Goal: Find specific page/section: Find specific page/section

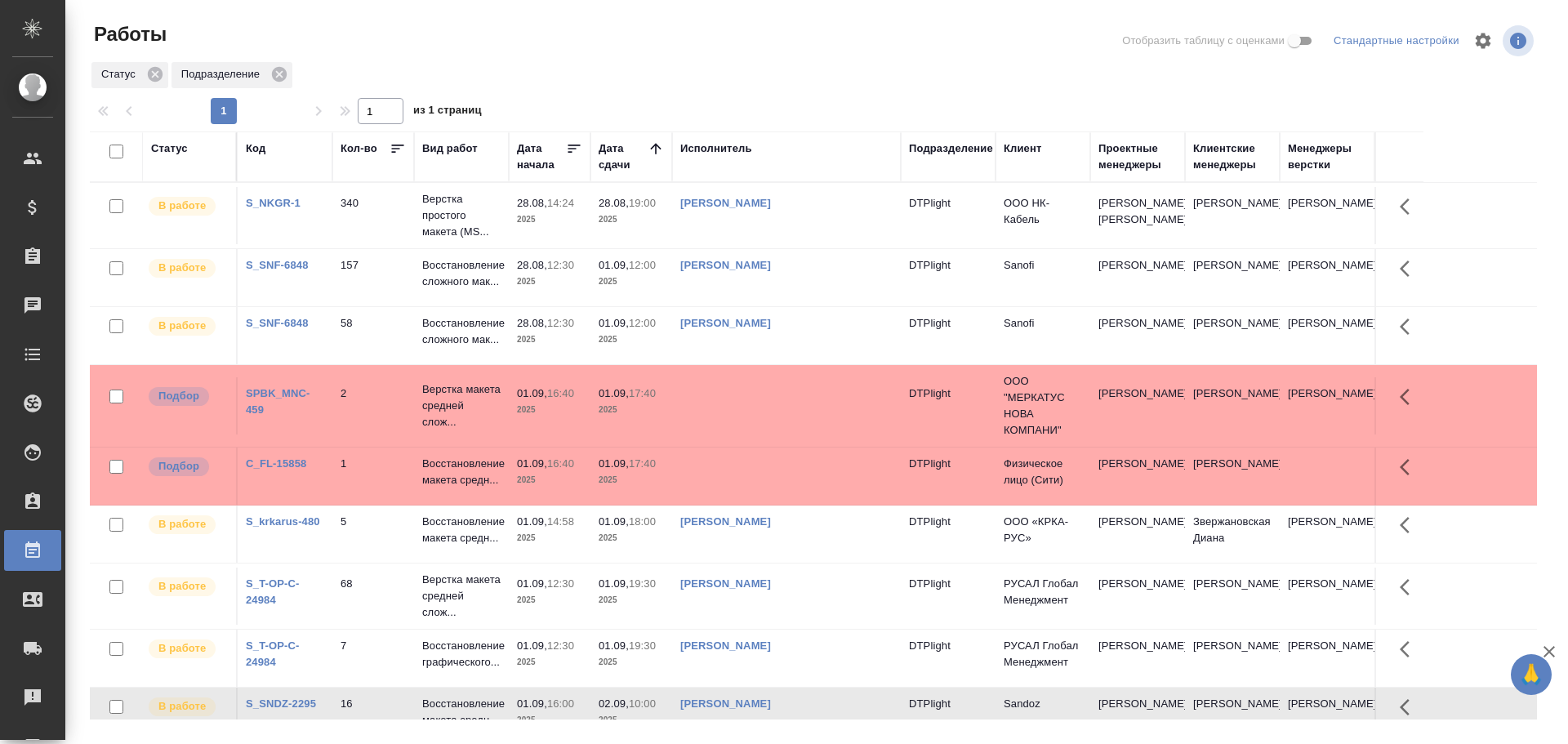
click at [733, 396] on td at bounding box center [786, 405] width 229 height 57
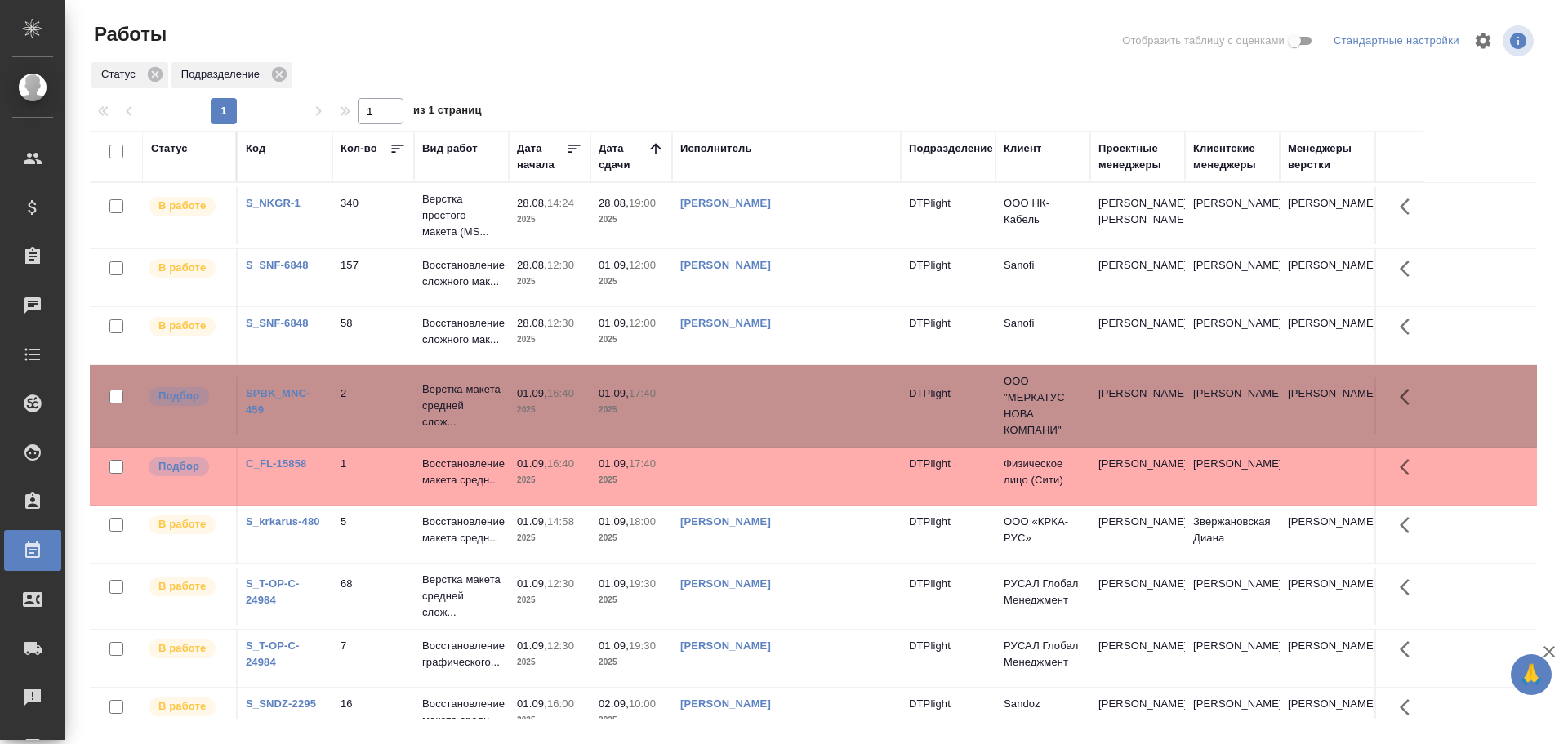
click at [733, 396] on td at bounding box center [786, 405] width 229 height 57
click at [757, 476] on td at bounding box center [786, 475] width 229 height 57
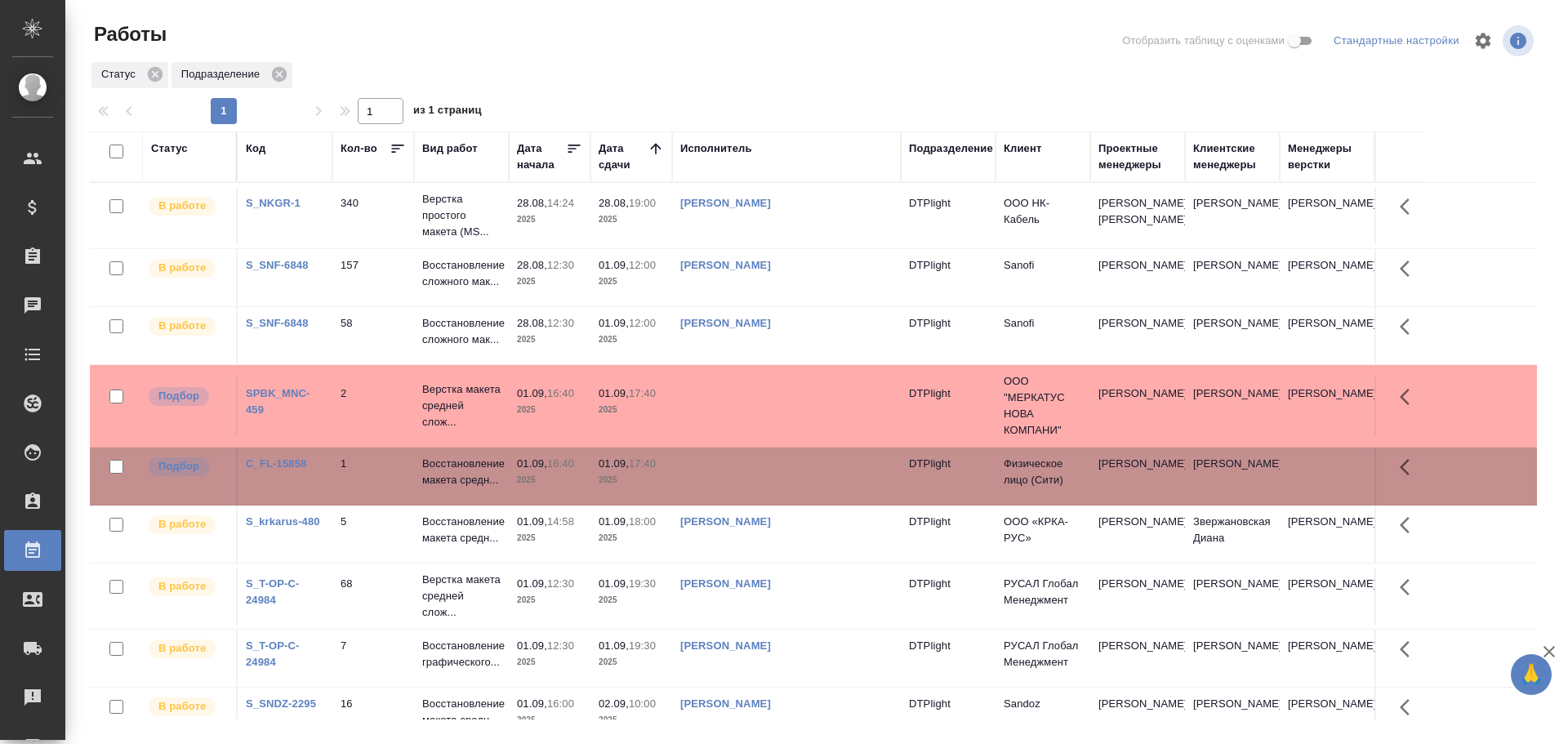
click at [747, 484] on td at bounding box center [786, 475] width 229 height 57
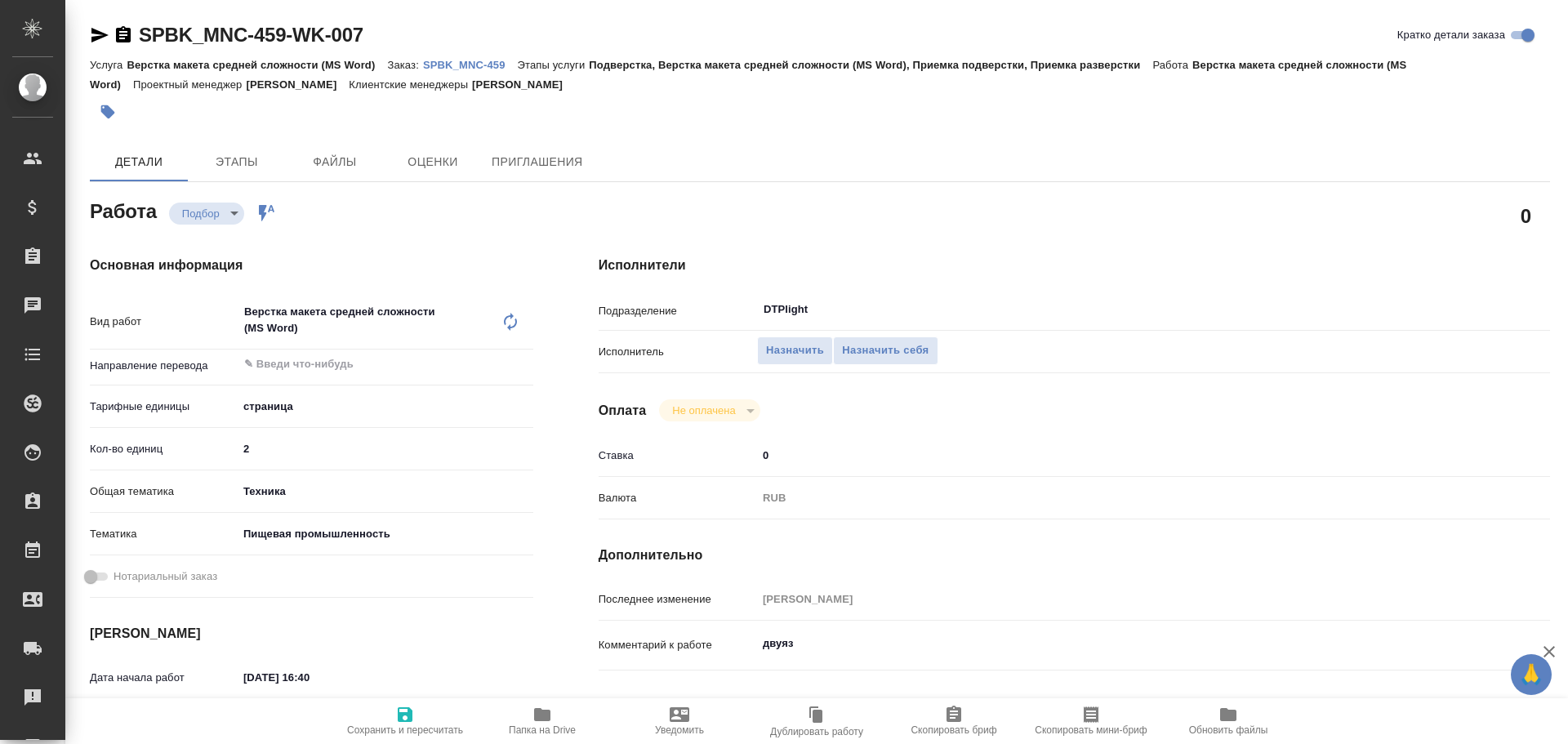
type textarea "x"
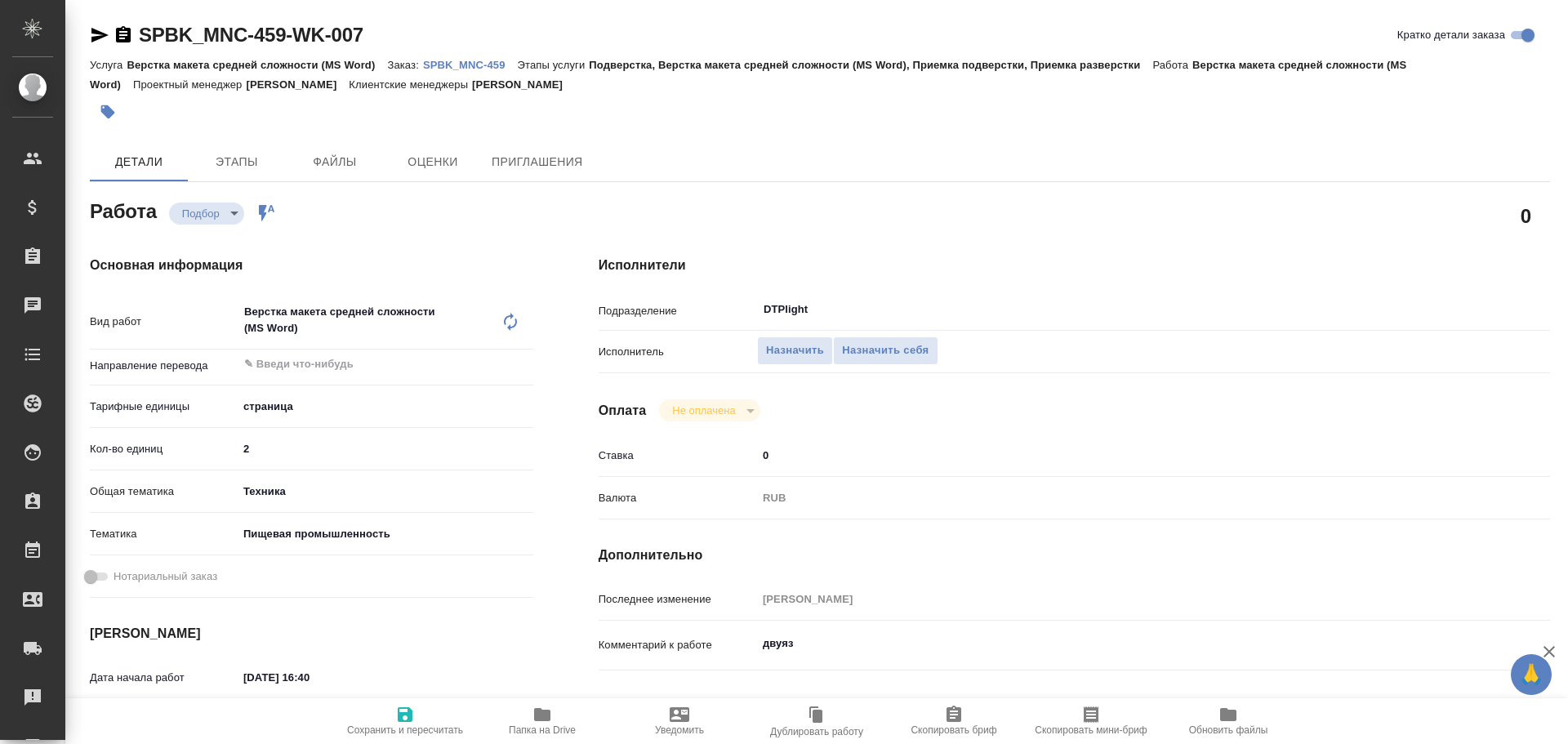
type textarea "x"
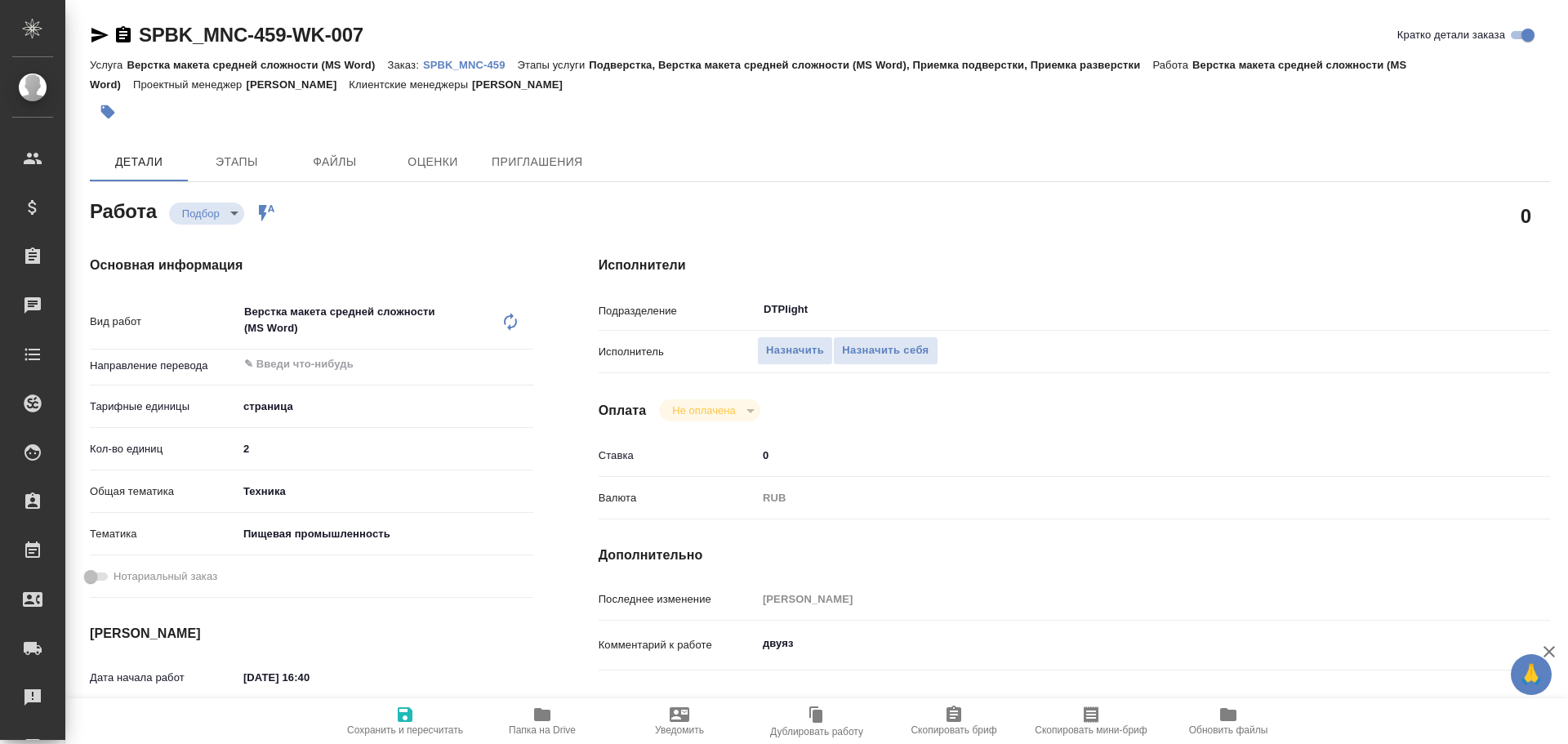
type textarea "x"
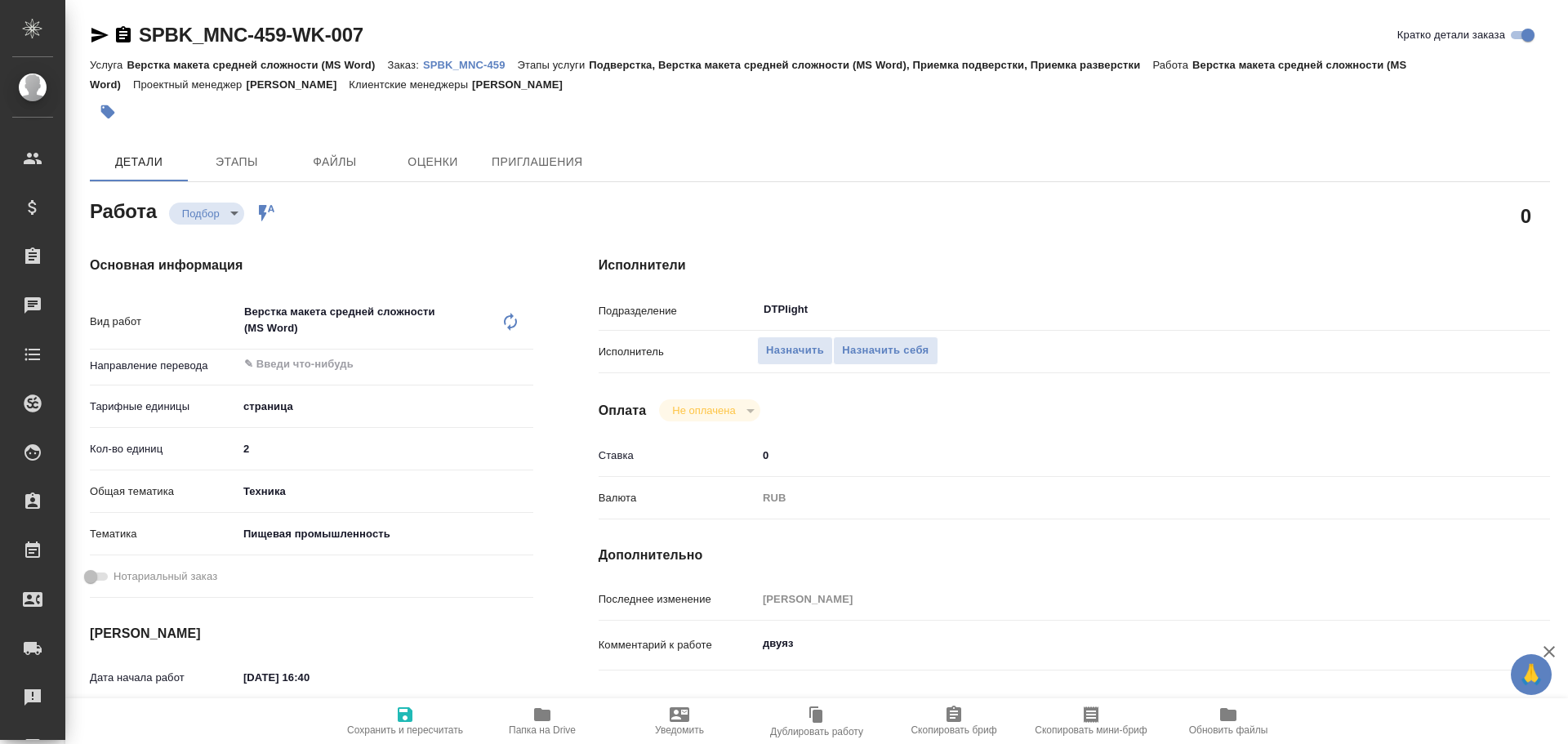
scroll to position [82, 0]
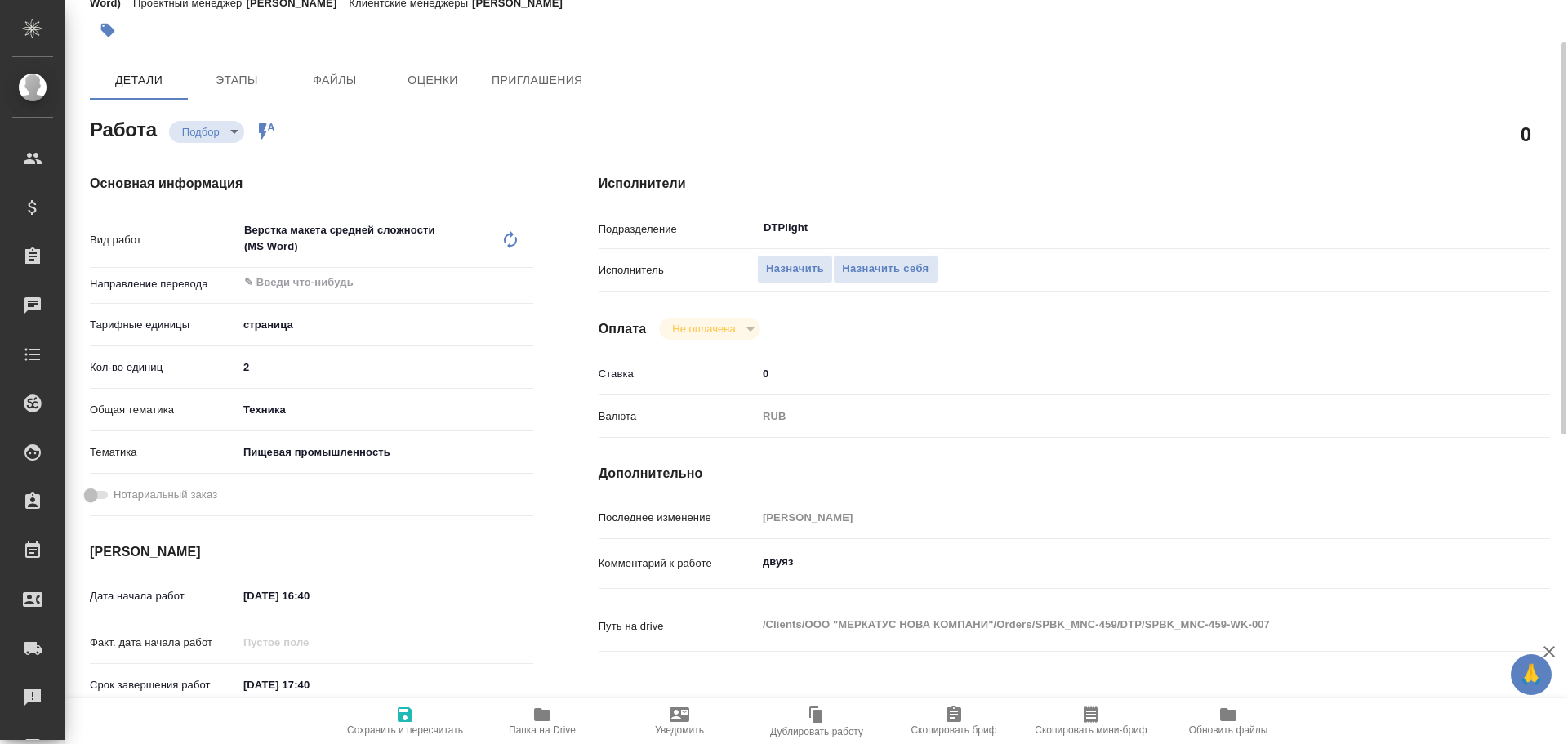
type textarea "x"
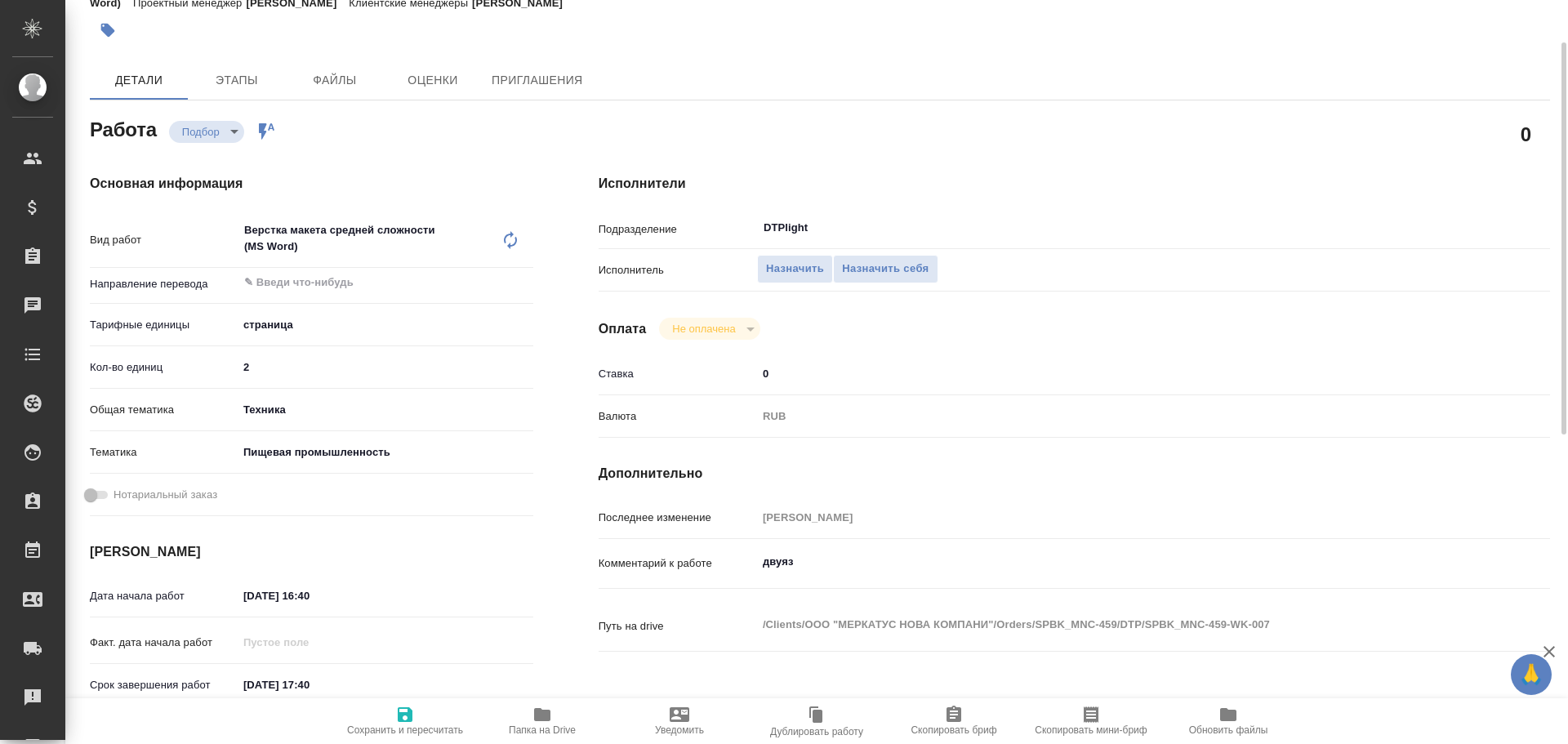
click at [552, 724] on span "Папка на Drive" at bounding box center [542, 730] width 67 height 12
type textarea "x"
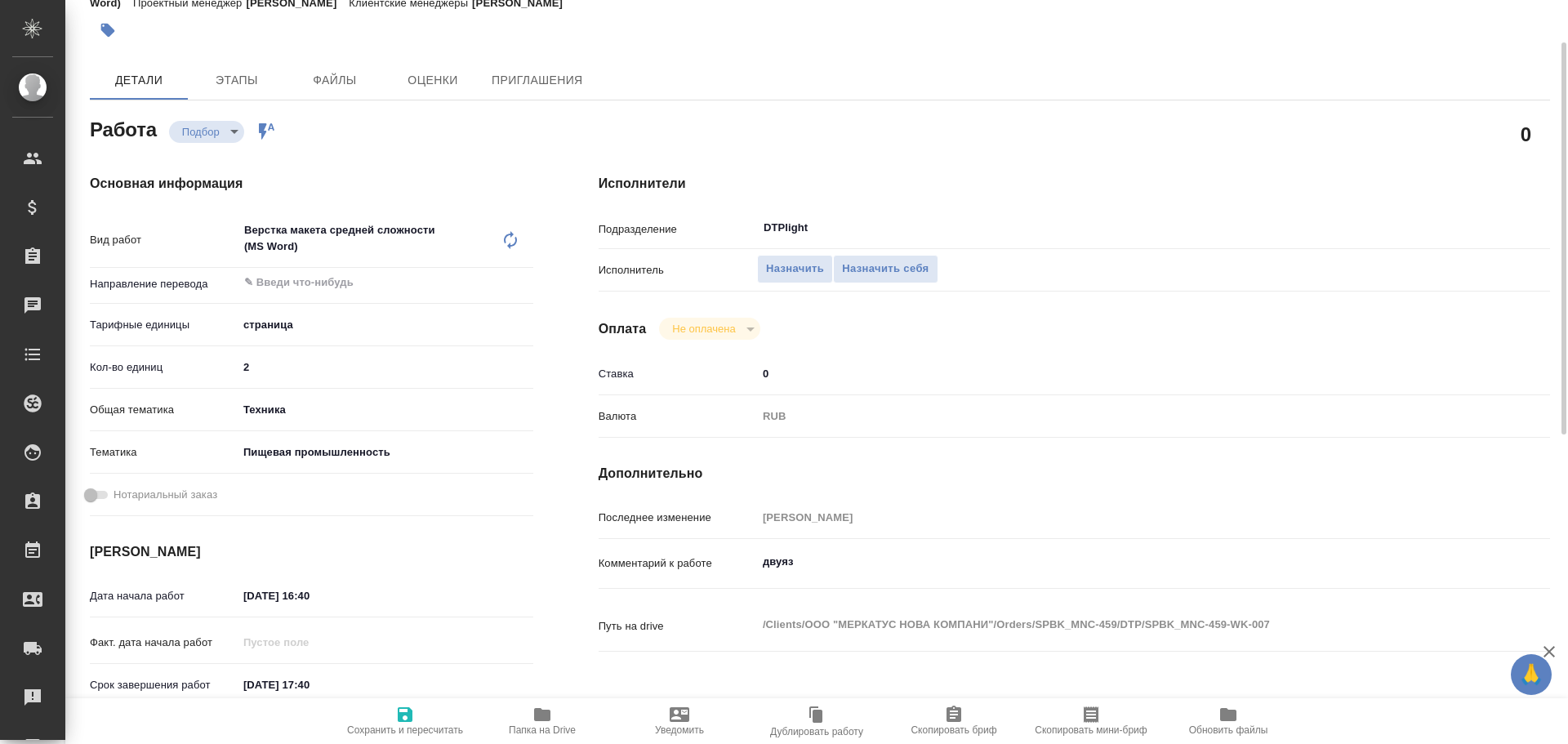
type textarea "x"
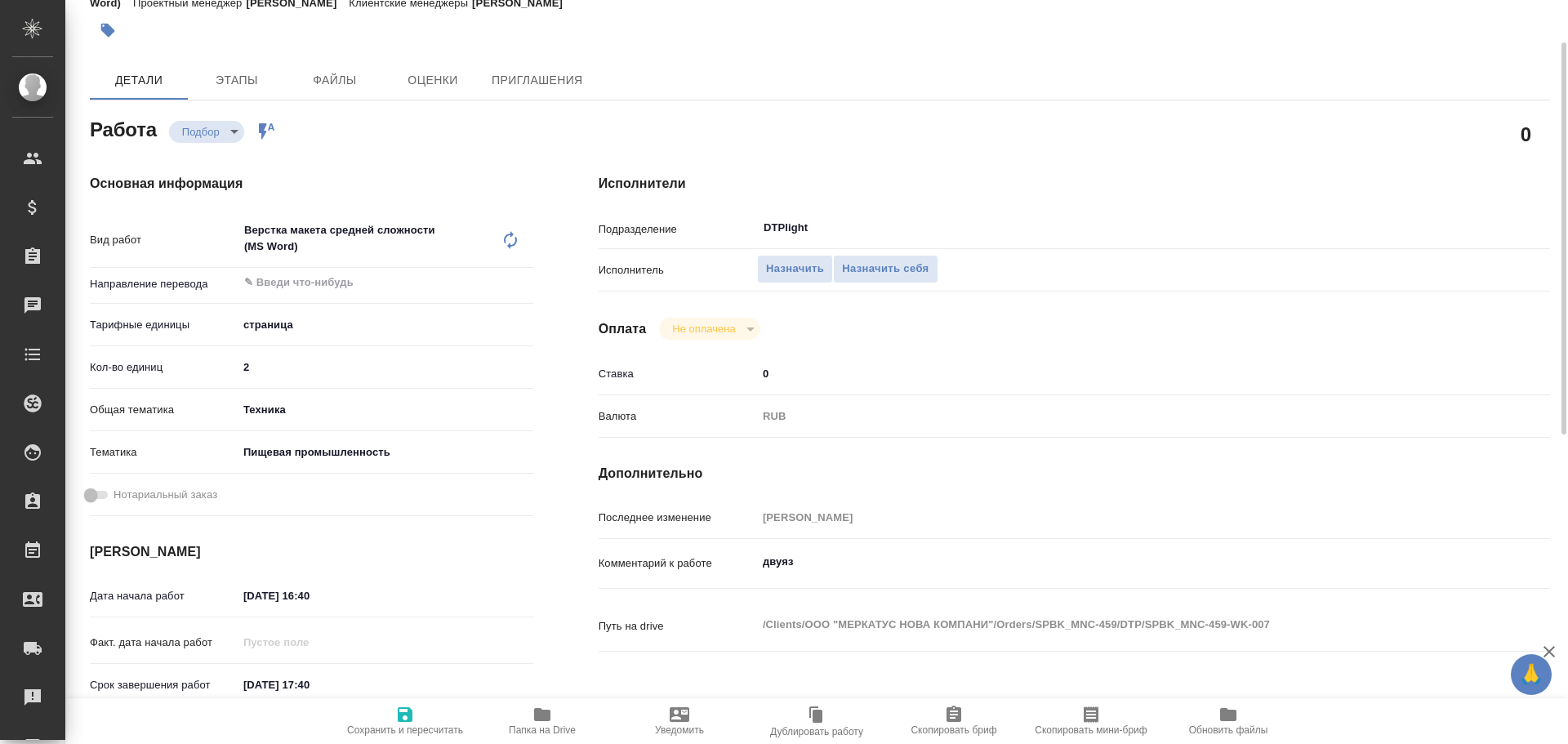
type textarea "x"
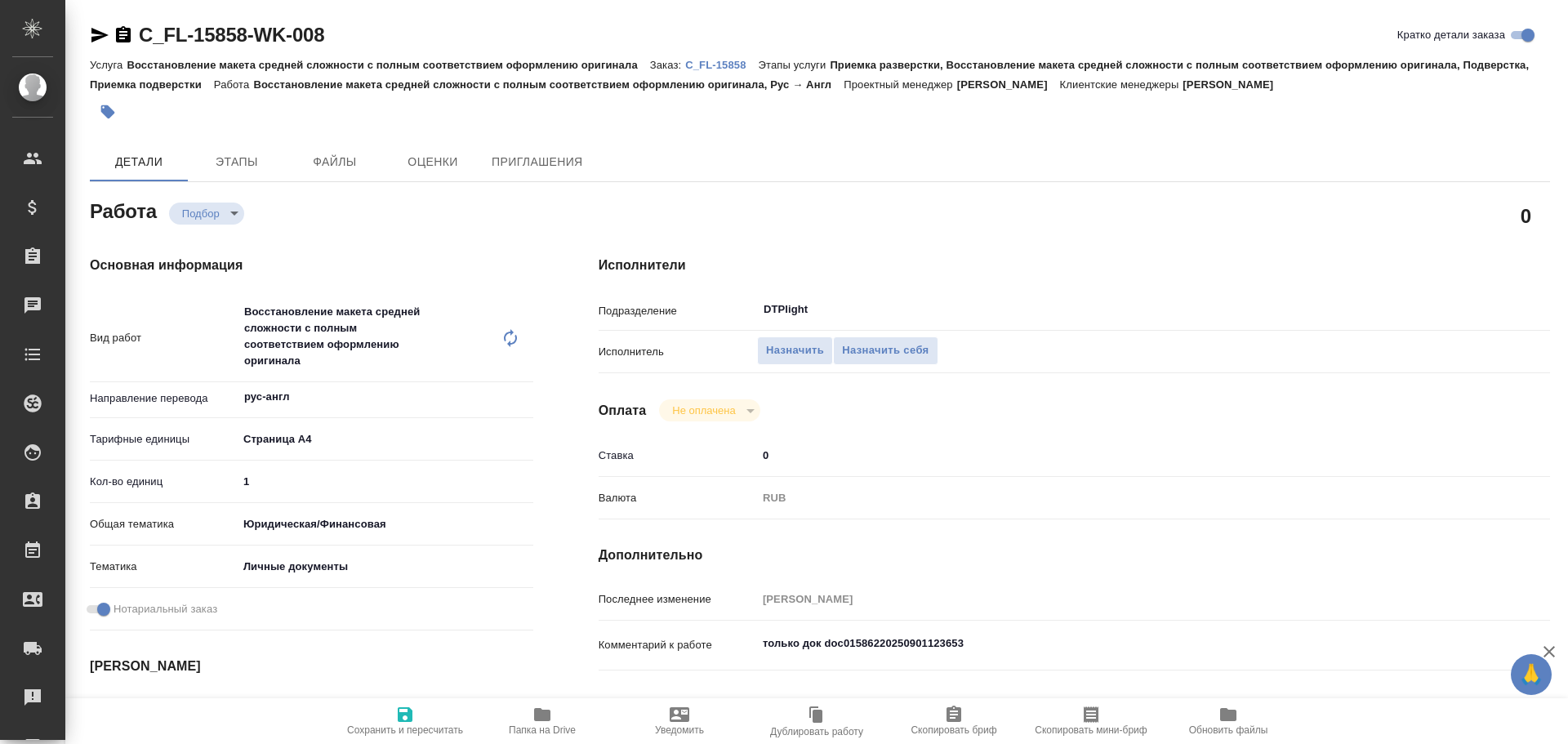
type textarea "x"
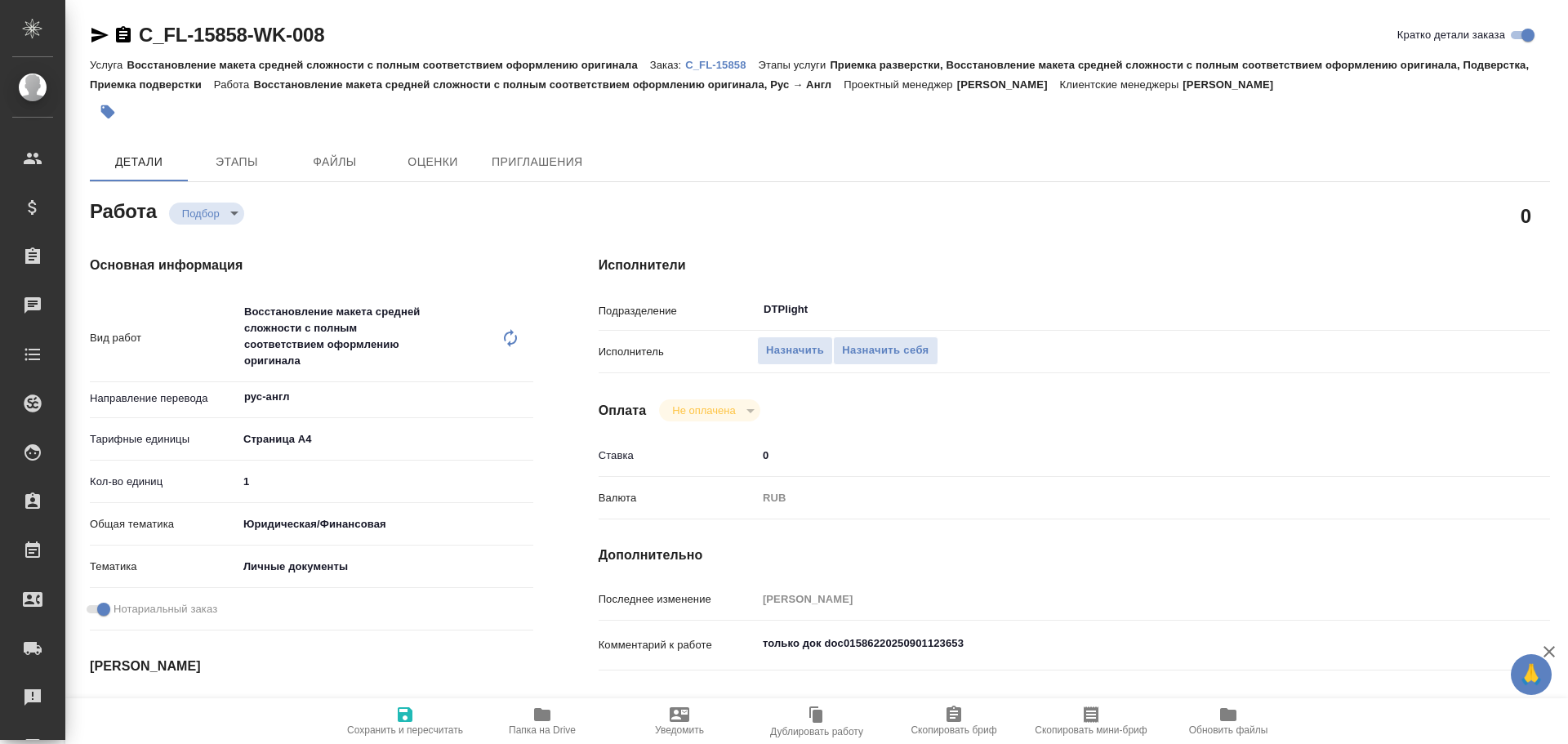
type textarea "x"
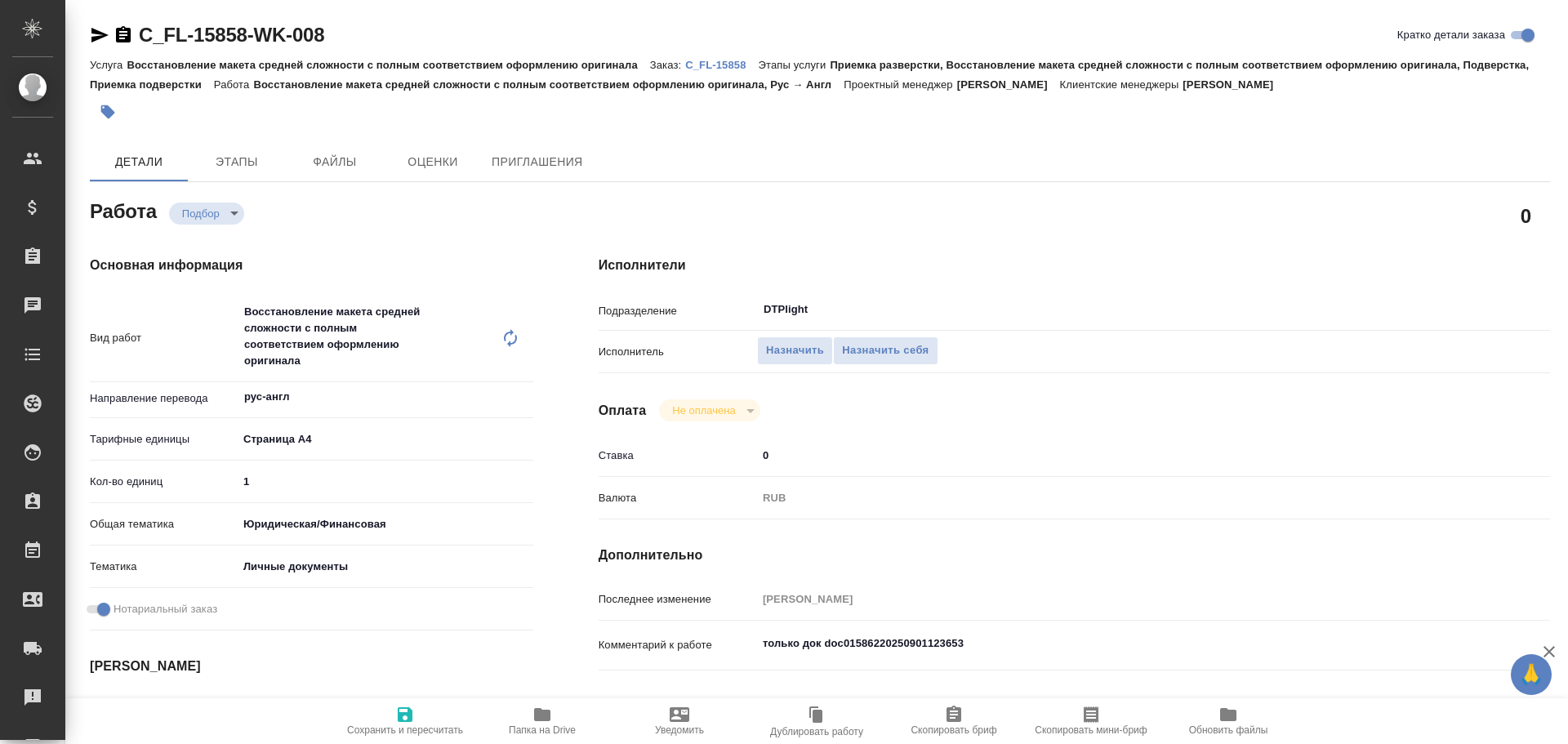
type textarea "x"
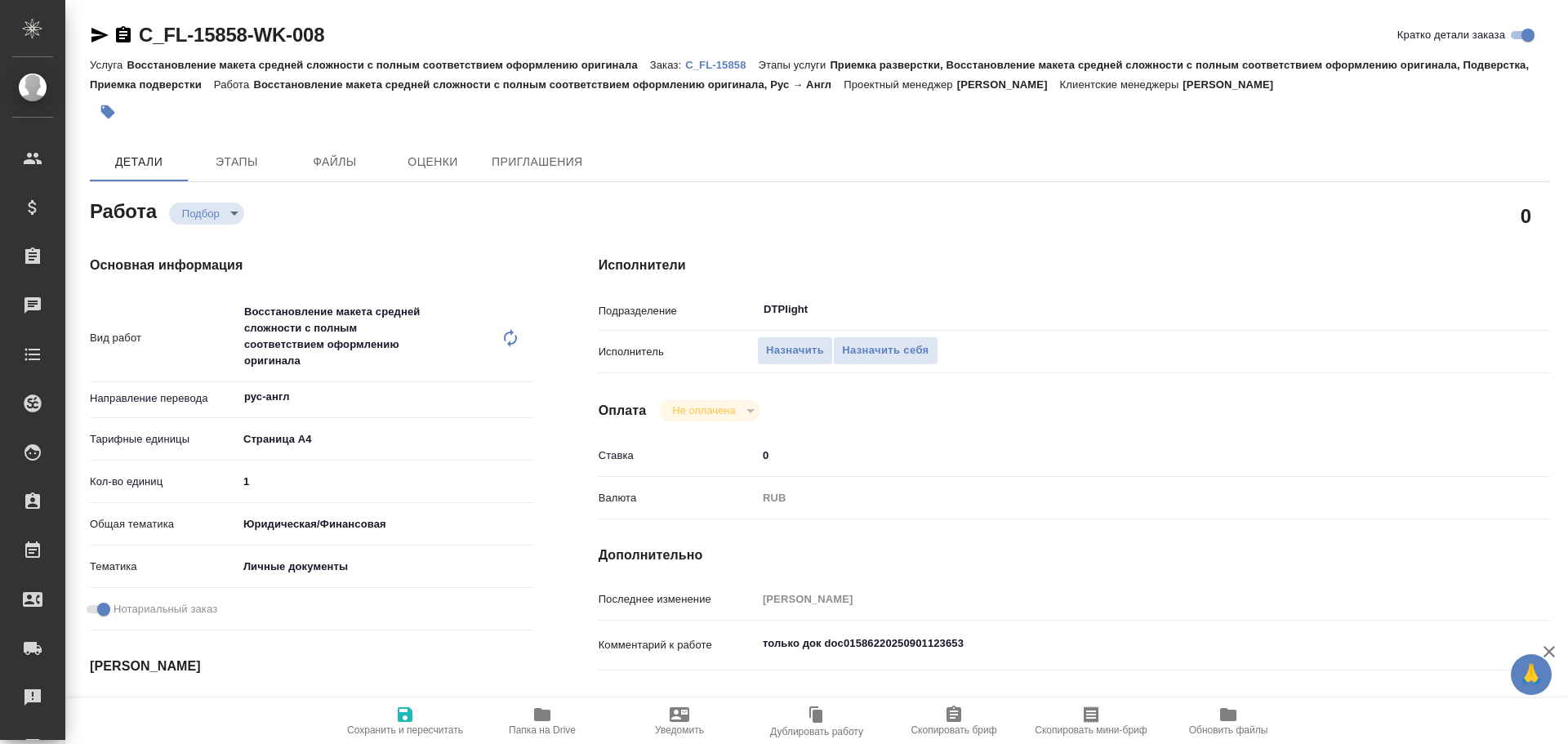
type textarea "x"
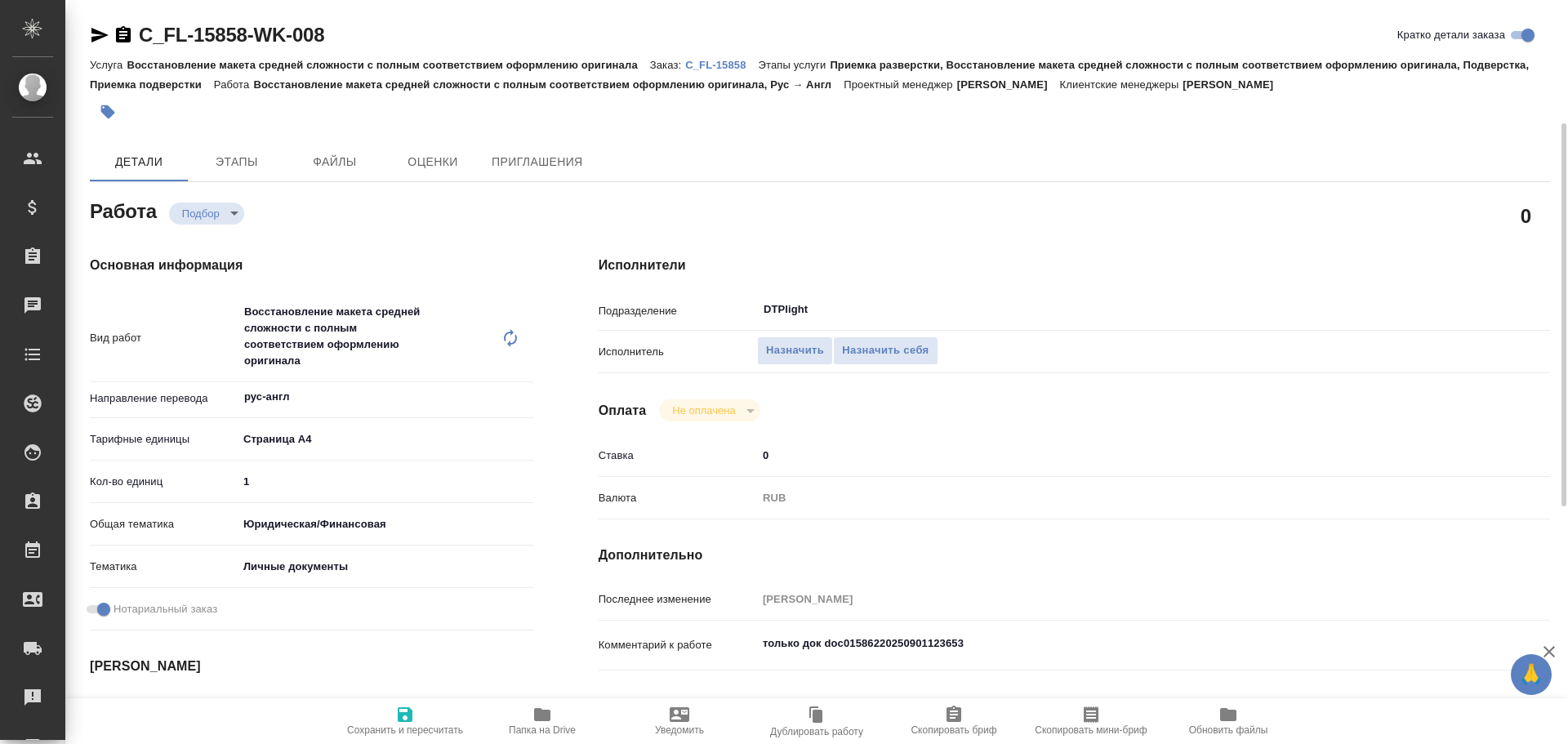
scroll to position [164, 0]
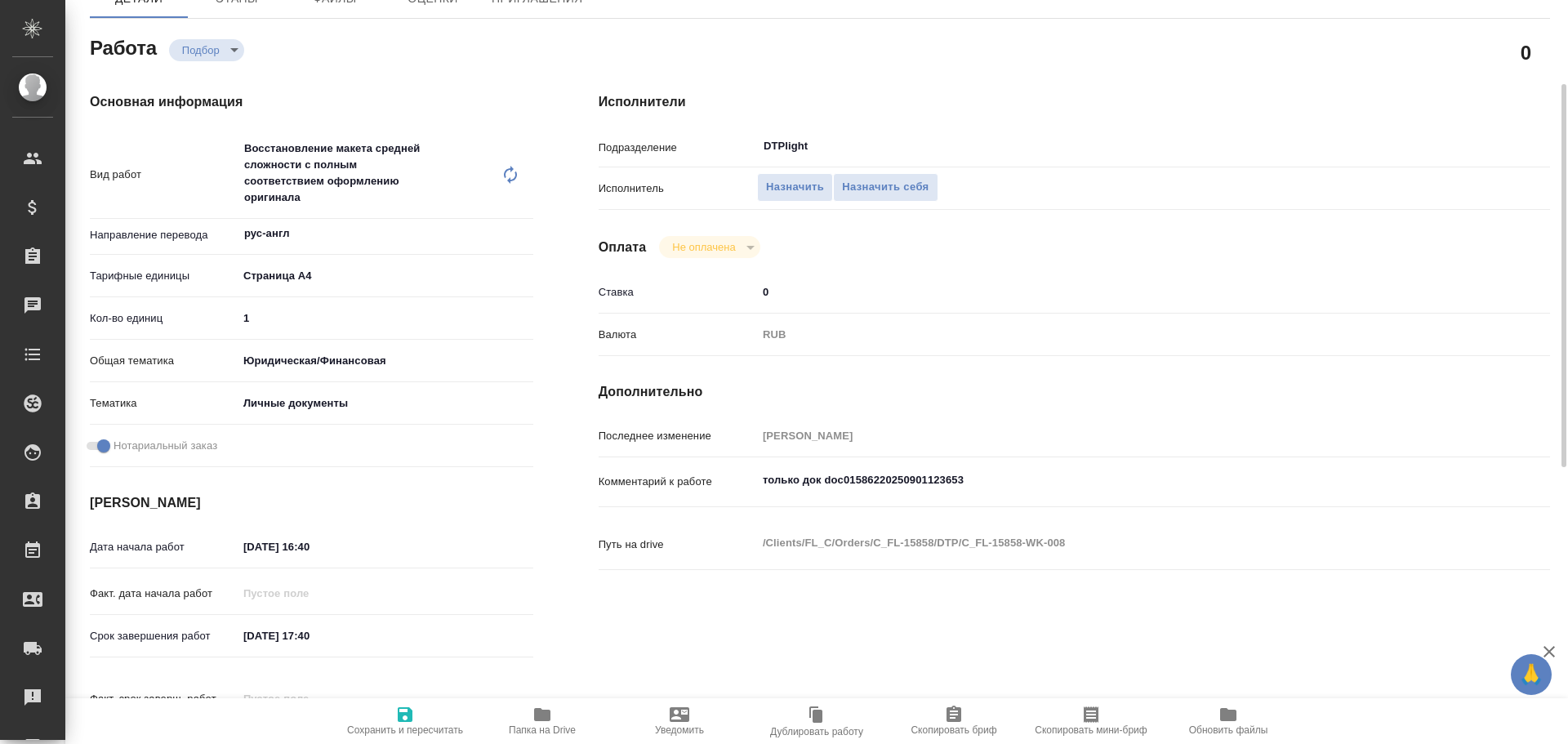
type textarea "x"
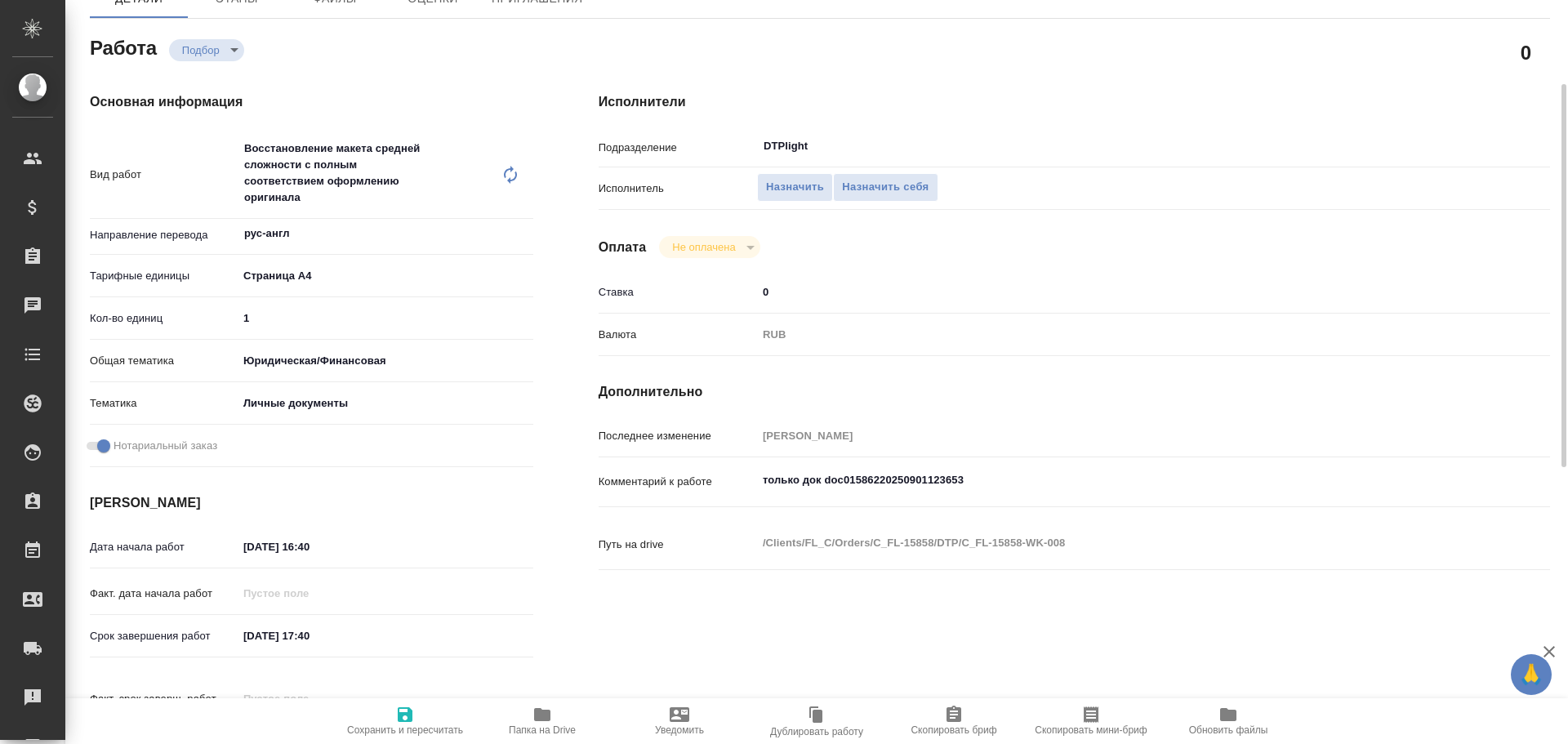
type textarea "x"
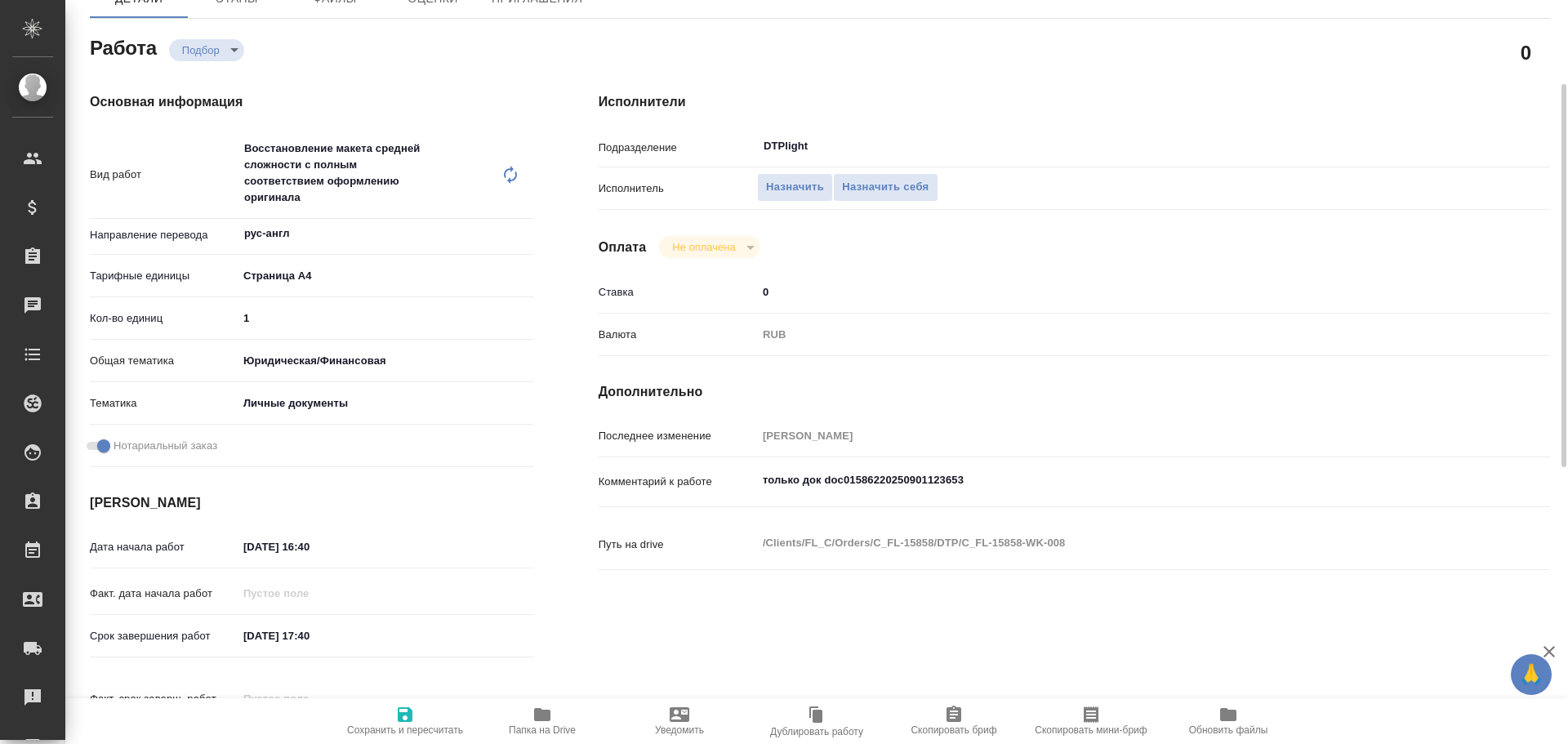
drag, startPoint x: 534, startPoint y: 734, endPoint x: 558, endPoint y: 720, distance: 27.8
click at [535, 734] on span "Папка на Drive" at bounding box center [542, 730] width 67 height 12
type textarea "x"
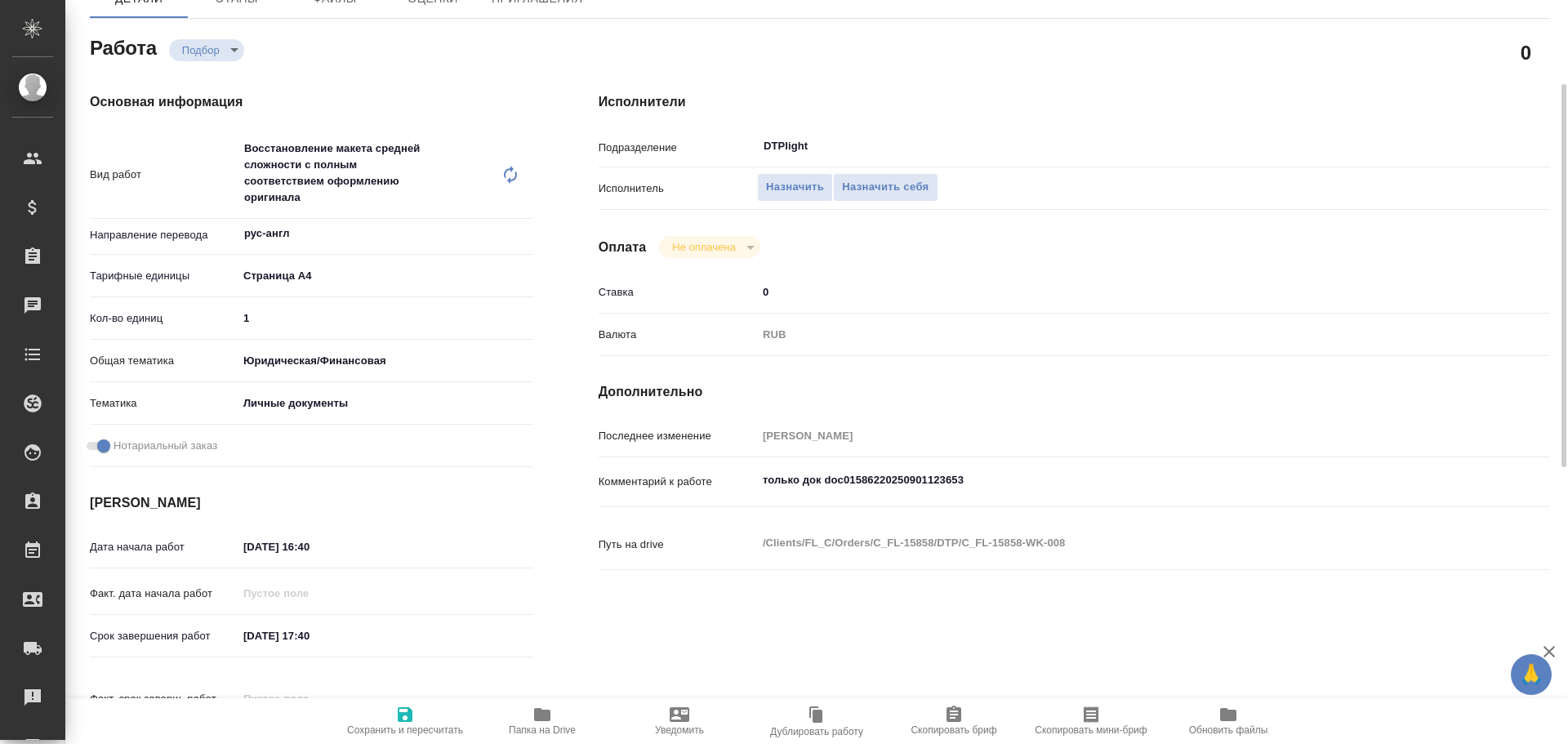
type textarea "x"
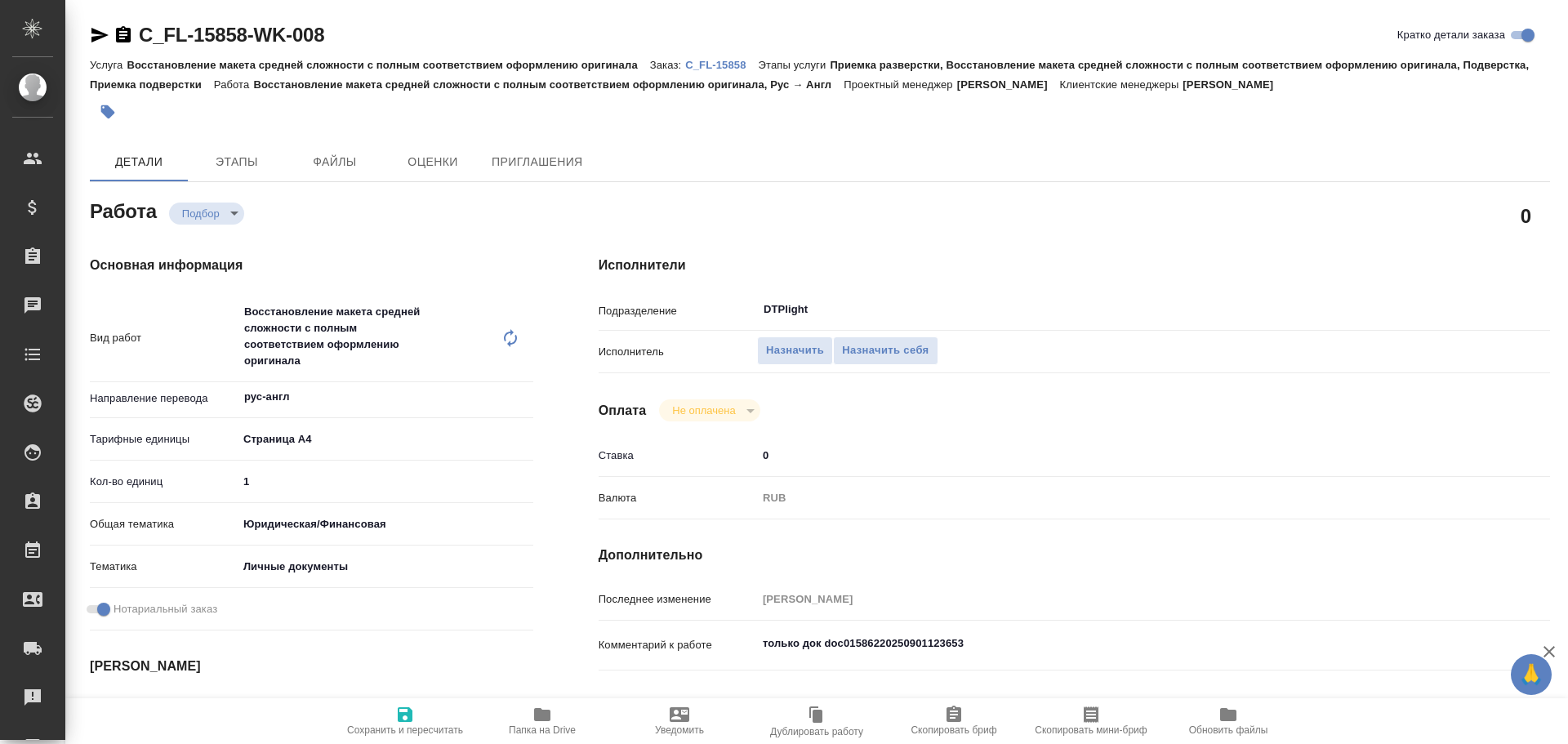
type textarea "x"
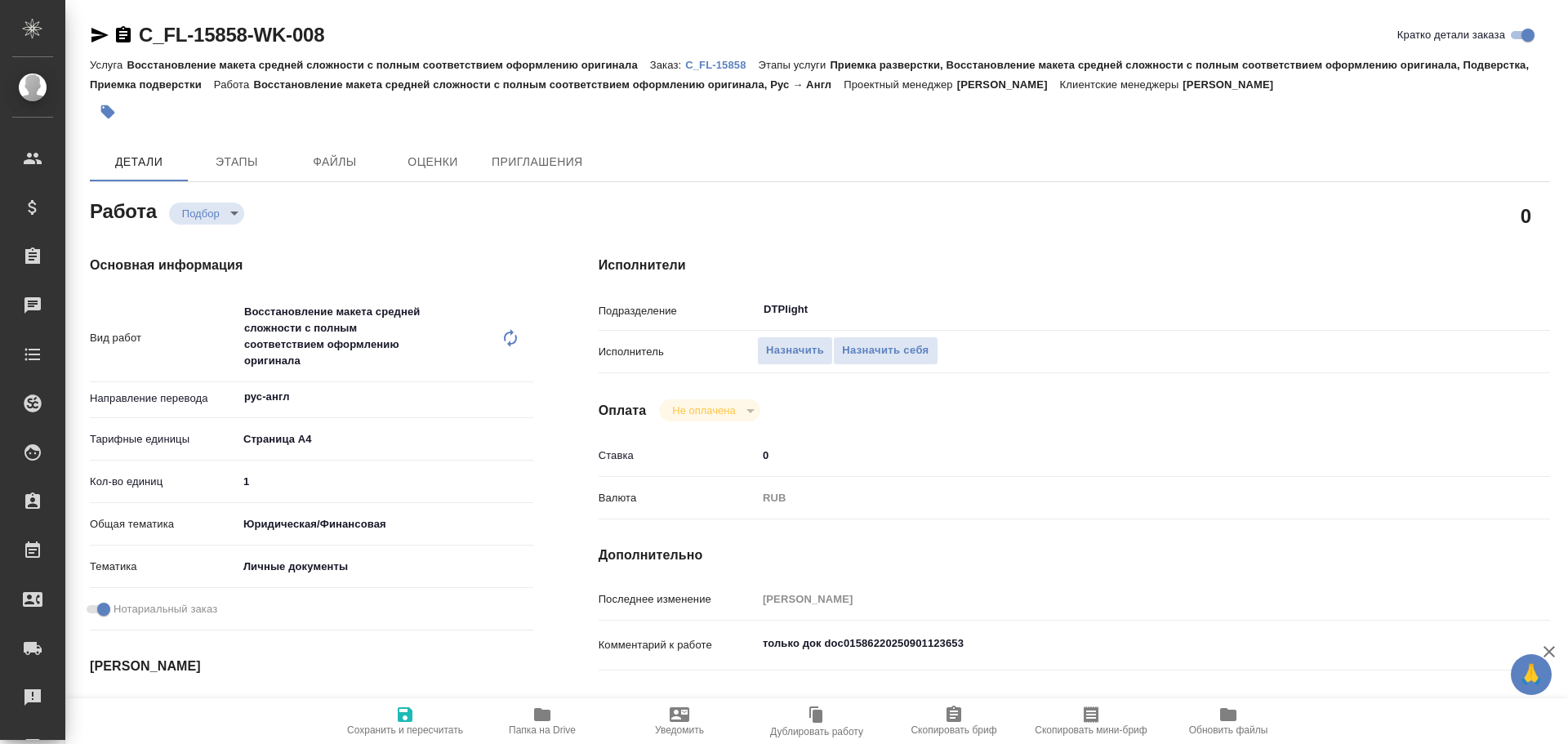
type textarea "x"
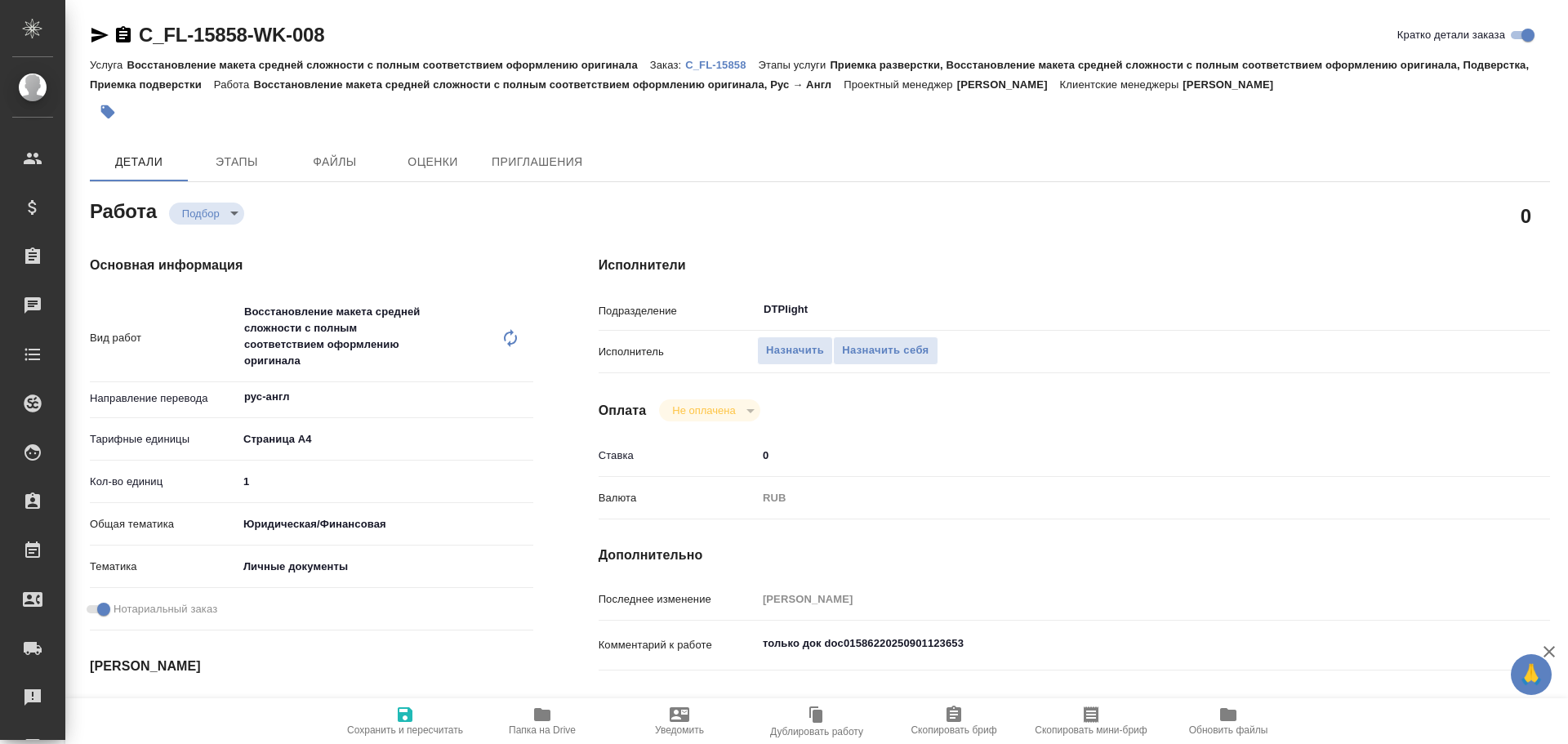
type textarea "x"
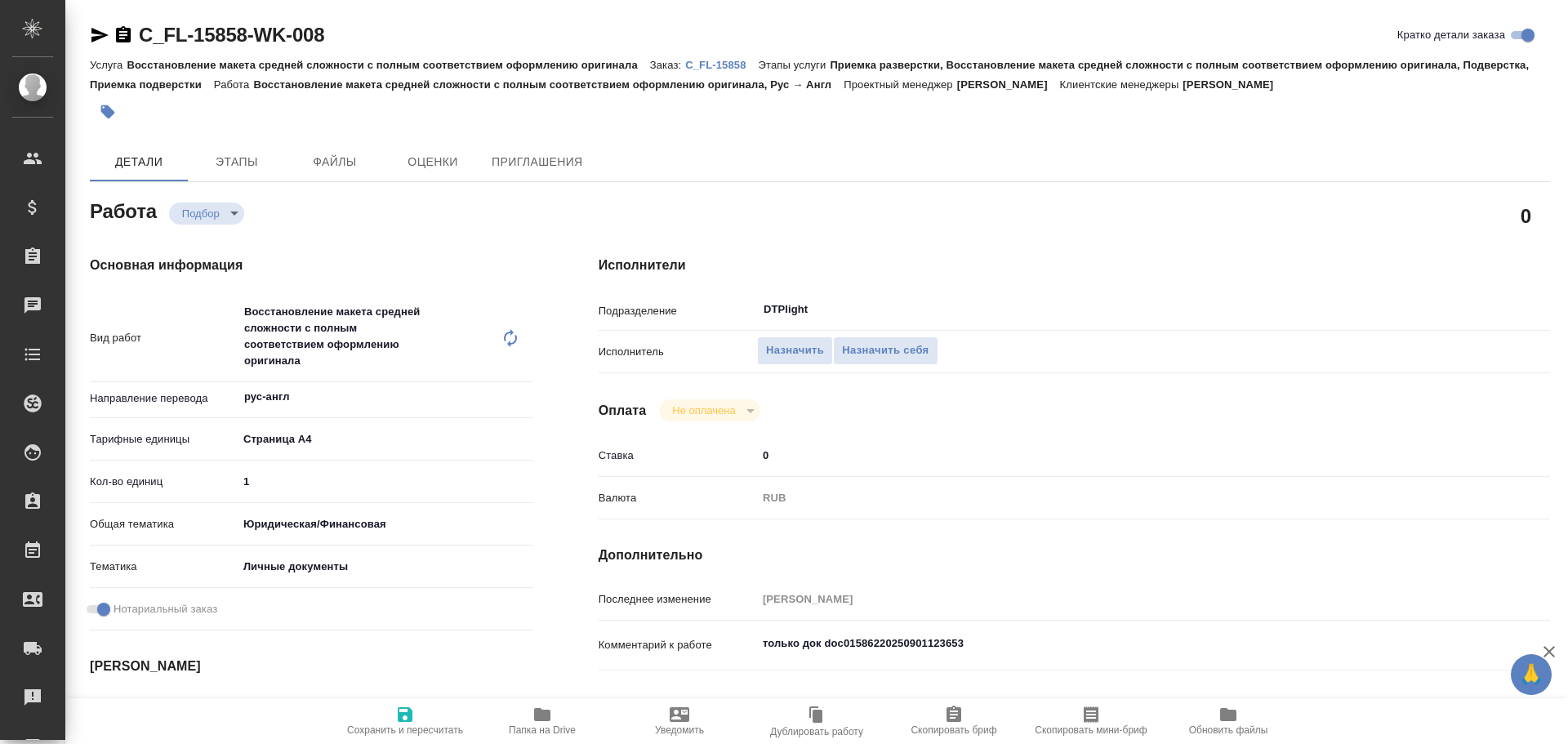
type textarea "x"
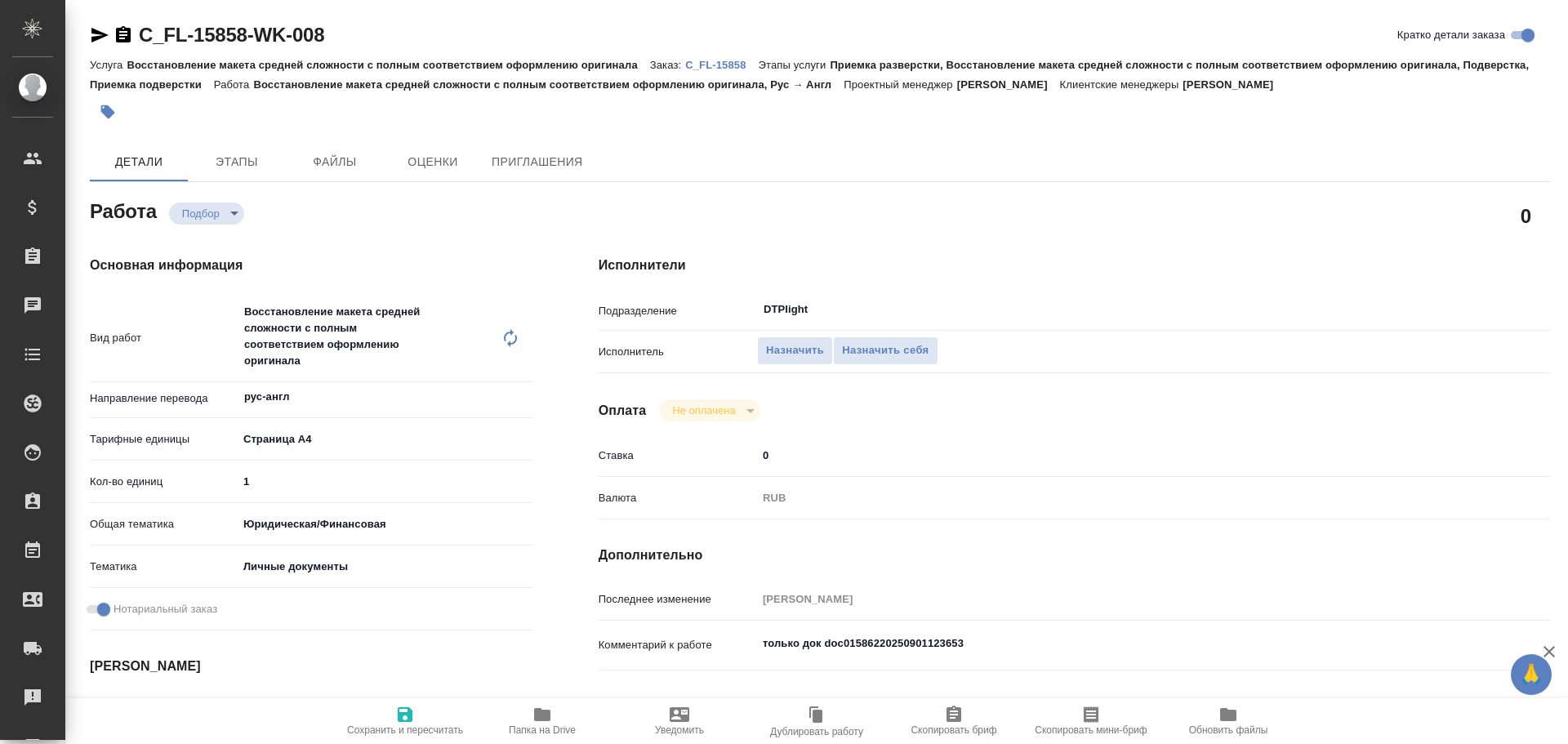
click at [100, 31] on icon "button" at bounding box center [100, 36] width 20 height 20
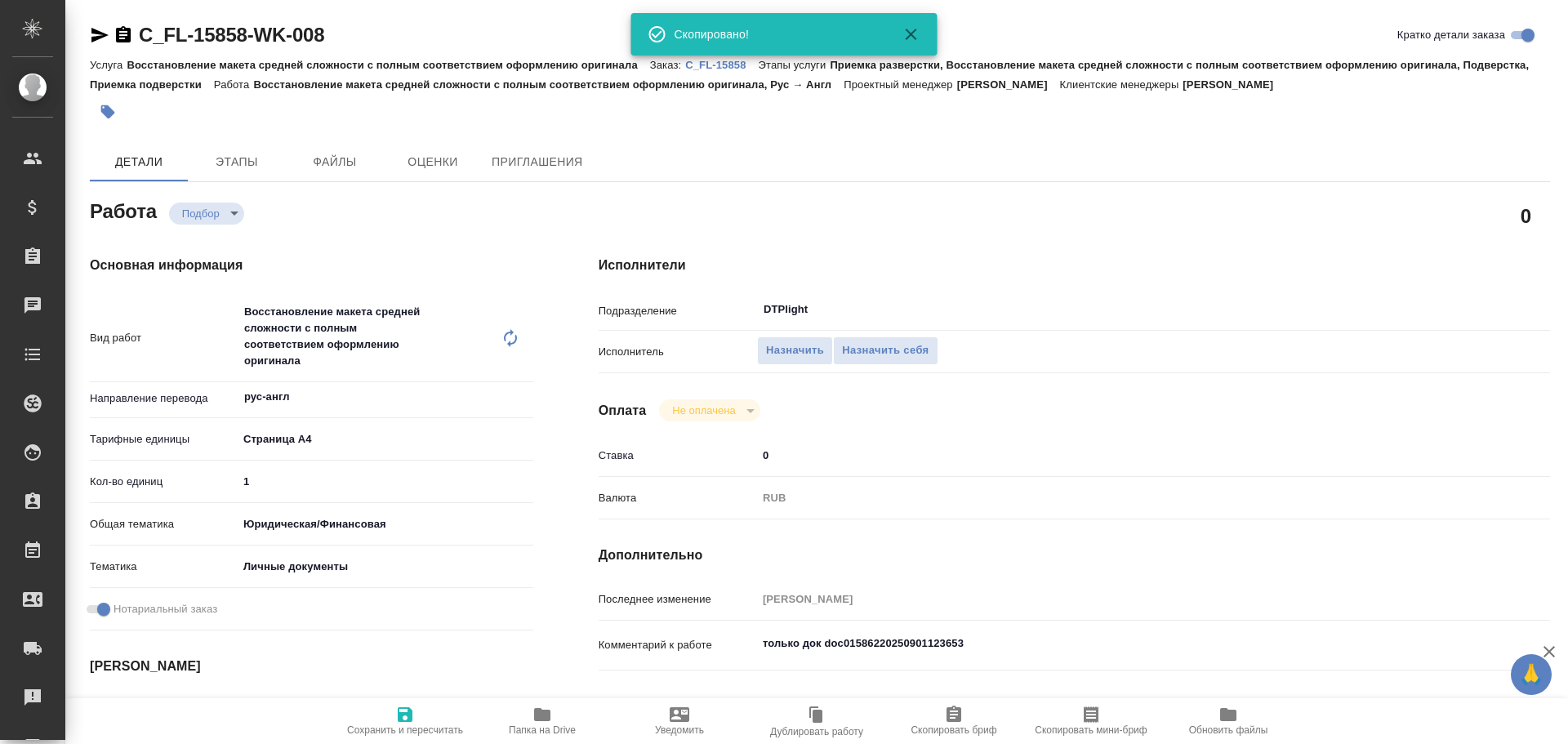
type textarea "x"
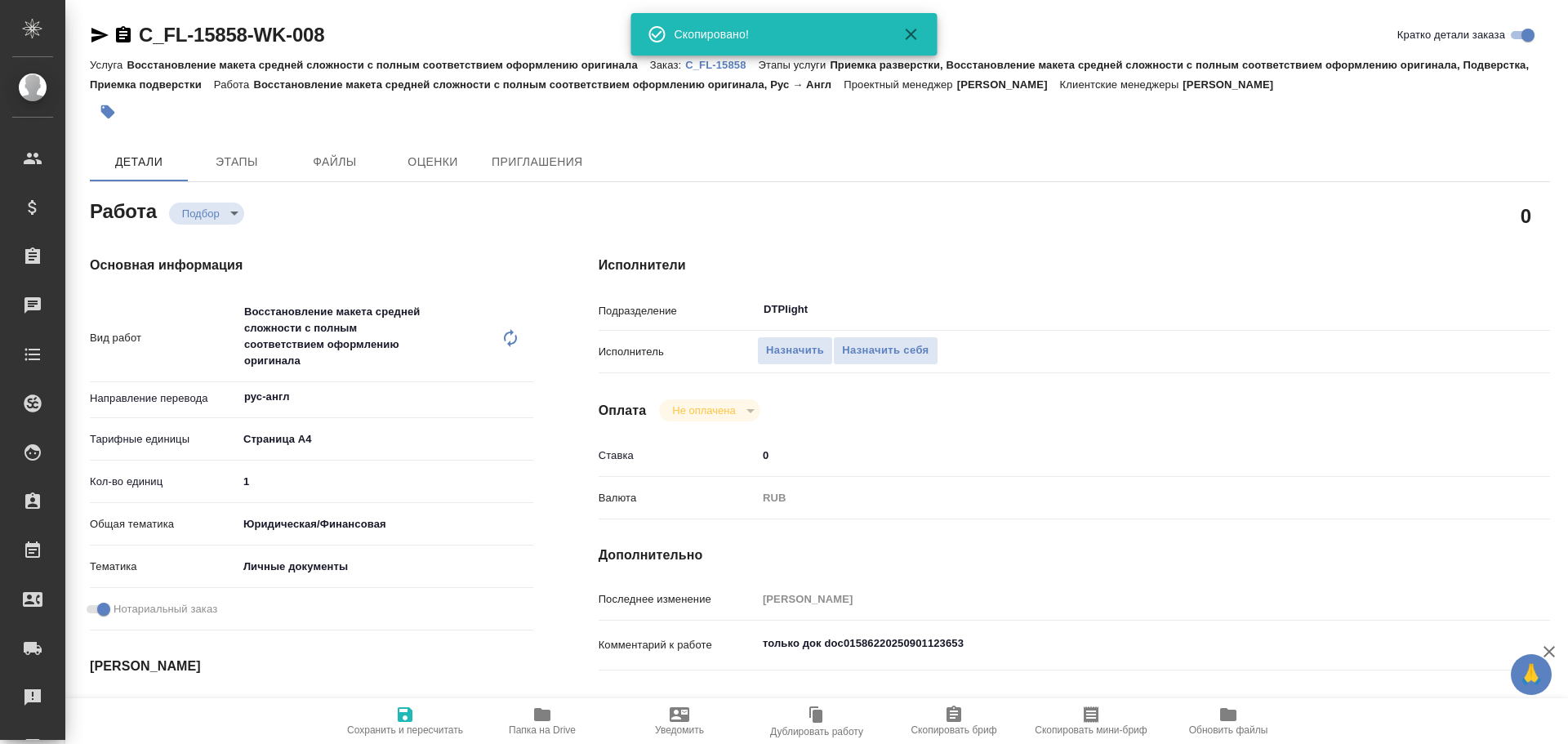
type textarea "x"
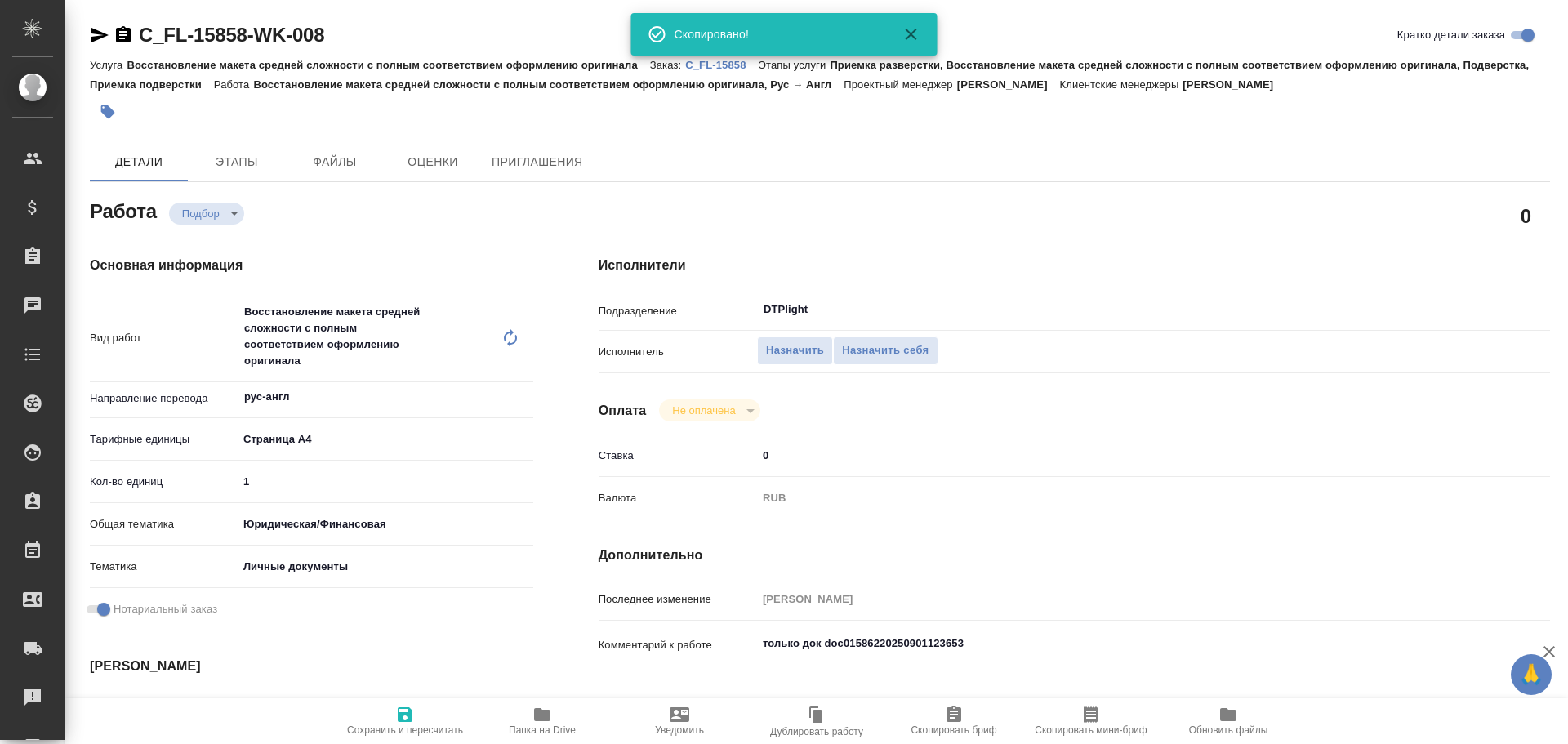
type textarea "x"
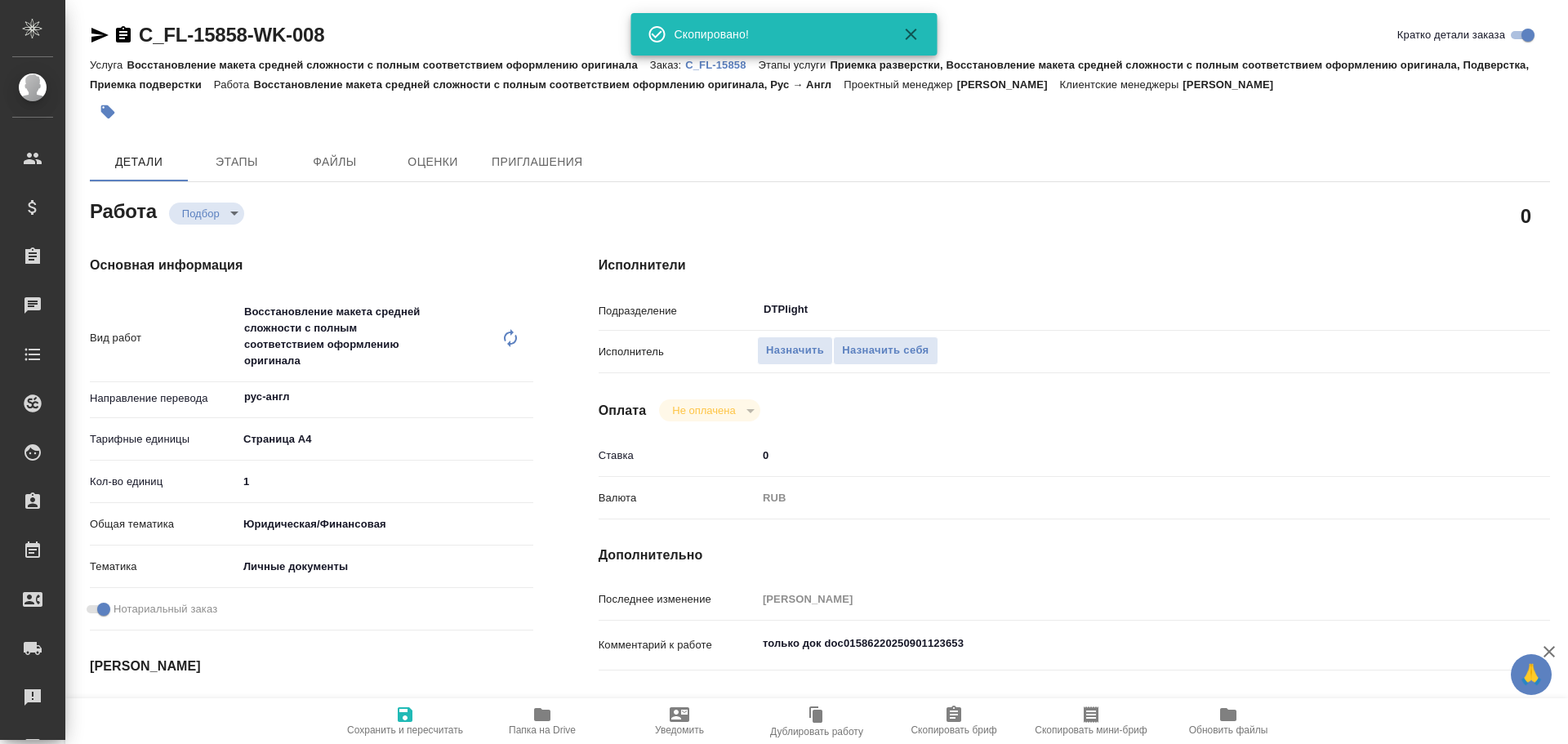
type textarea "x"
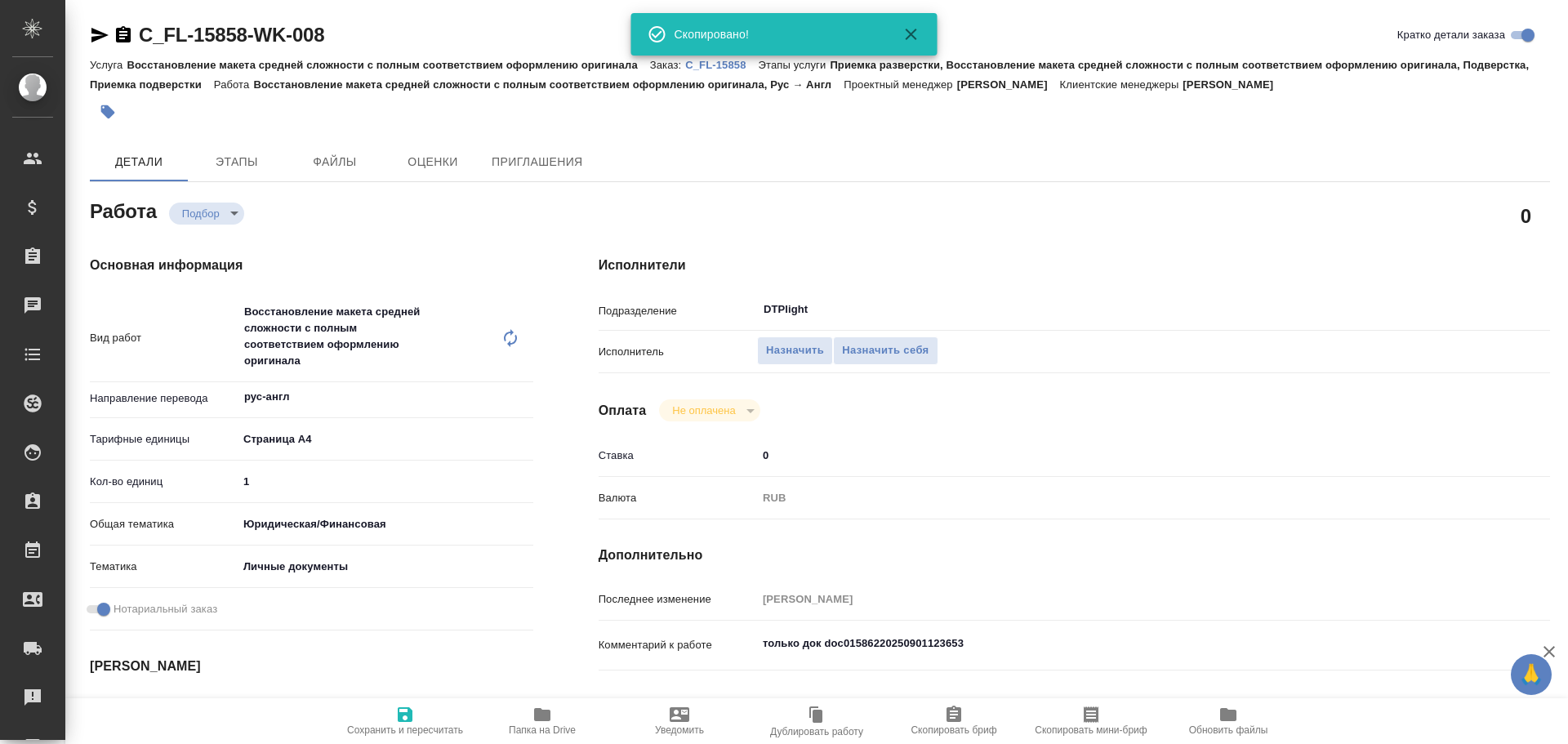
type textarea "x"
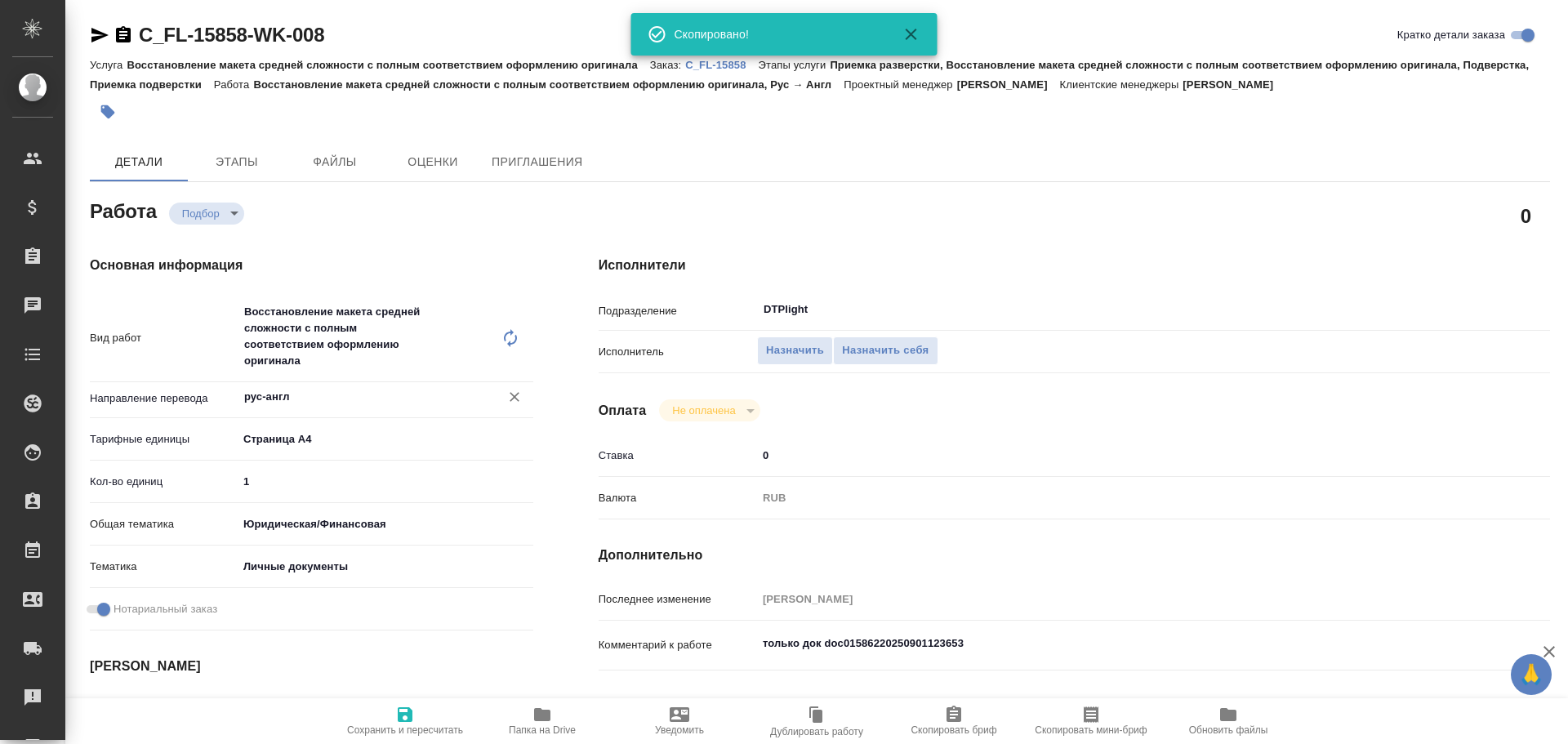
type textarea "x"
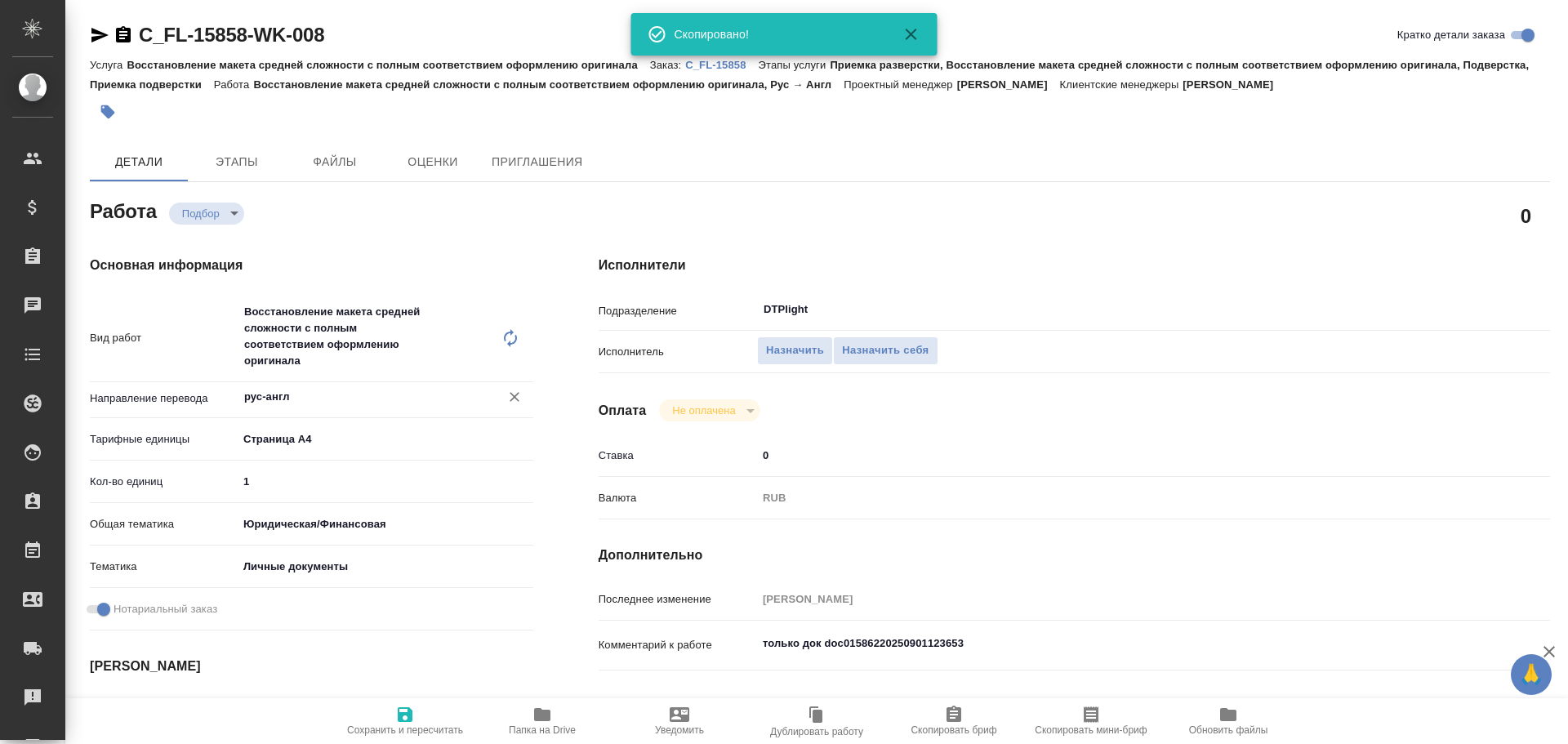
type textarea "x"
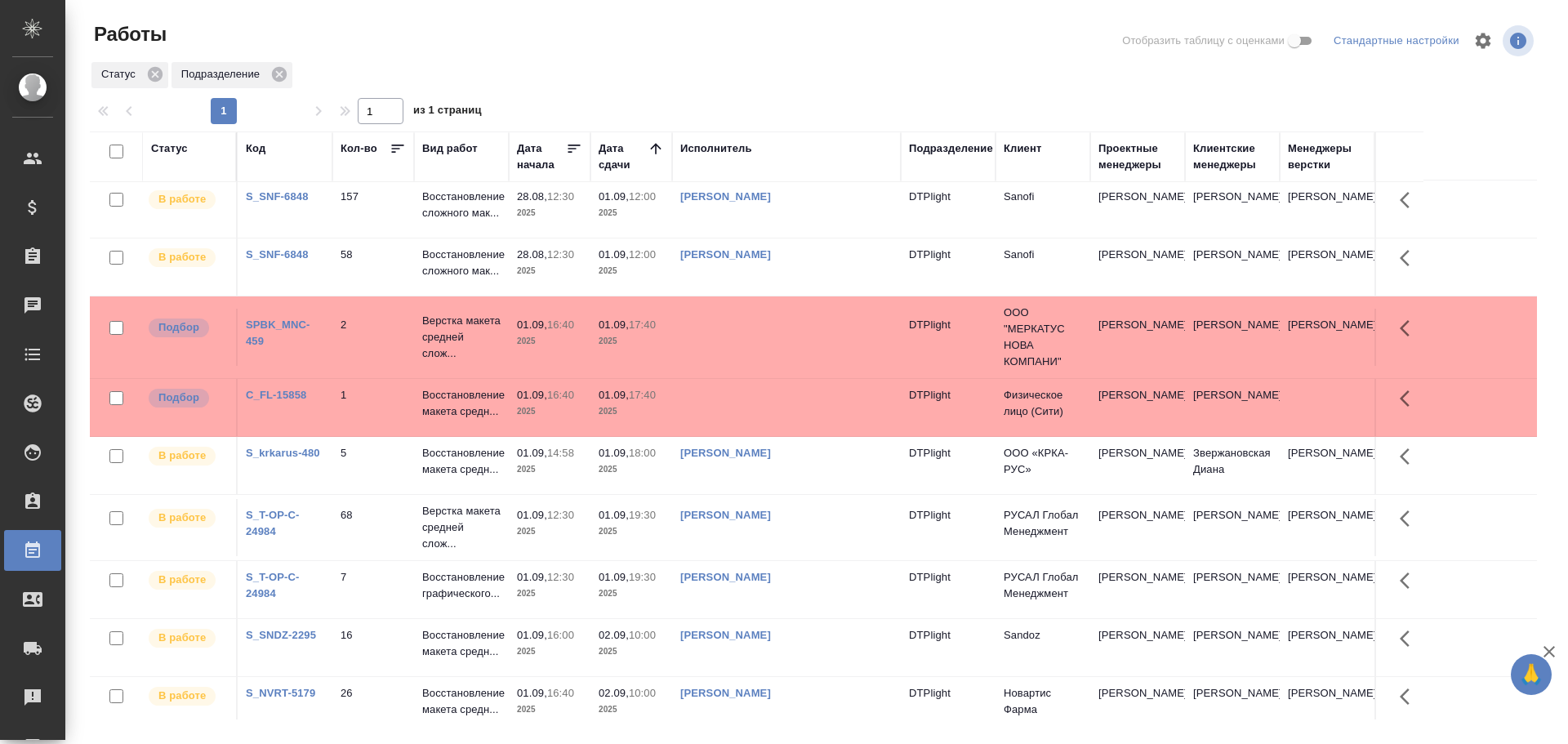
scroll to position [82, 0]
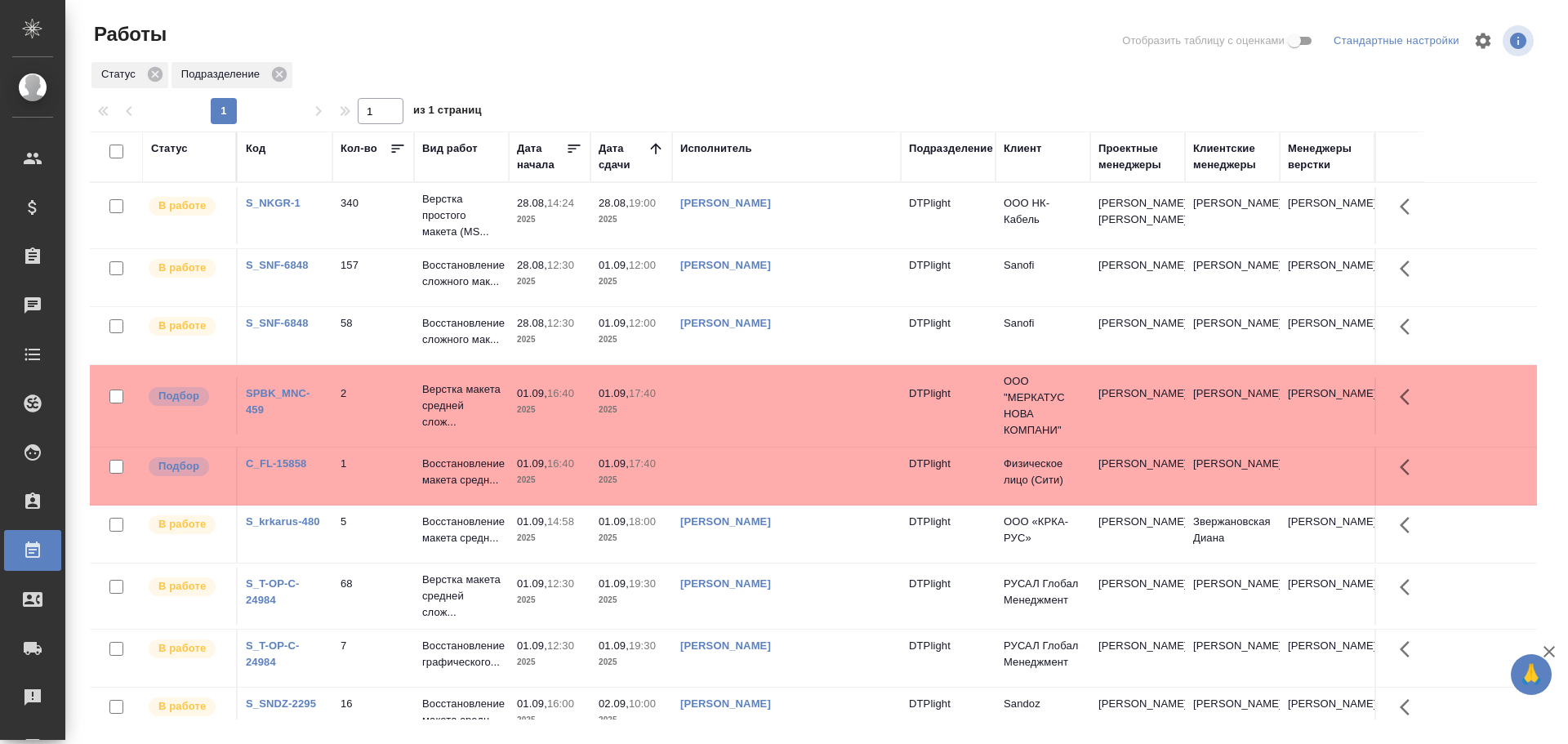
click at [757, 470] on td at bounding box center [786, 475] width 229 height 57
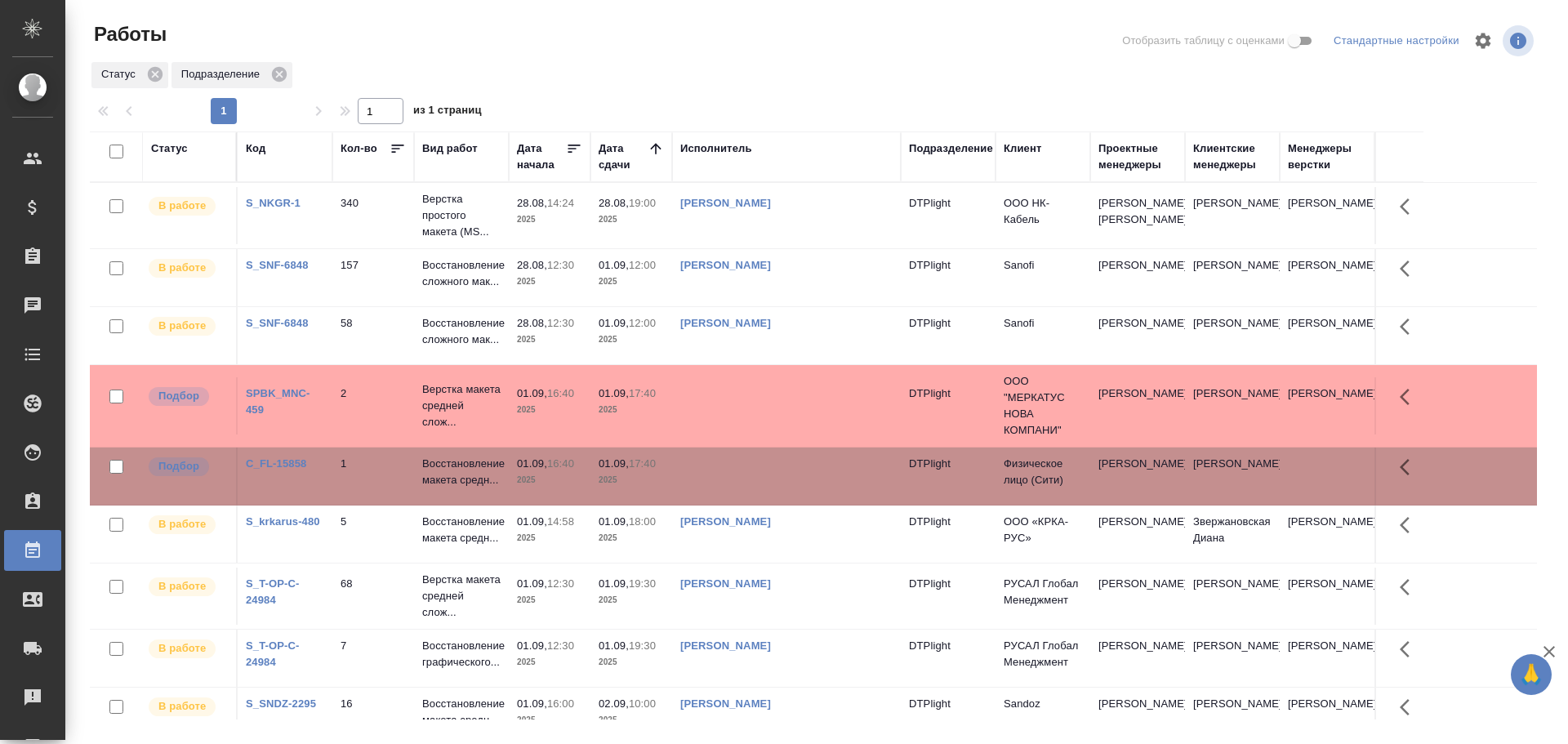
click at [757, 470] on td at bounding box center [786, 475] width 229 height 57
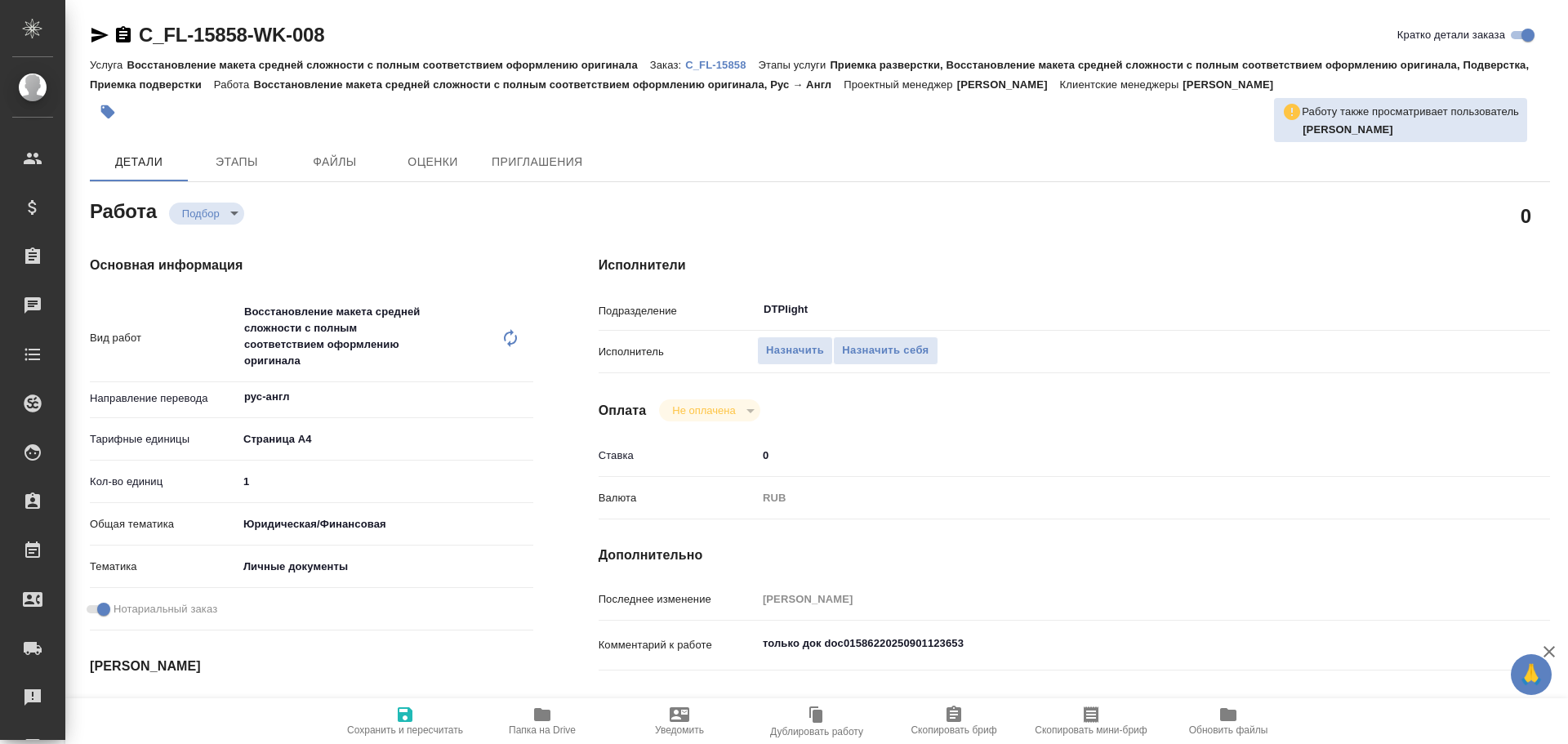
type textarea "x"
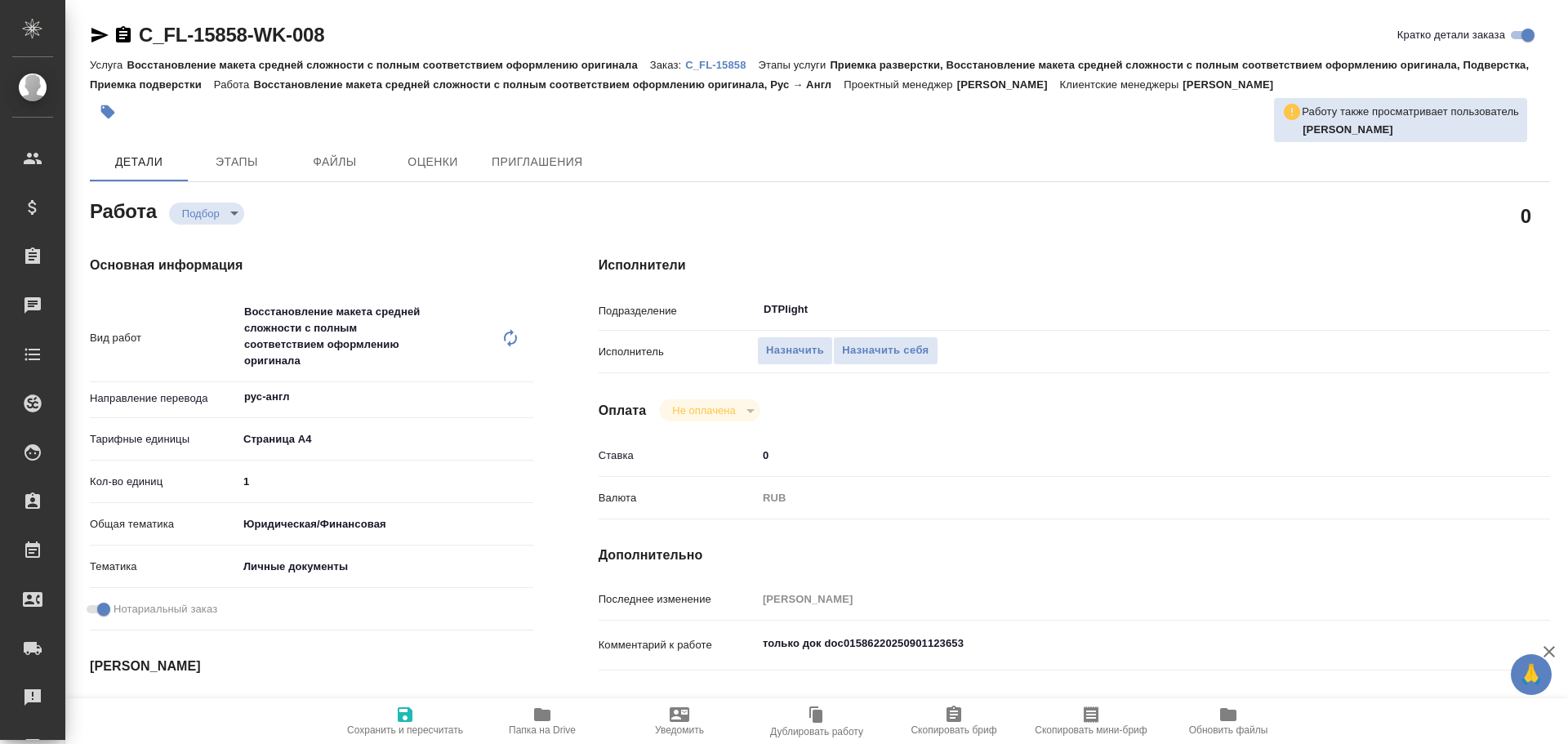
type textarea "x"
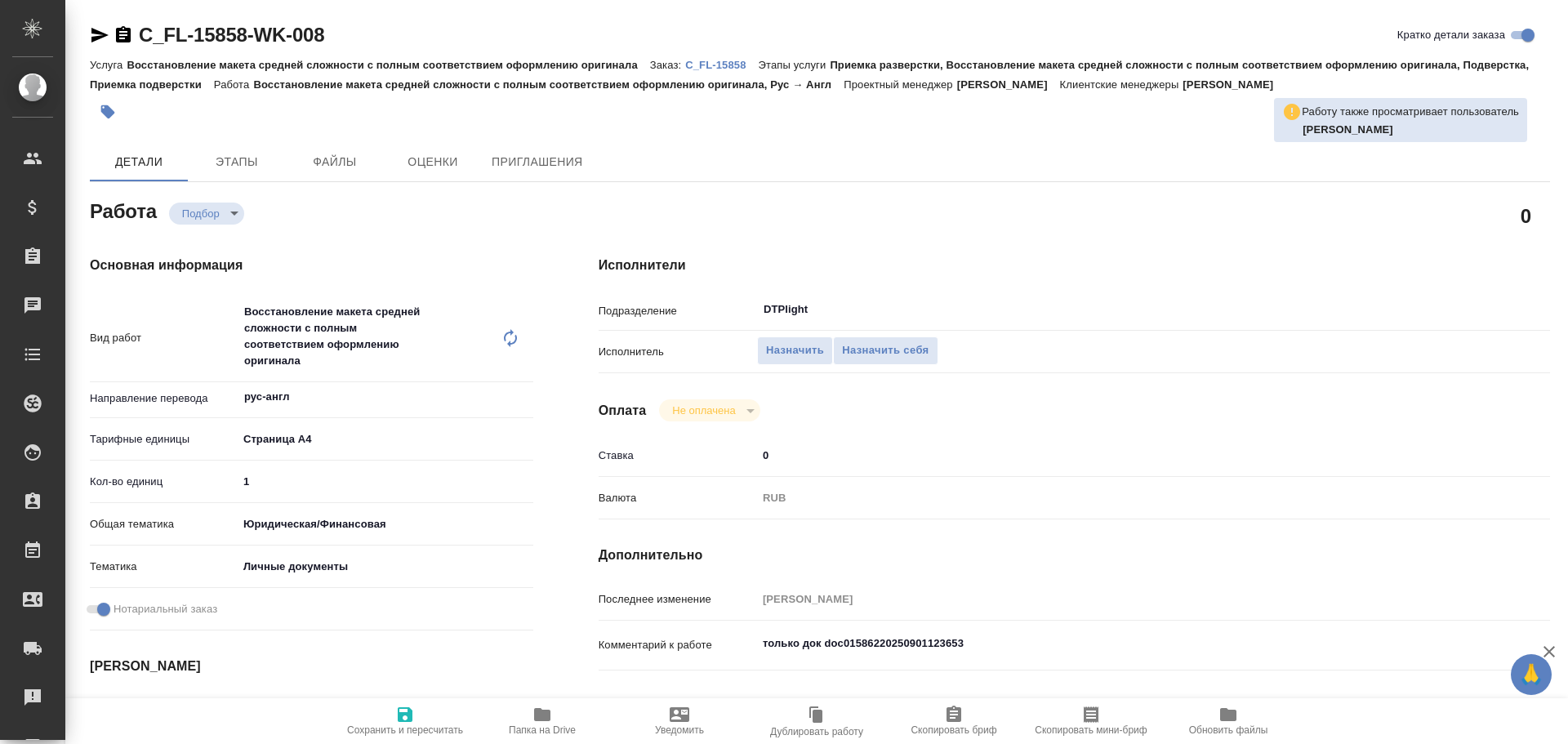
type textarea "x"
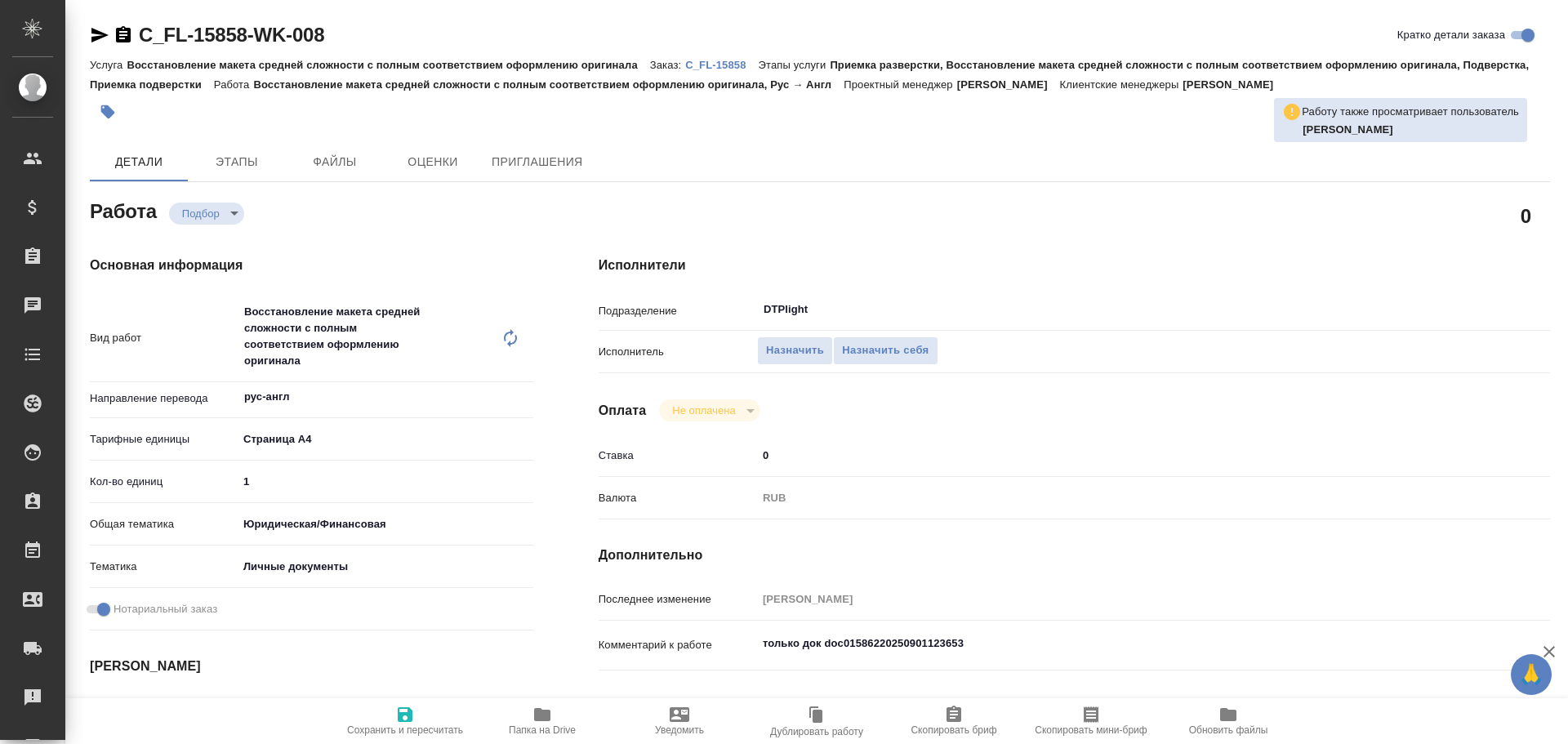
type textarea "x"
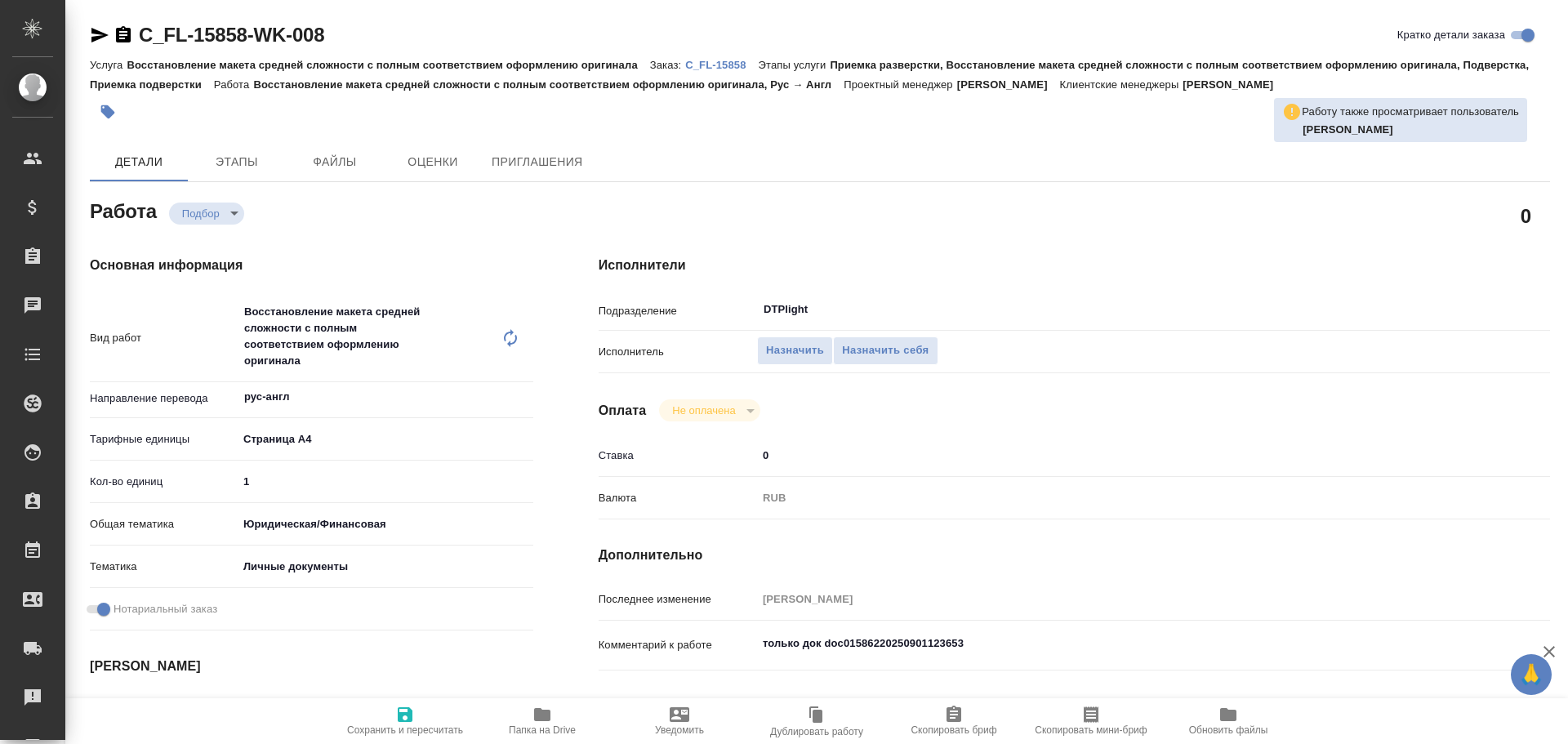
type textarea "x"
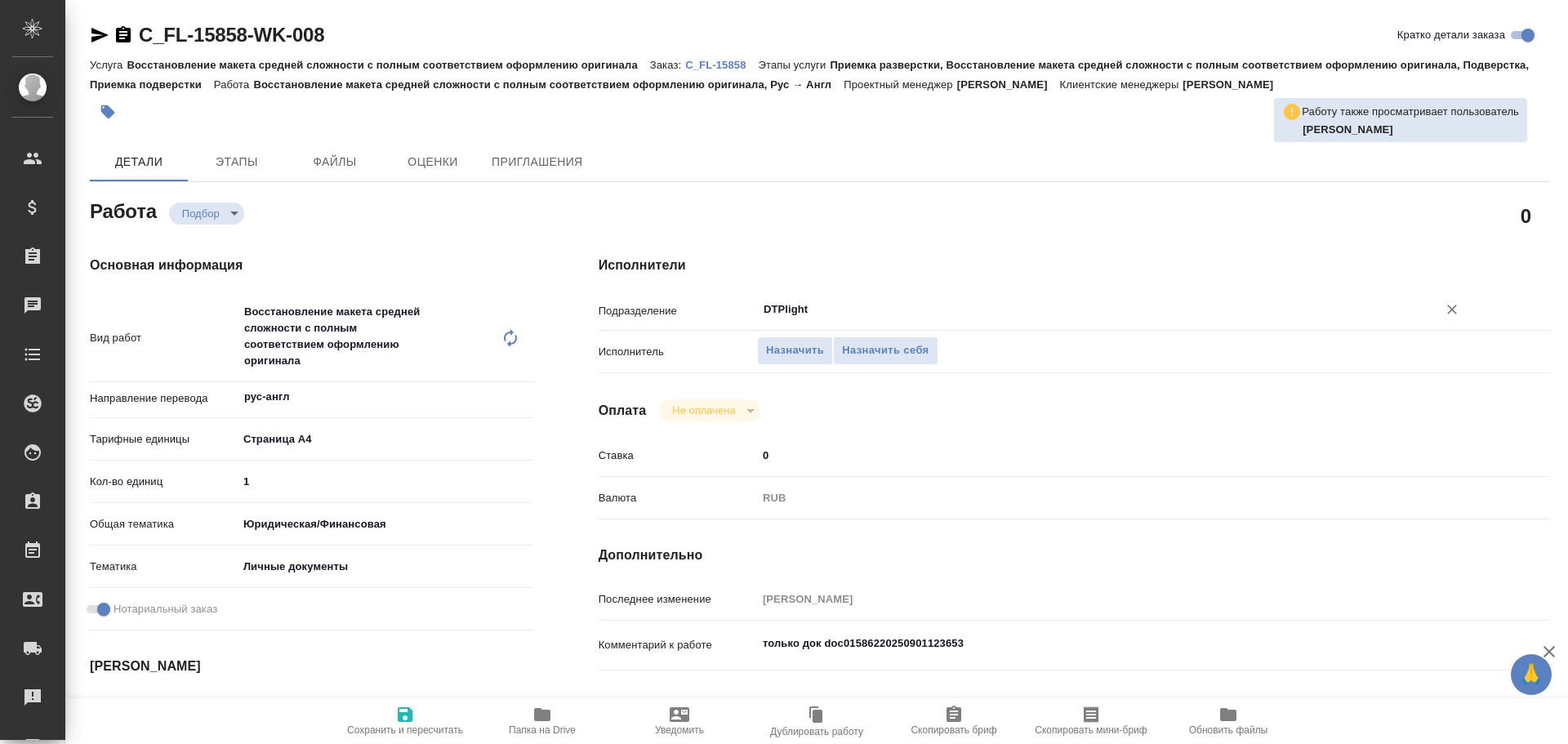
type textarea "x"
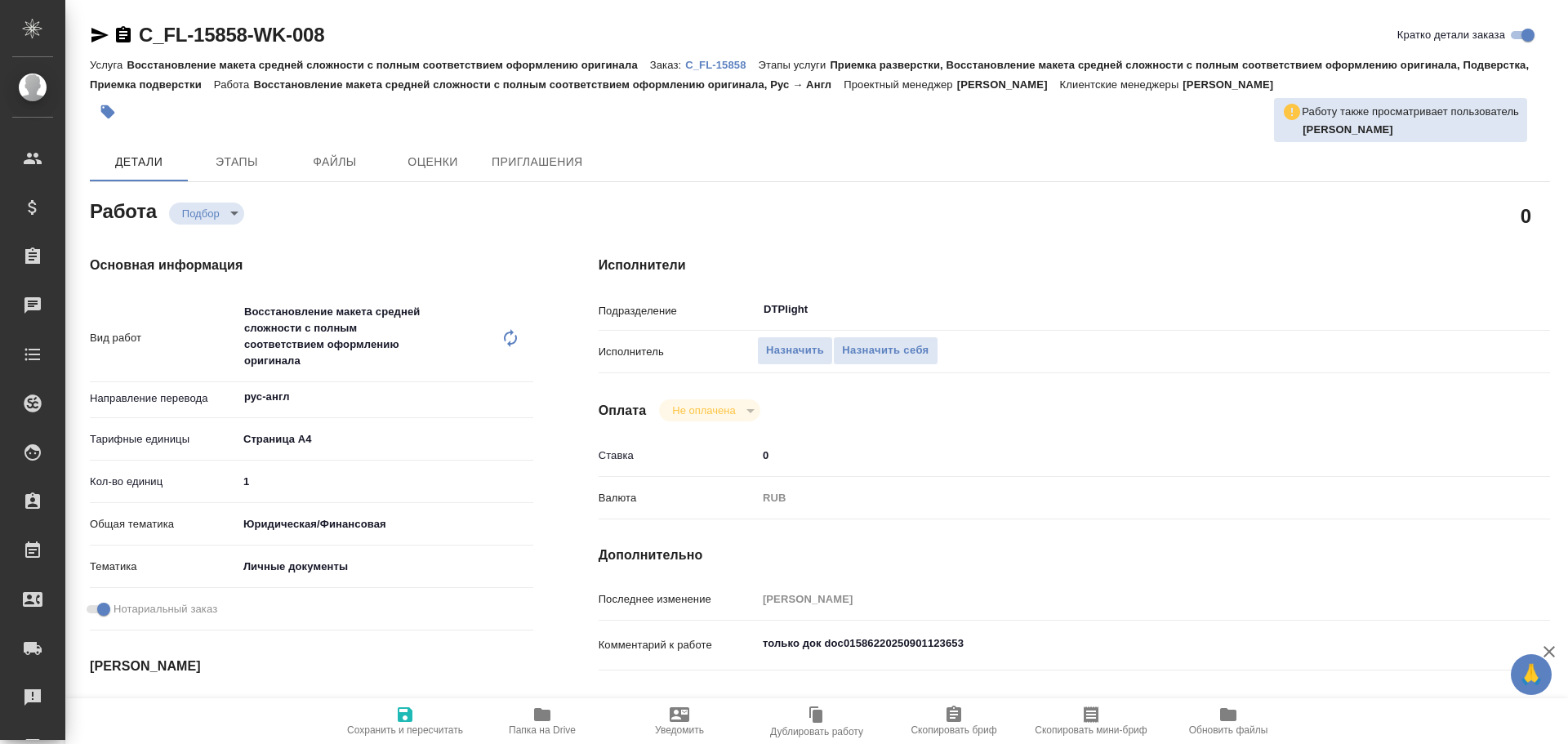
type textarea "x"
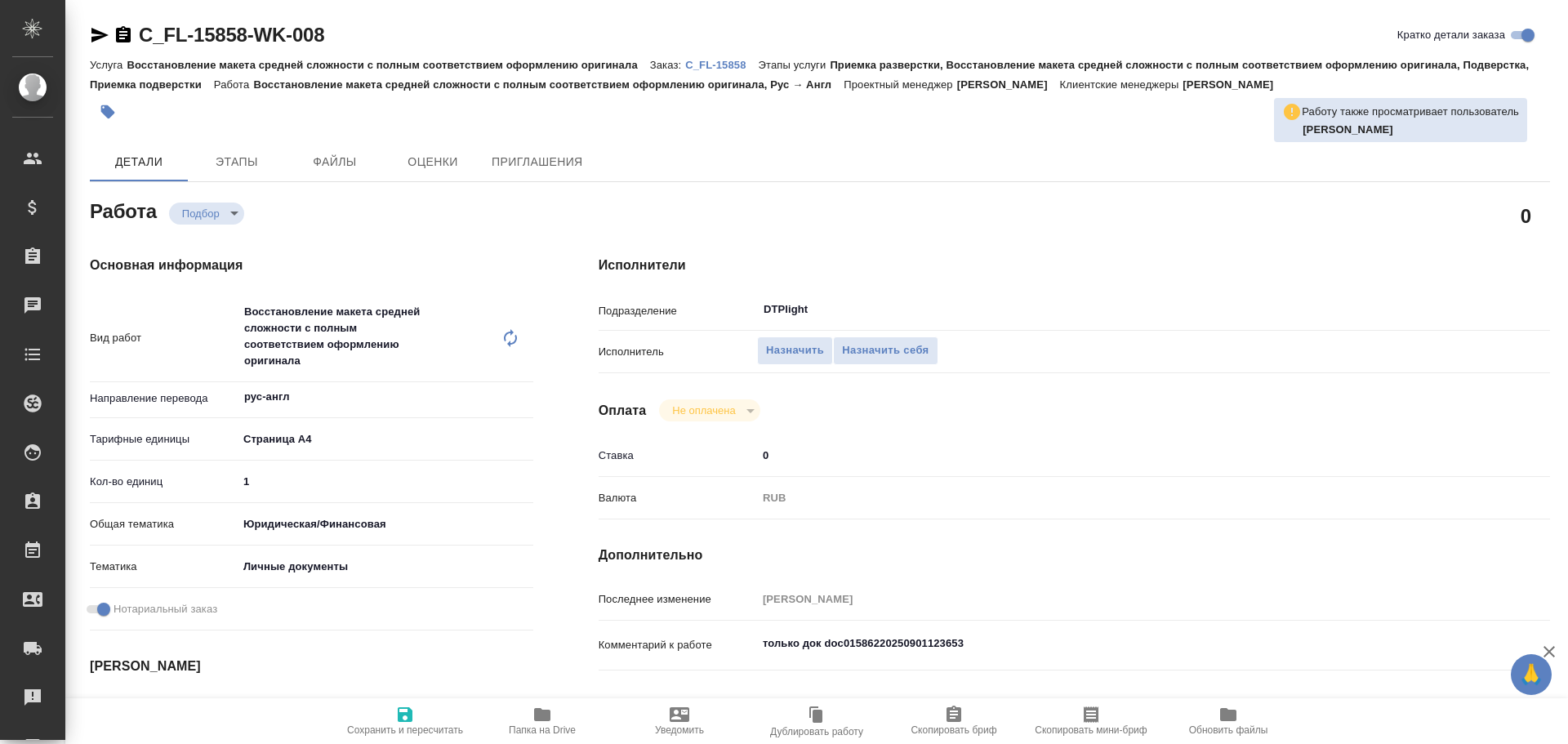
type textarea "x"
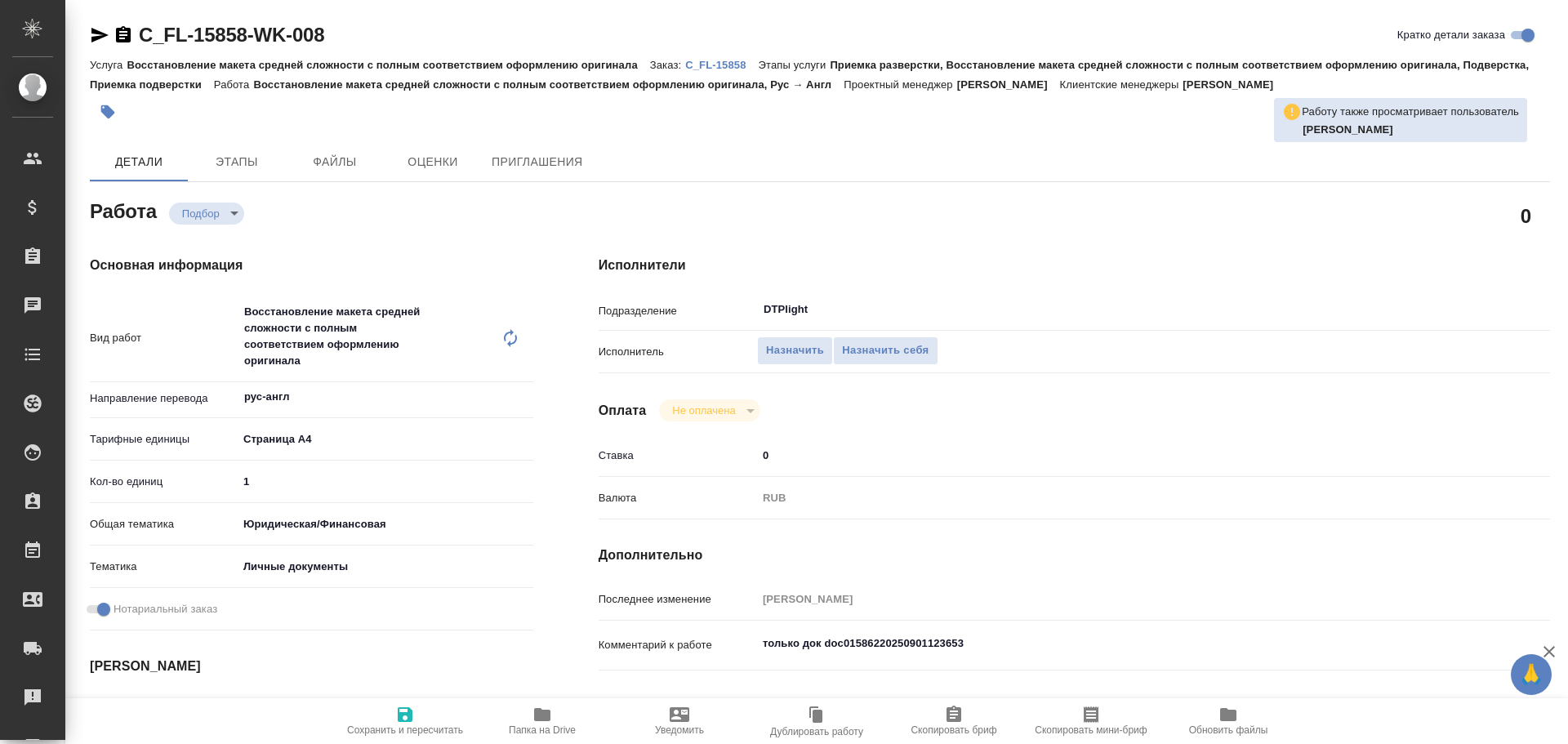
type textarea "x"
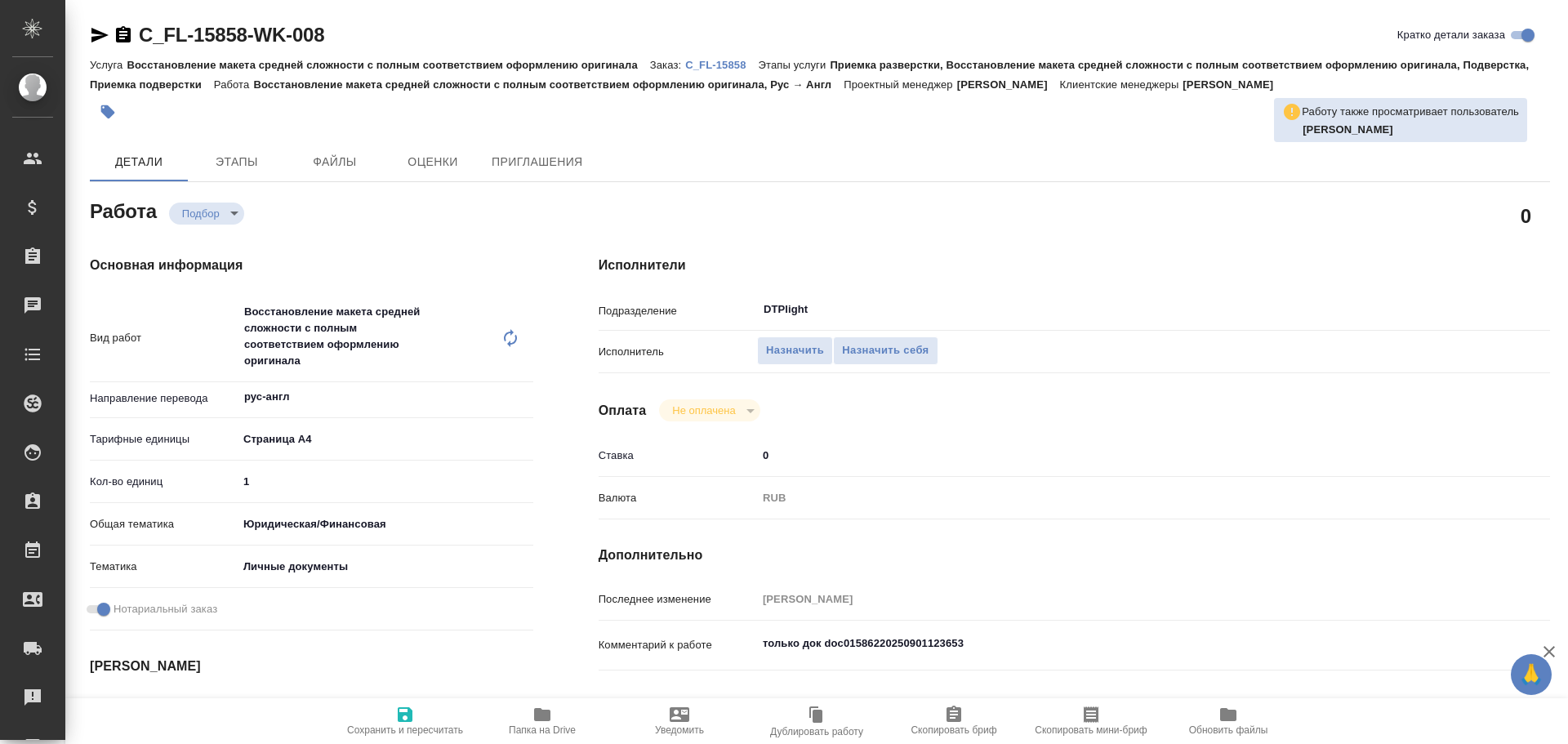
type textarea "x"
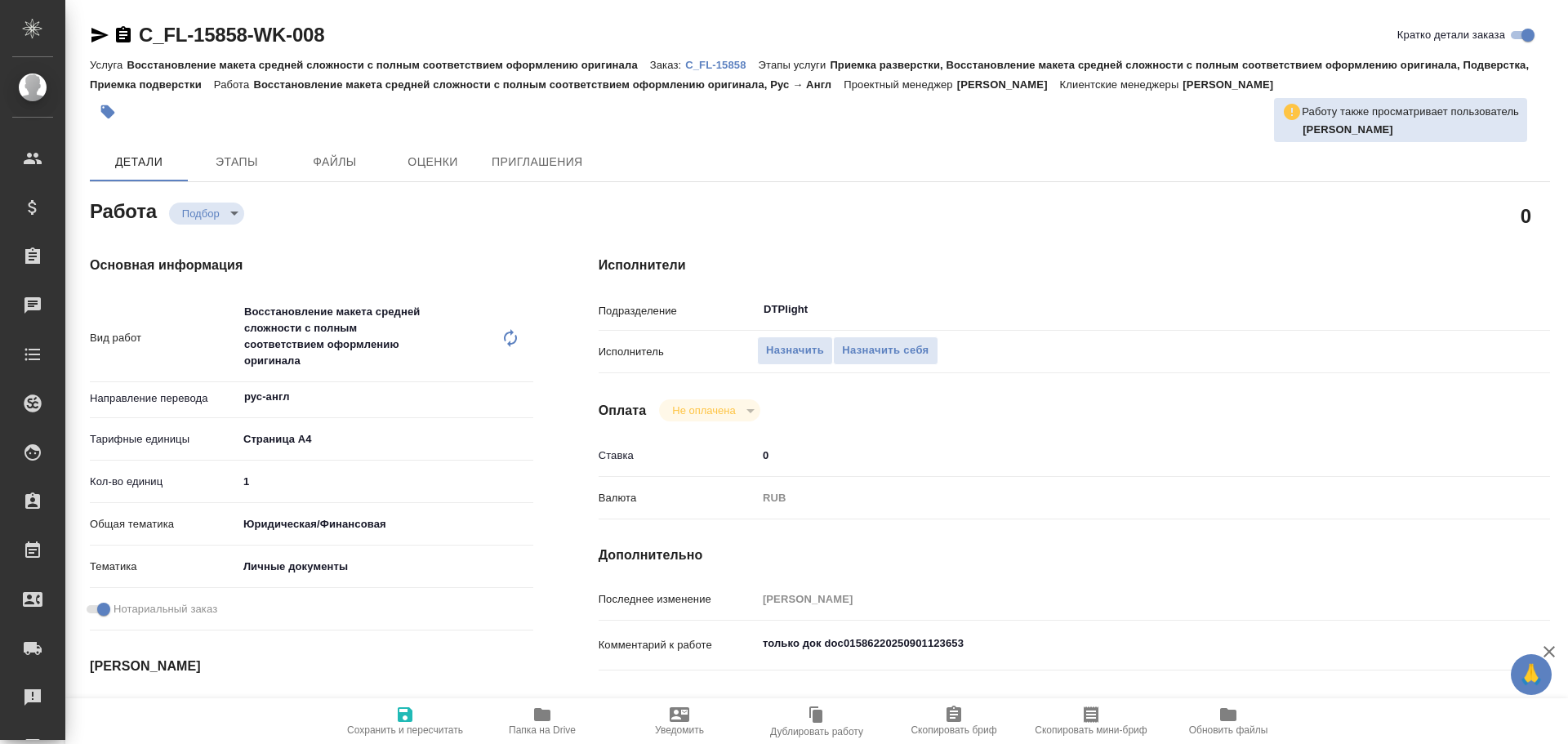
type textarea "x"
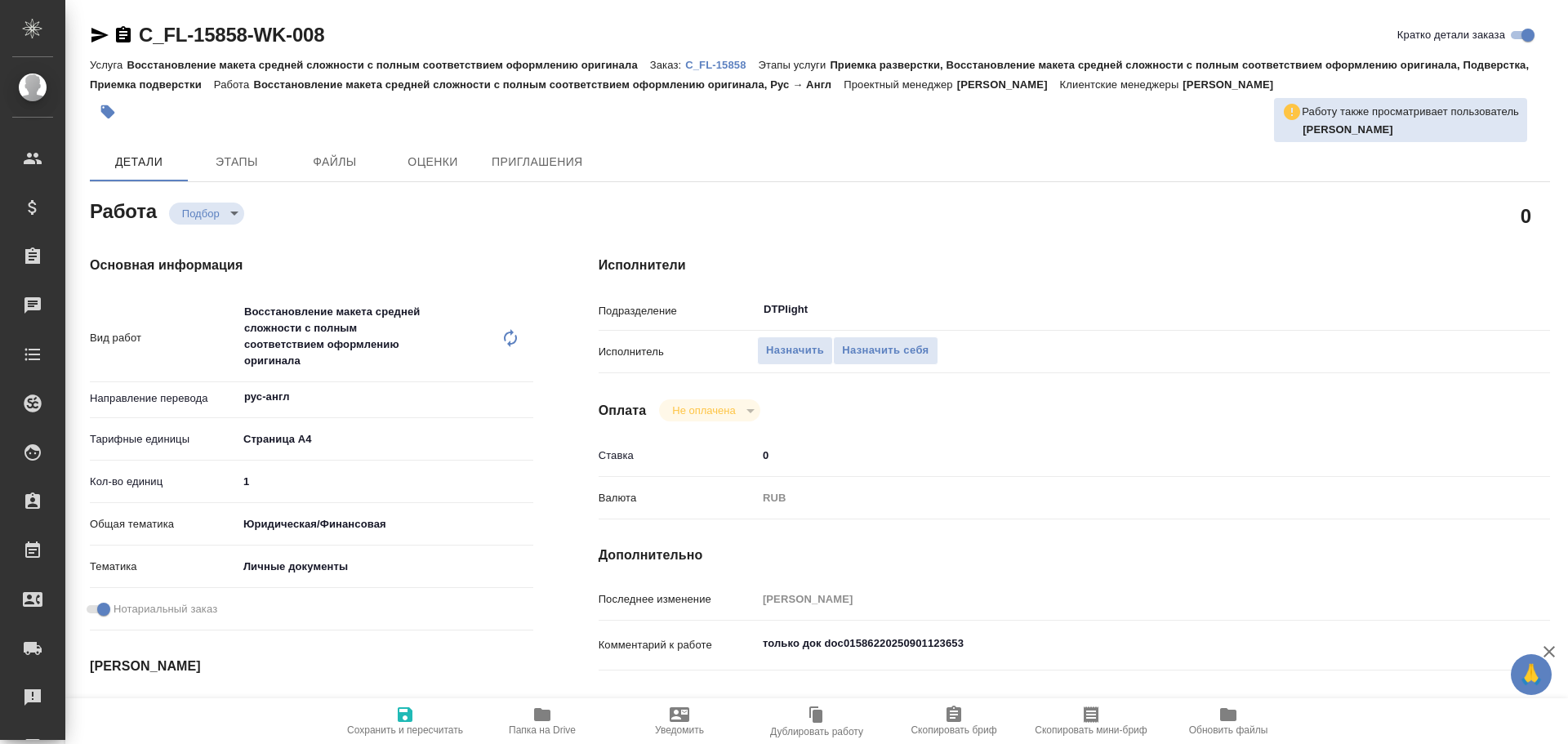
type textarea "x"
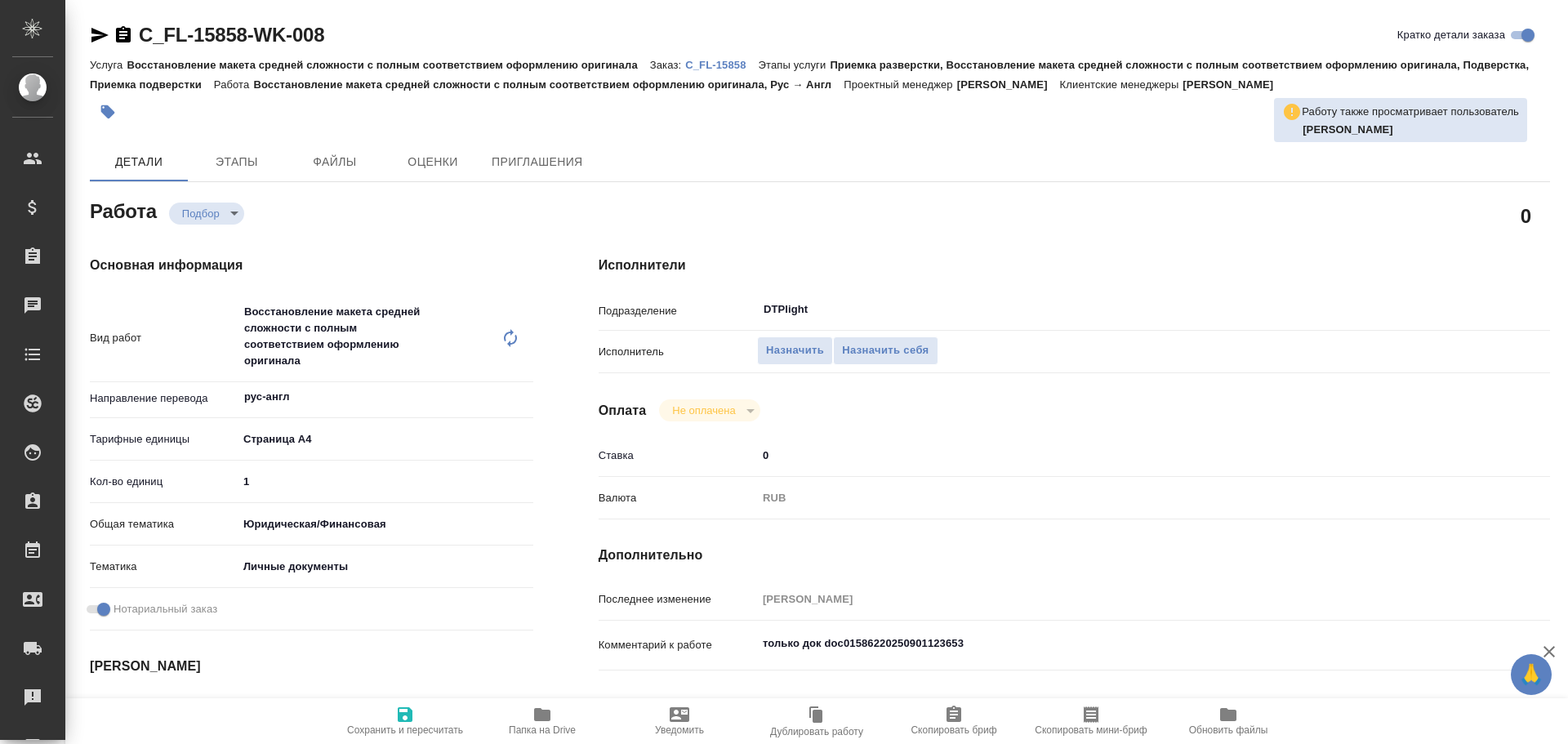
type textarea "x"
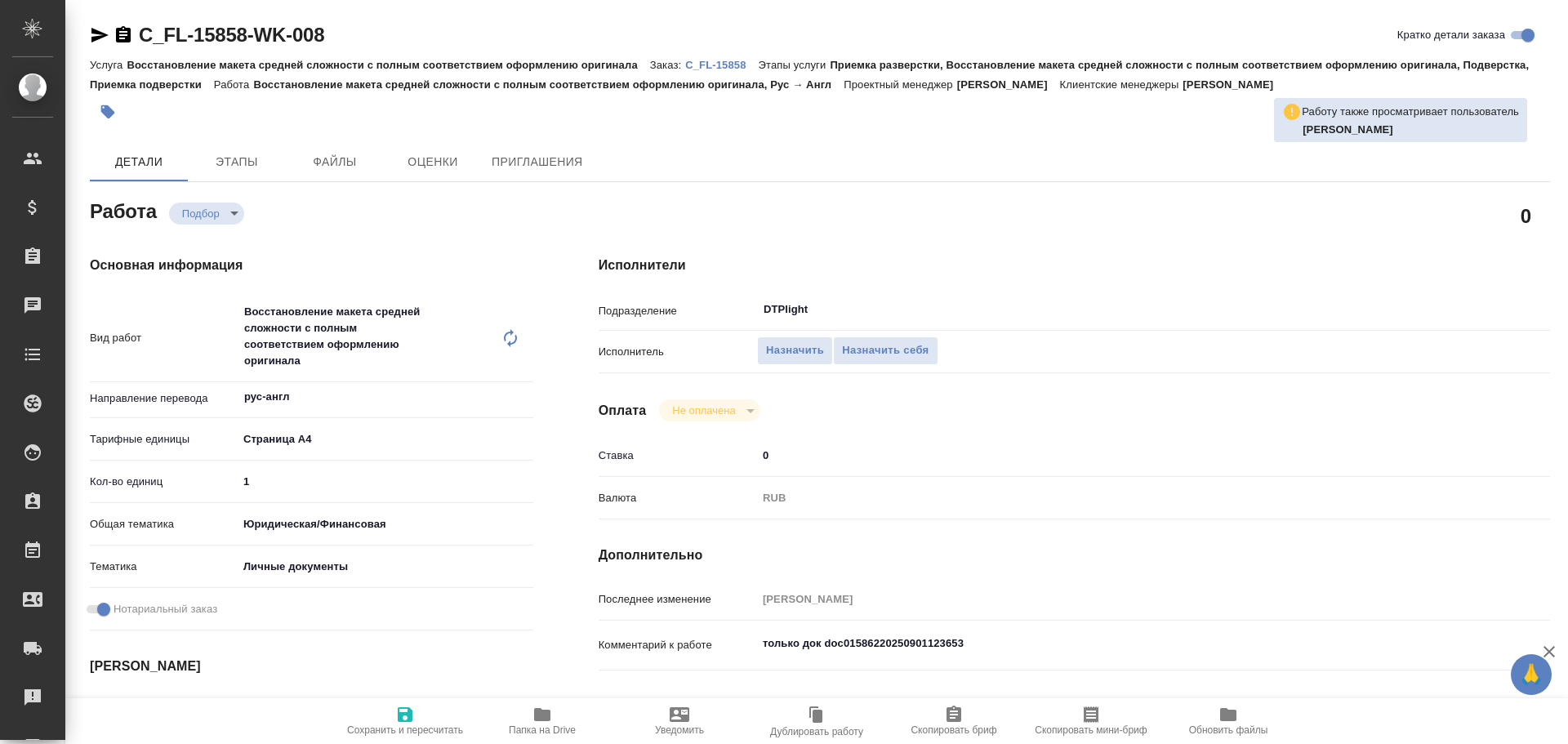
type textarea "x"
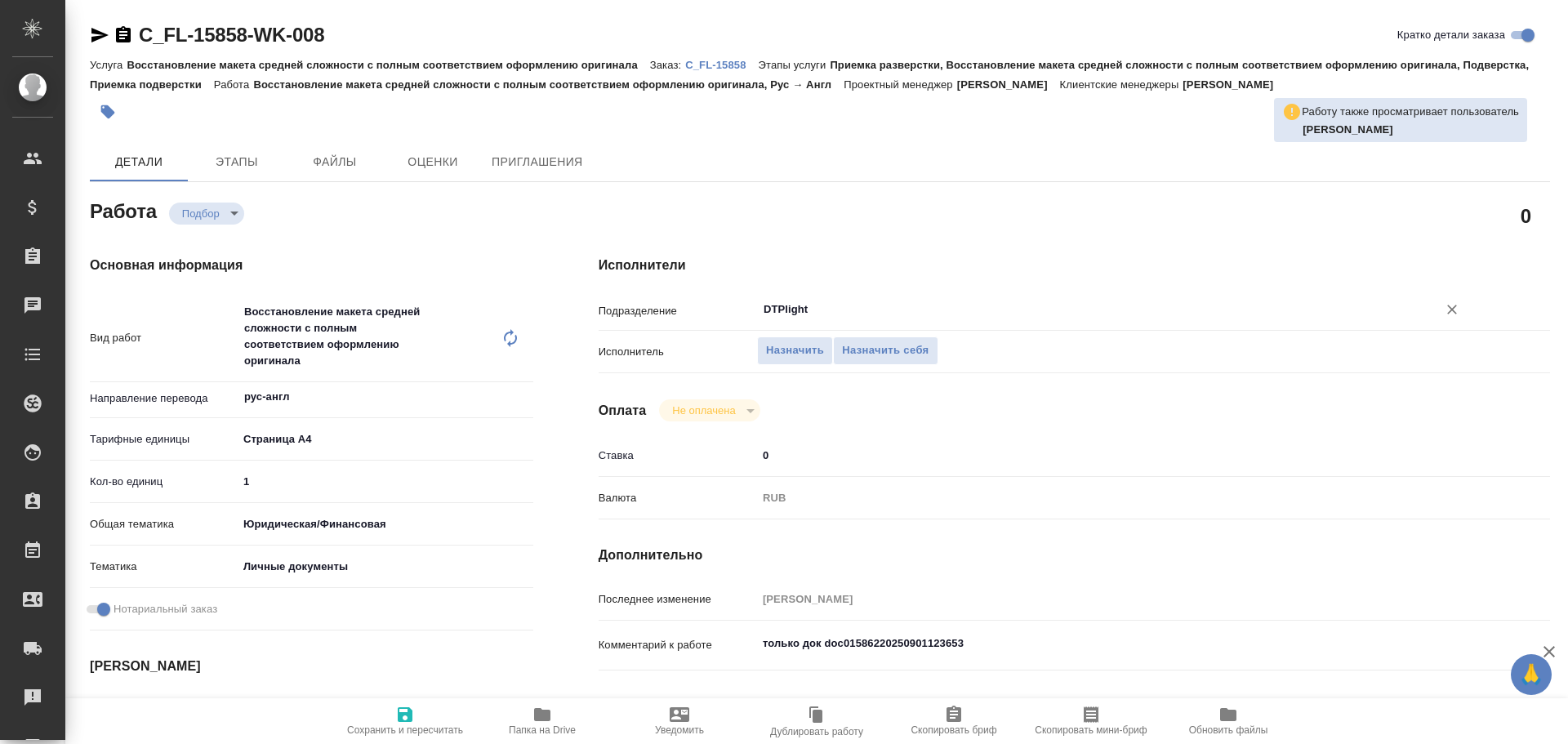
type textarea "x"
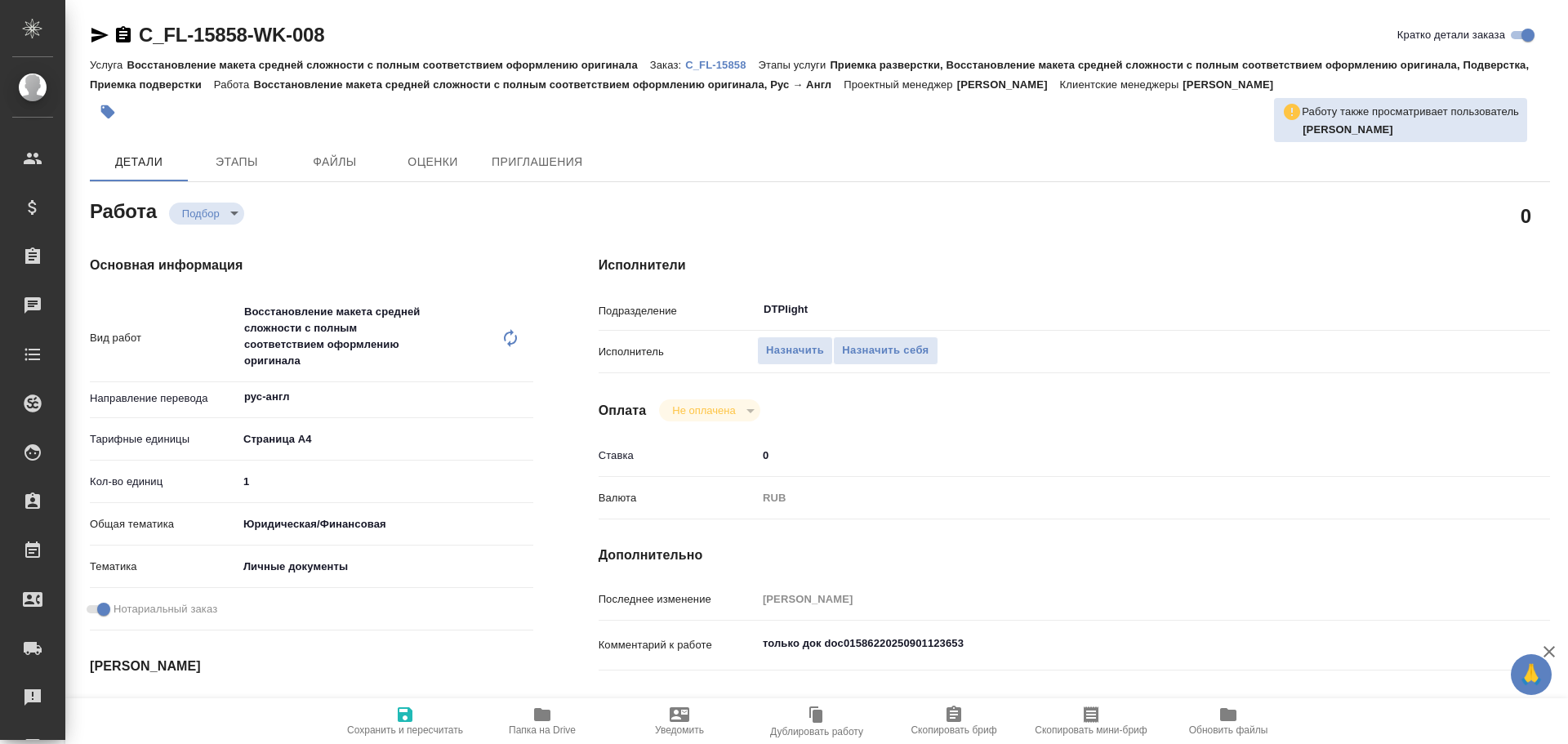
type textarea "x"
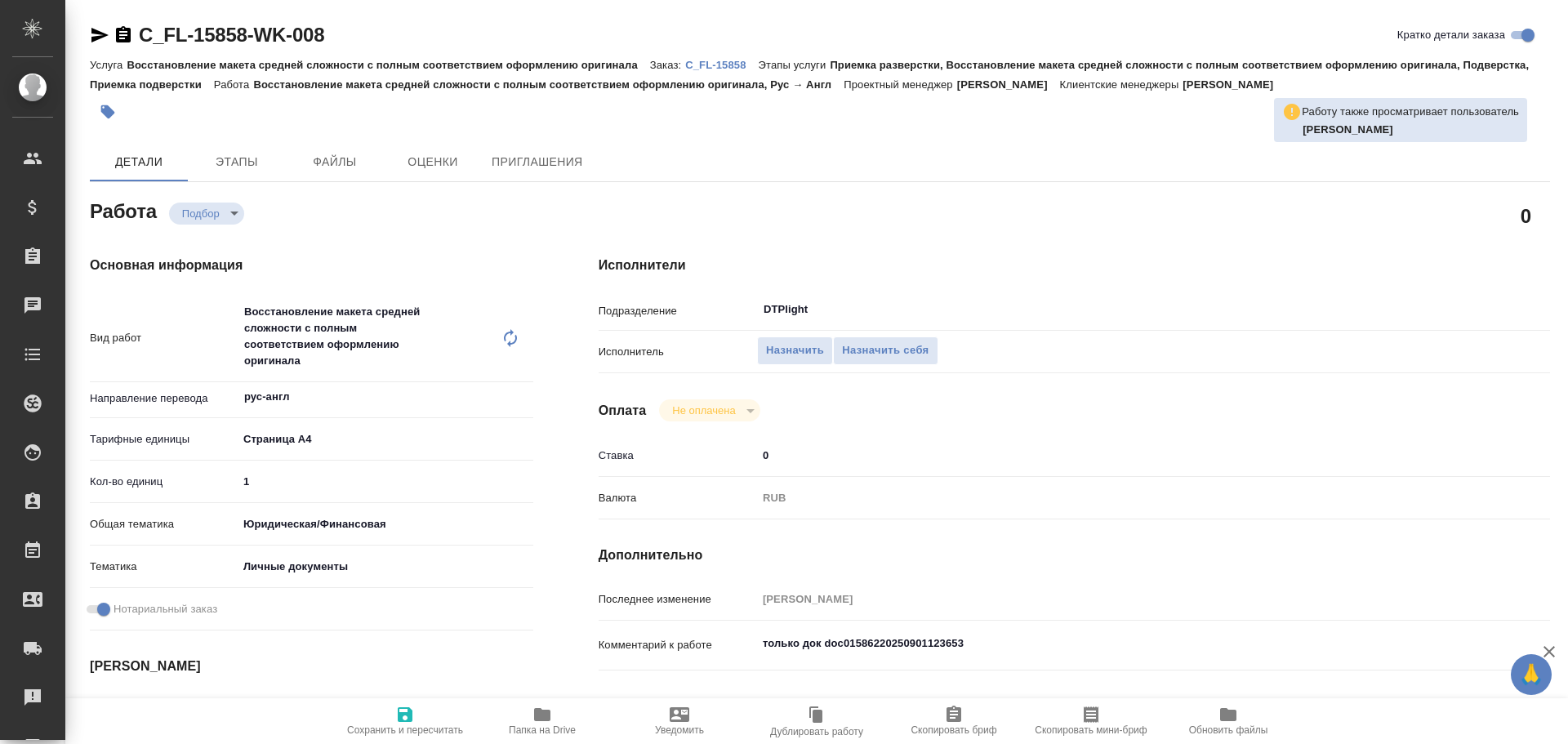
type textarea "x"
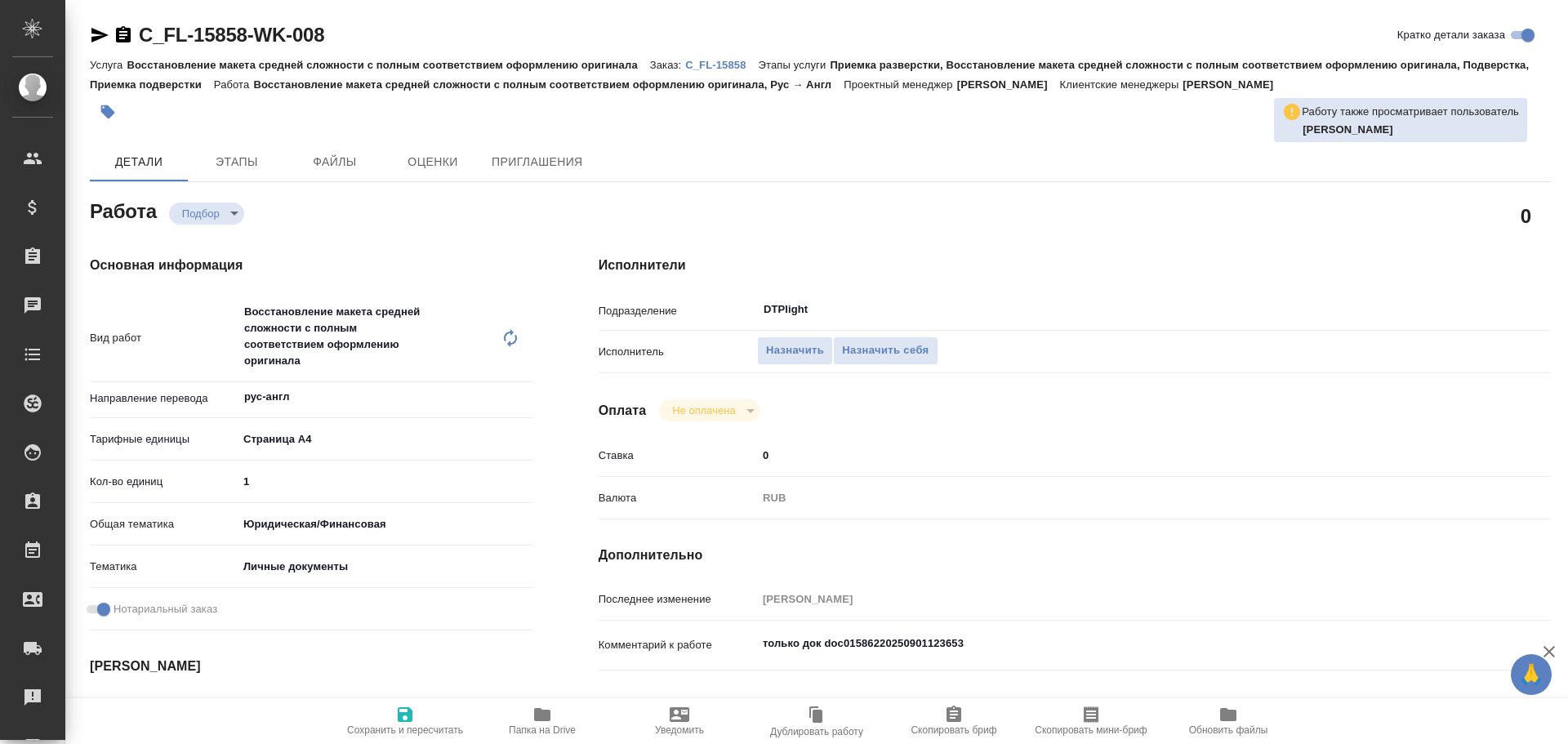
type textarea "x"
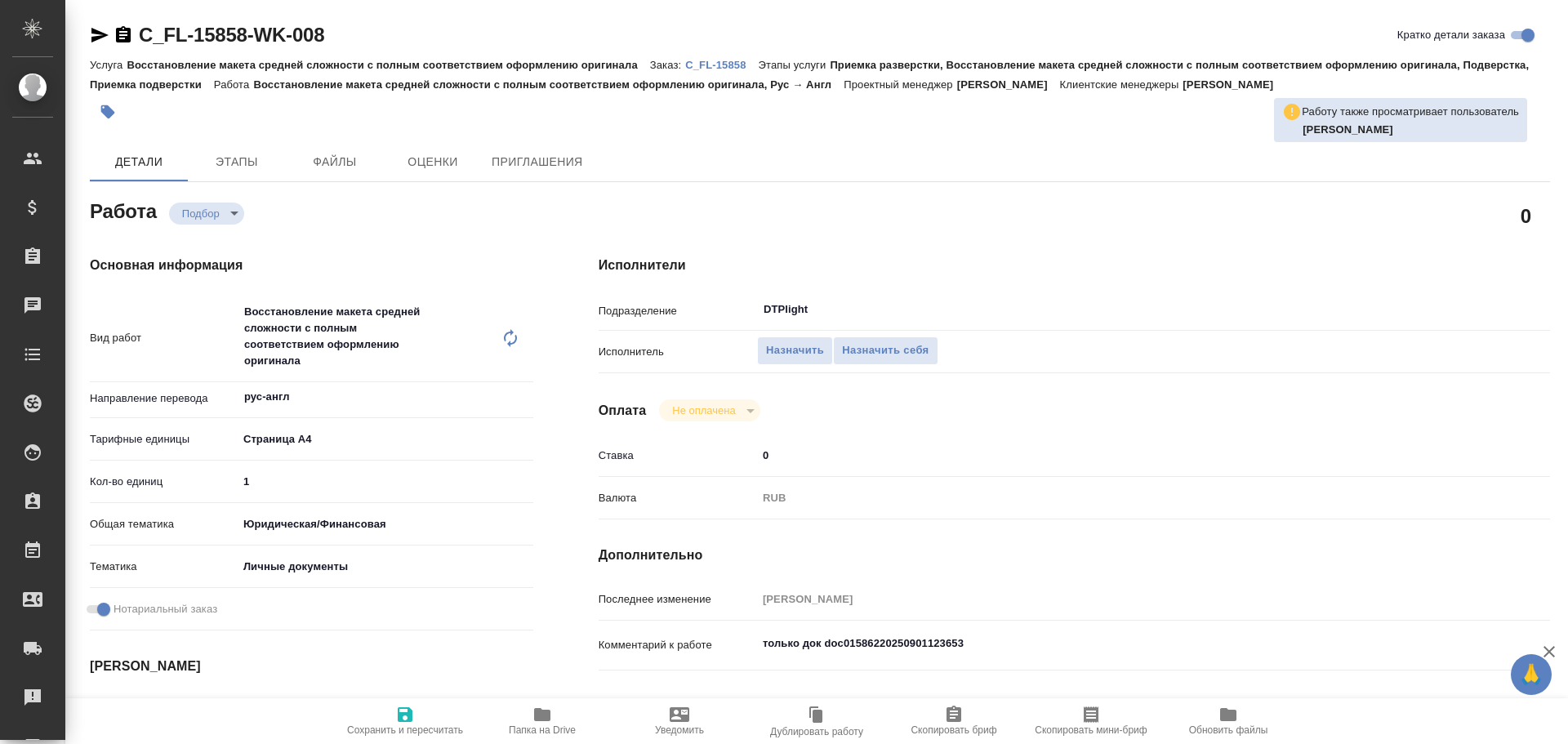
type textarea "x"
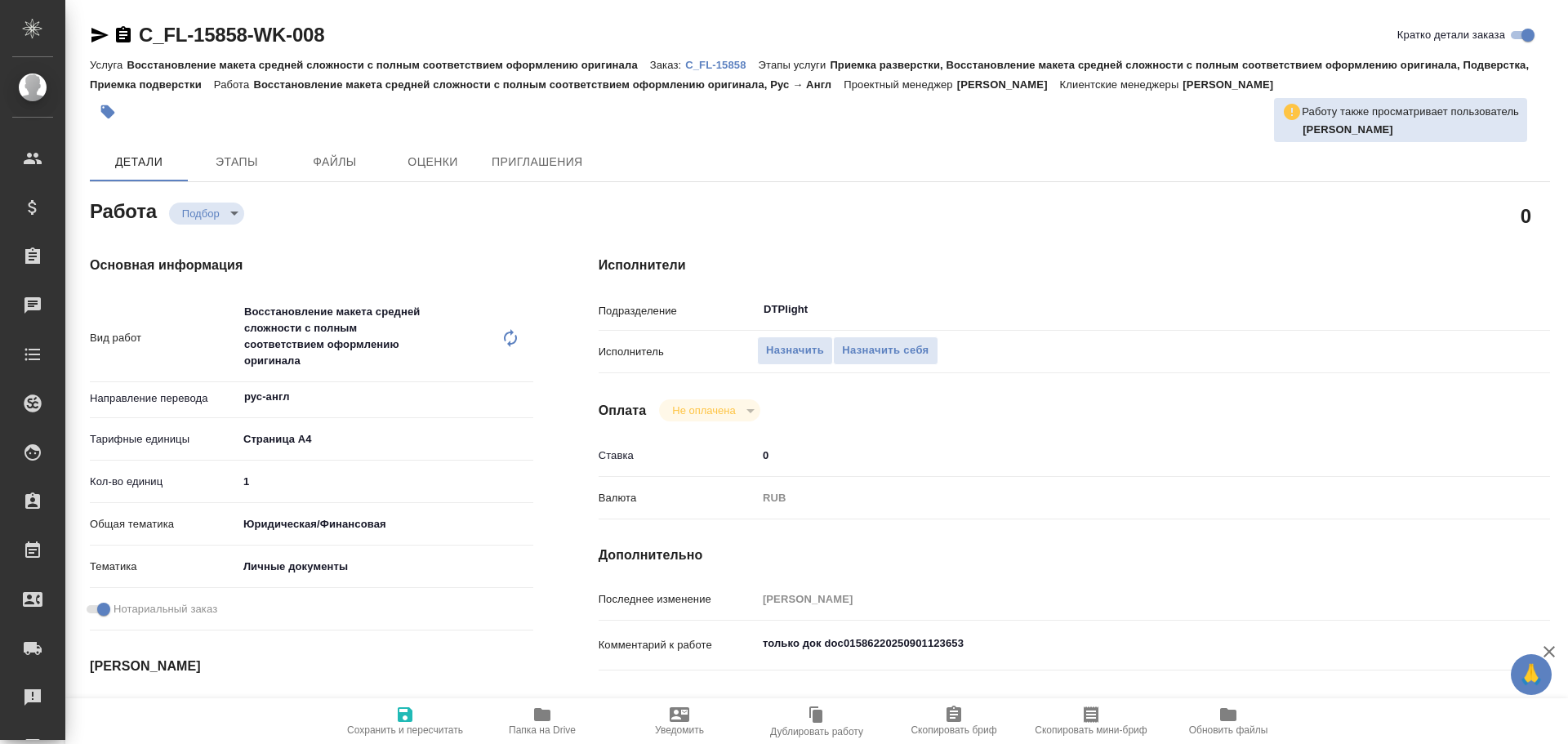
type textarea "x"
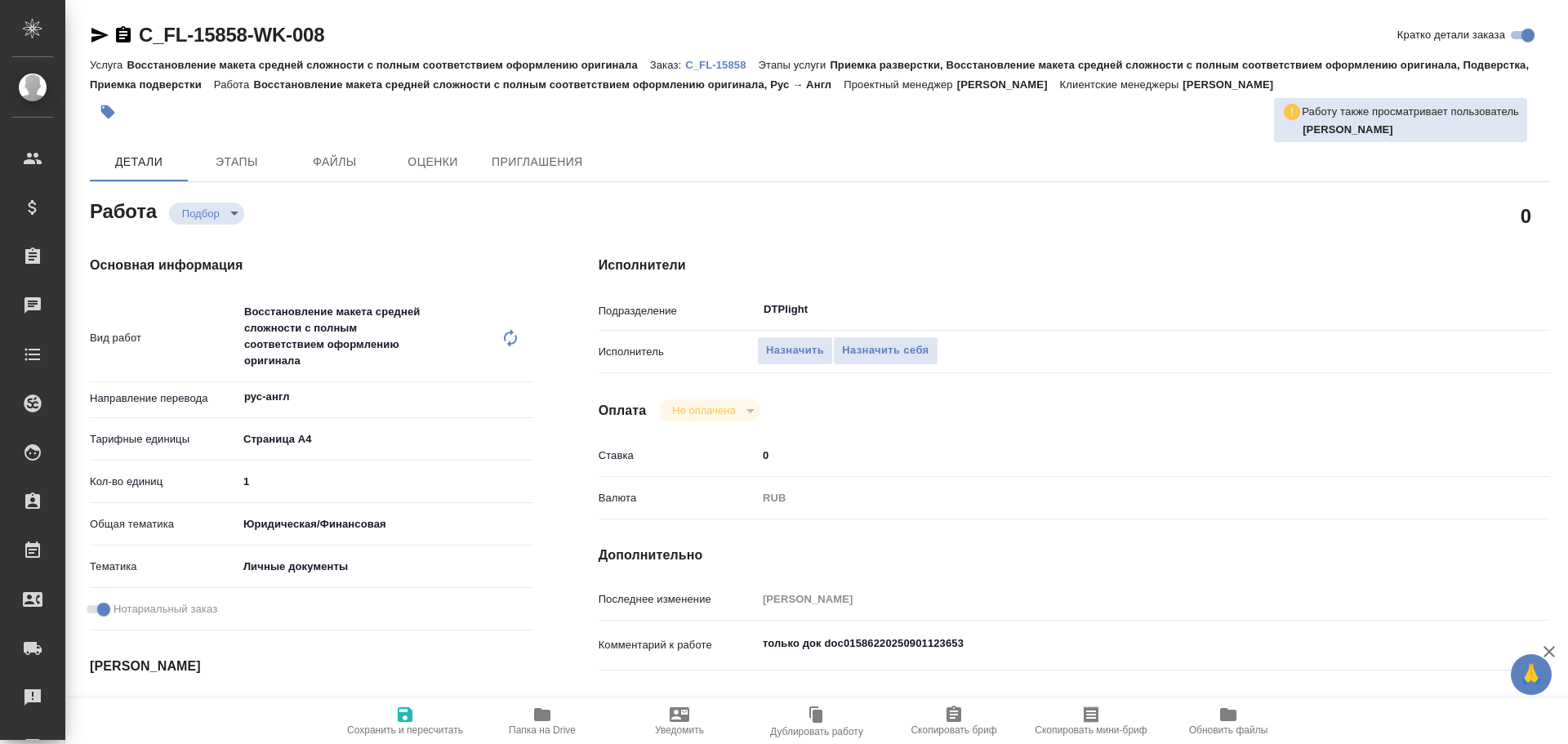
type textarea "x"
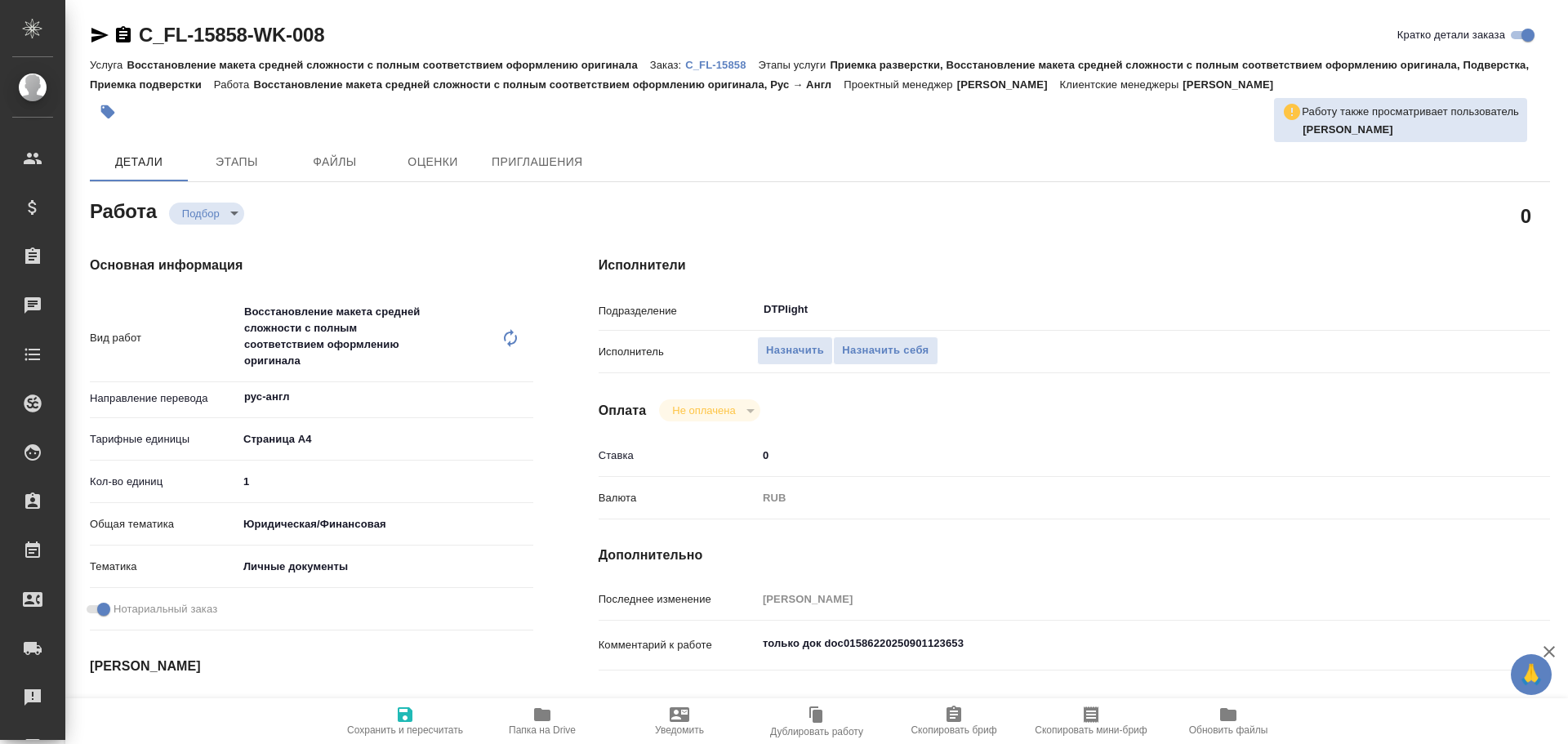
type textarea "x"
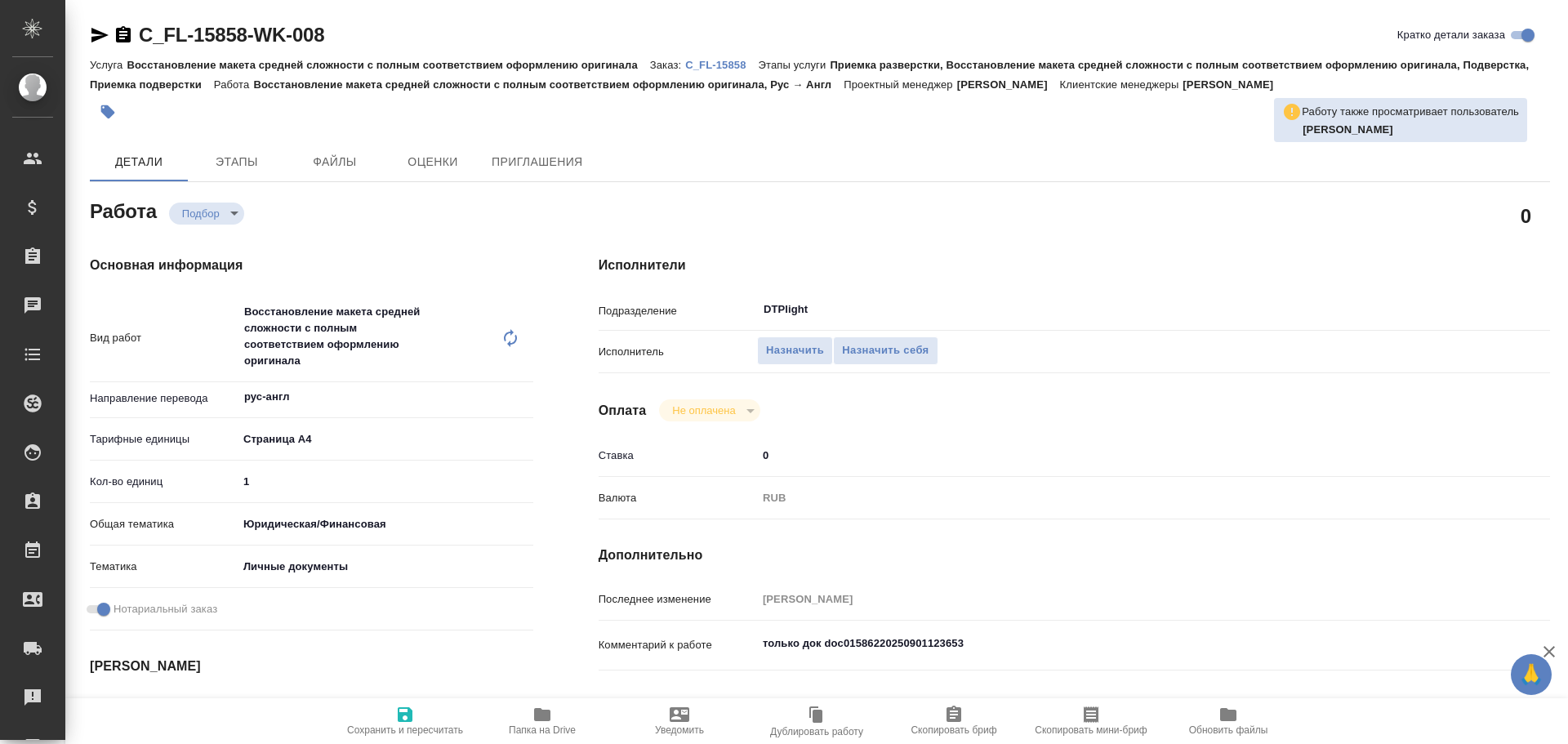
type textarea "x"
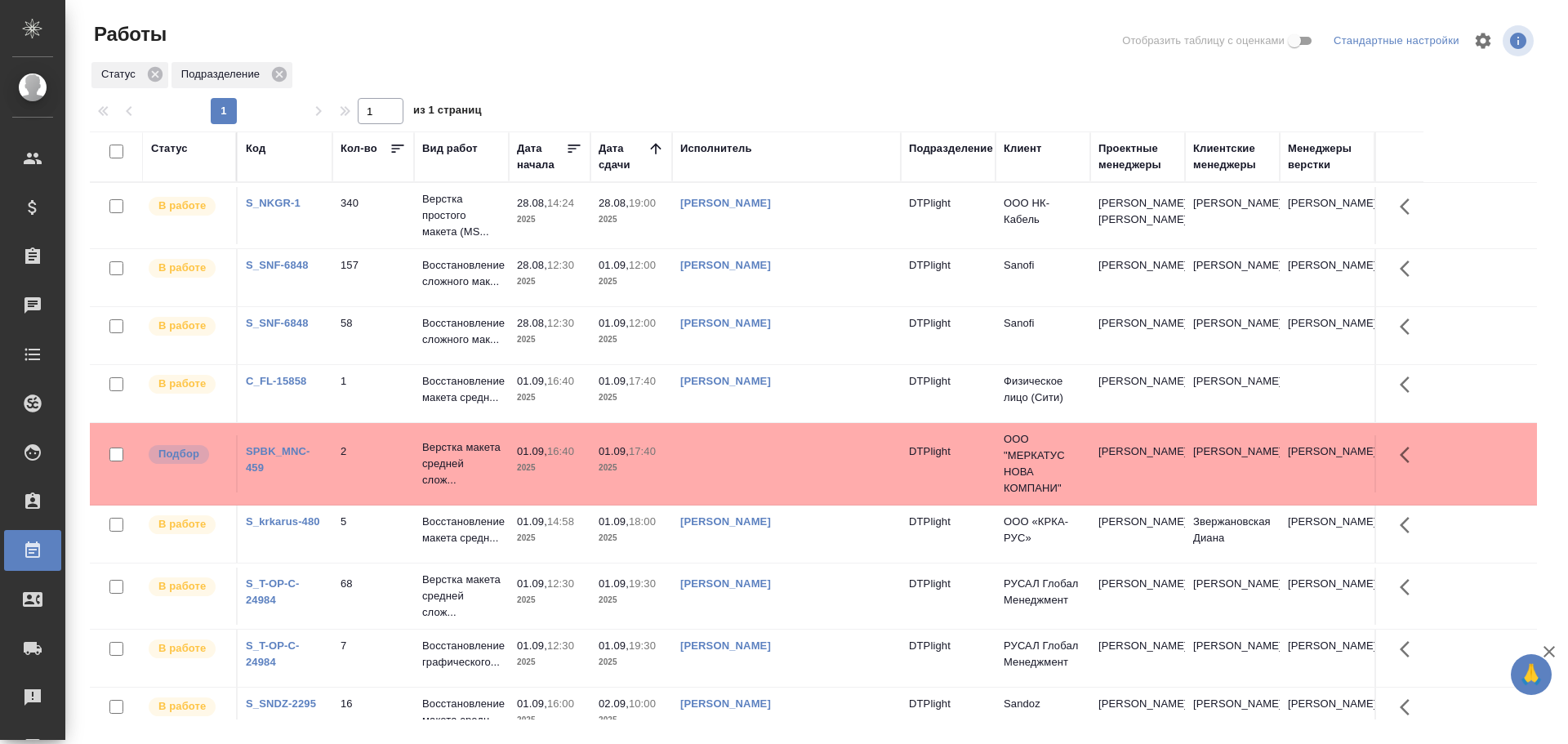
click at [735, 463] on td at bounding box center [786, 464] width 229 height 57
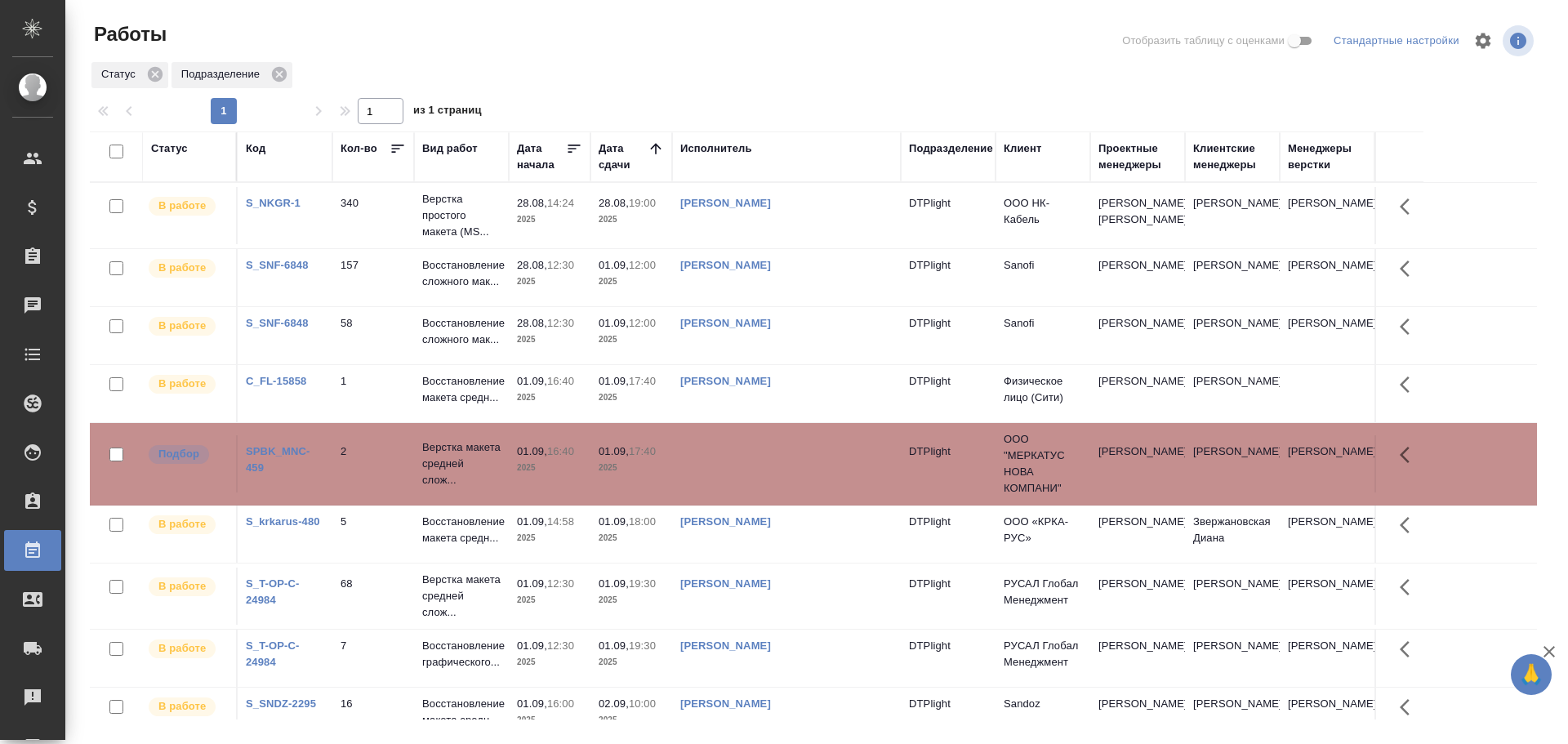
click at [735, 463] on td at bounding box center [786, 464] width 229 height 57
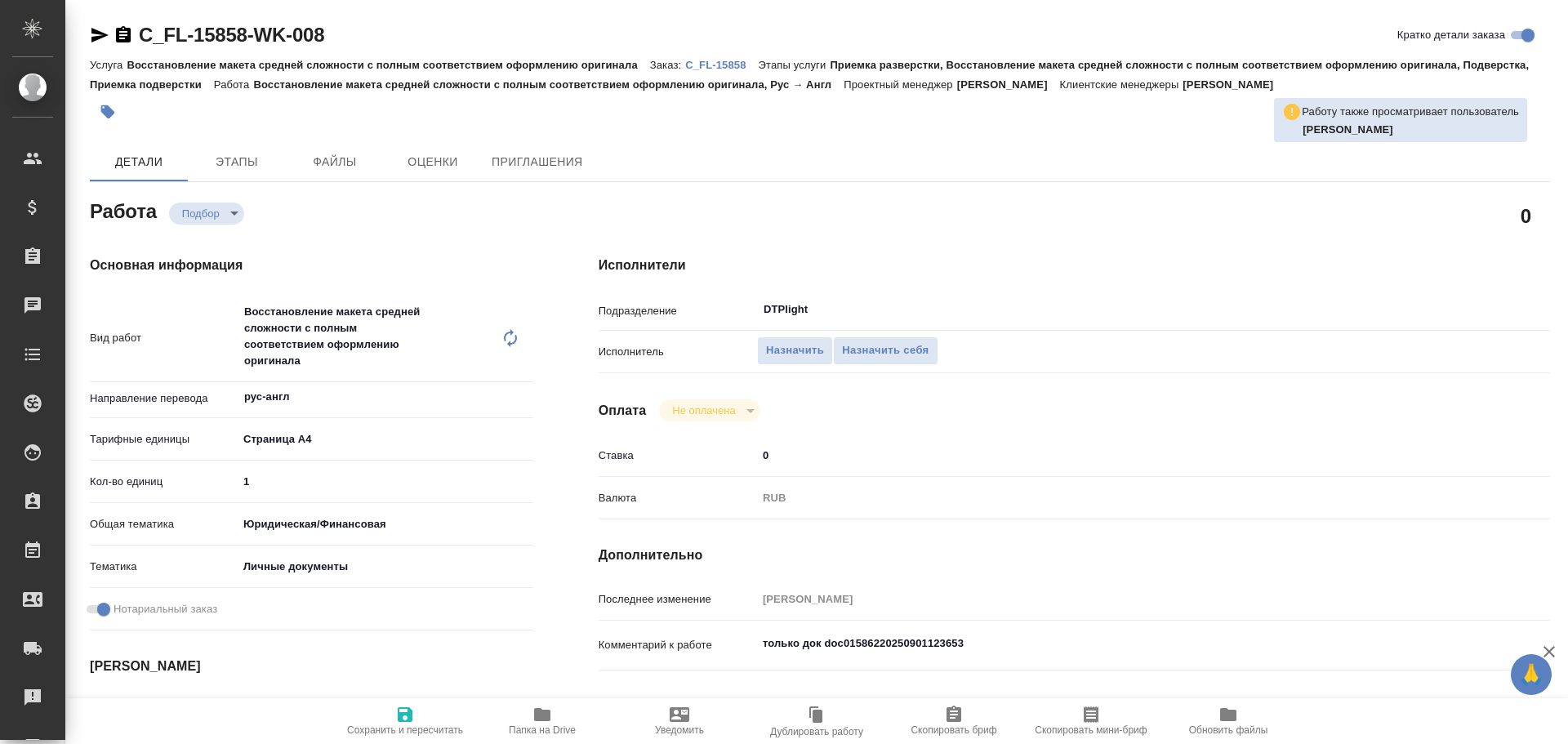
type textarea "x"
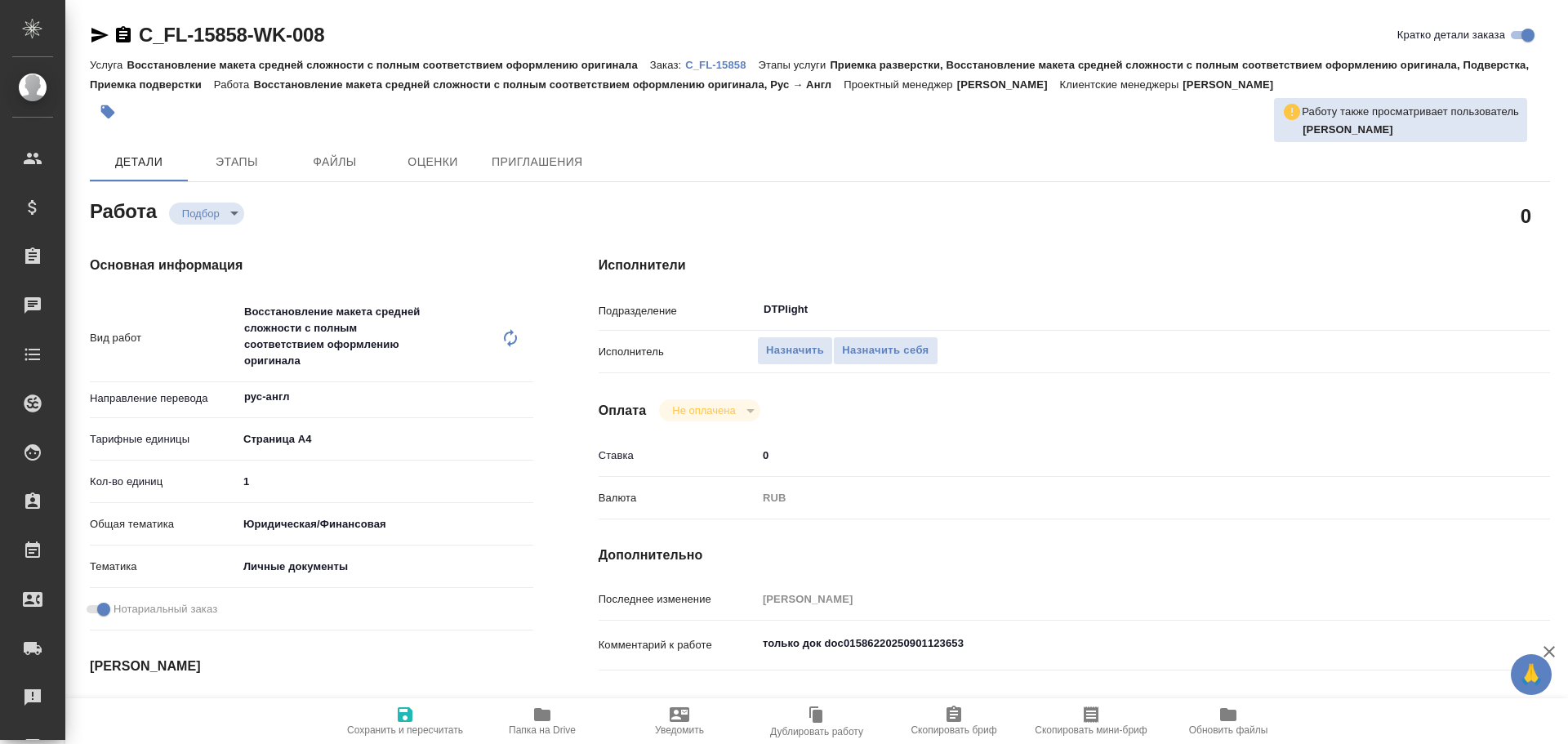
type textarea "x"
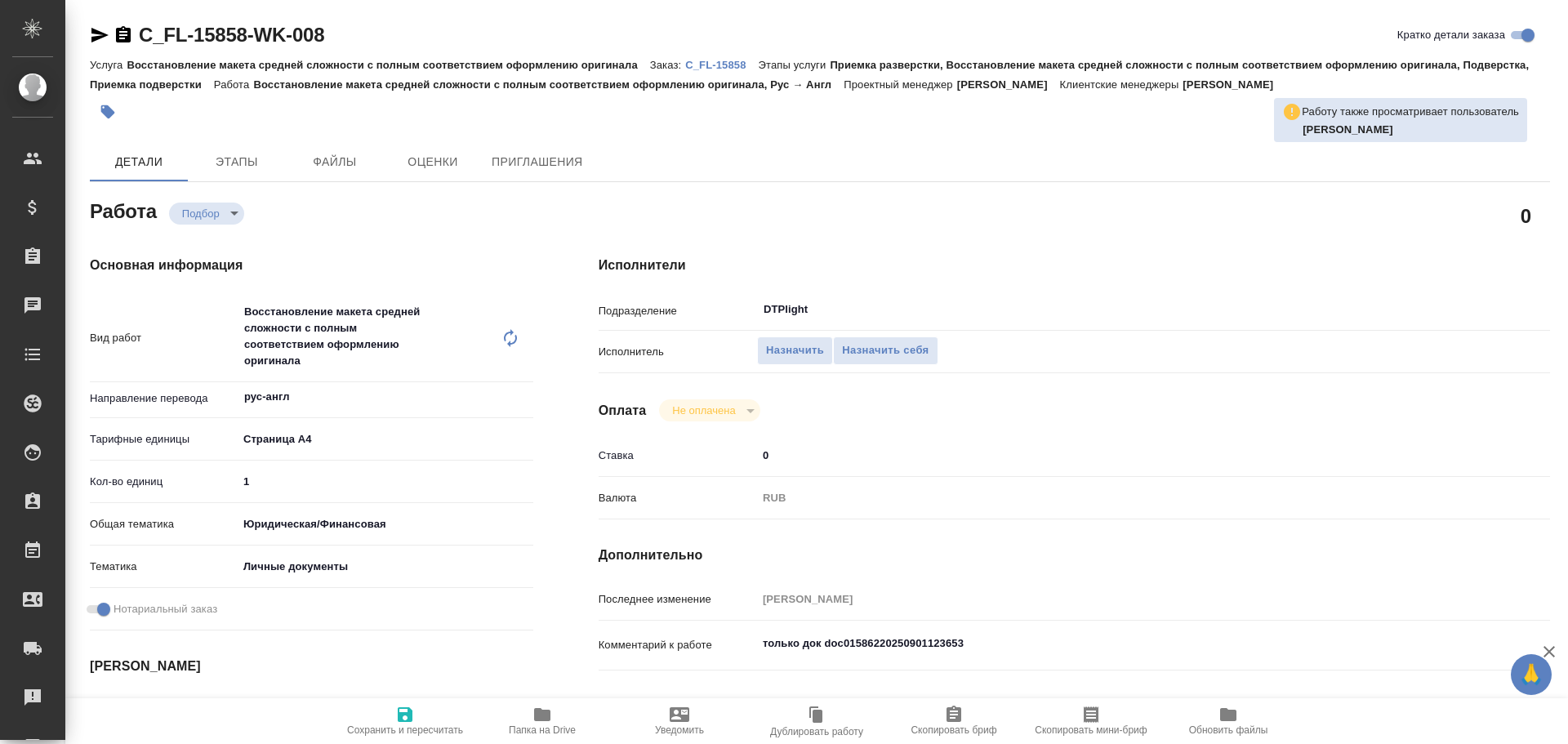
type textarea "x"
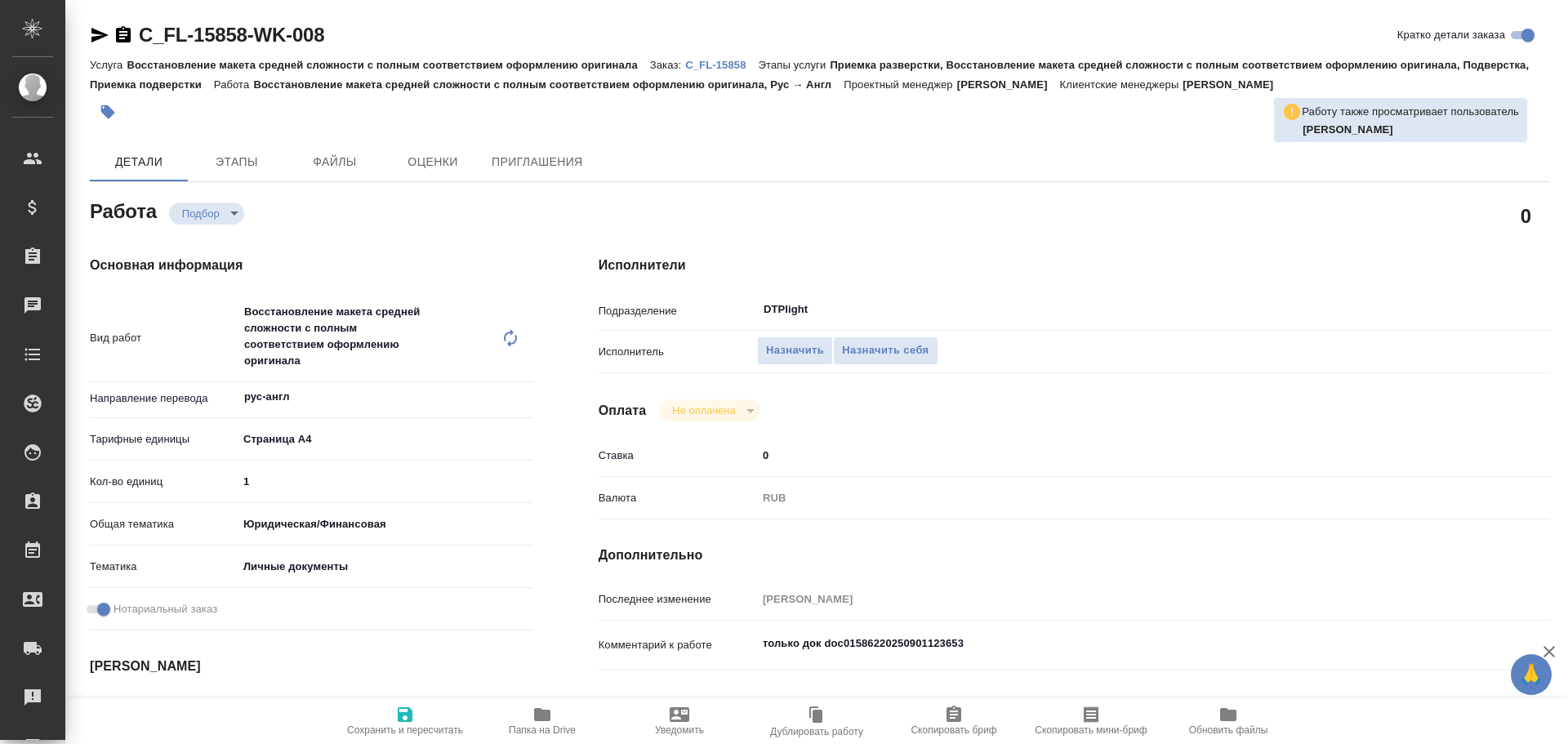
type textarea "x"
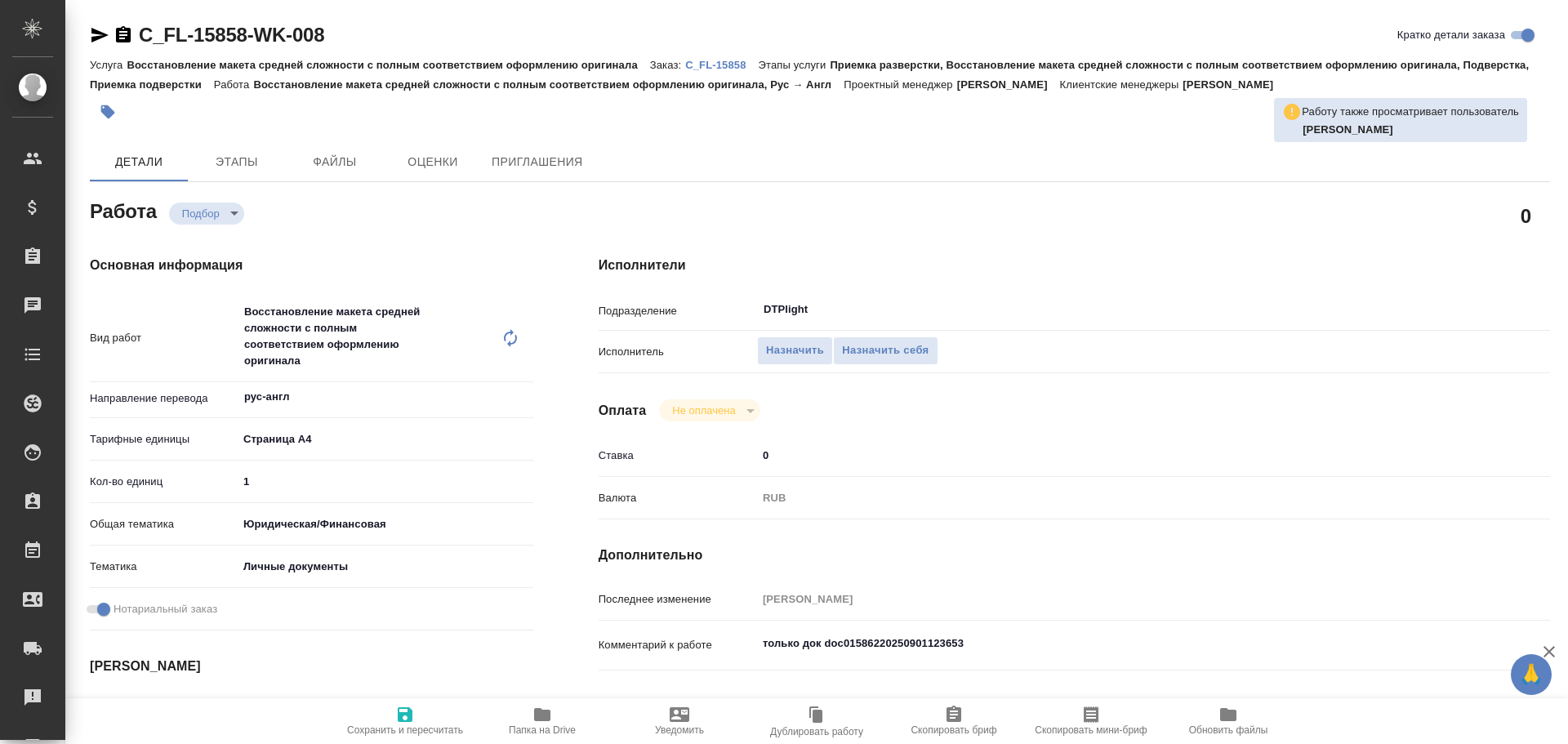
type textarea "x"
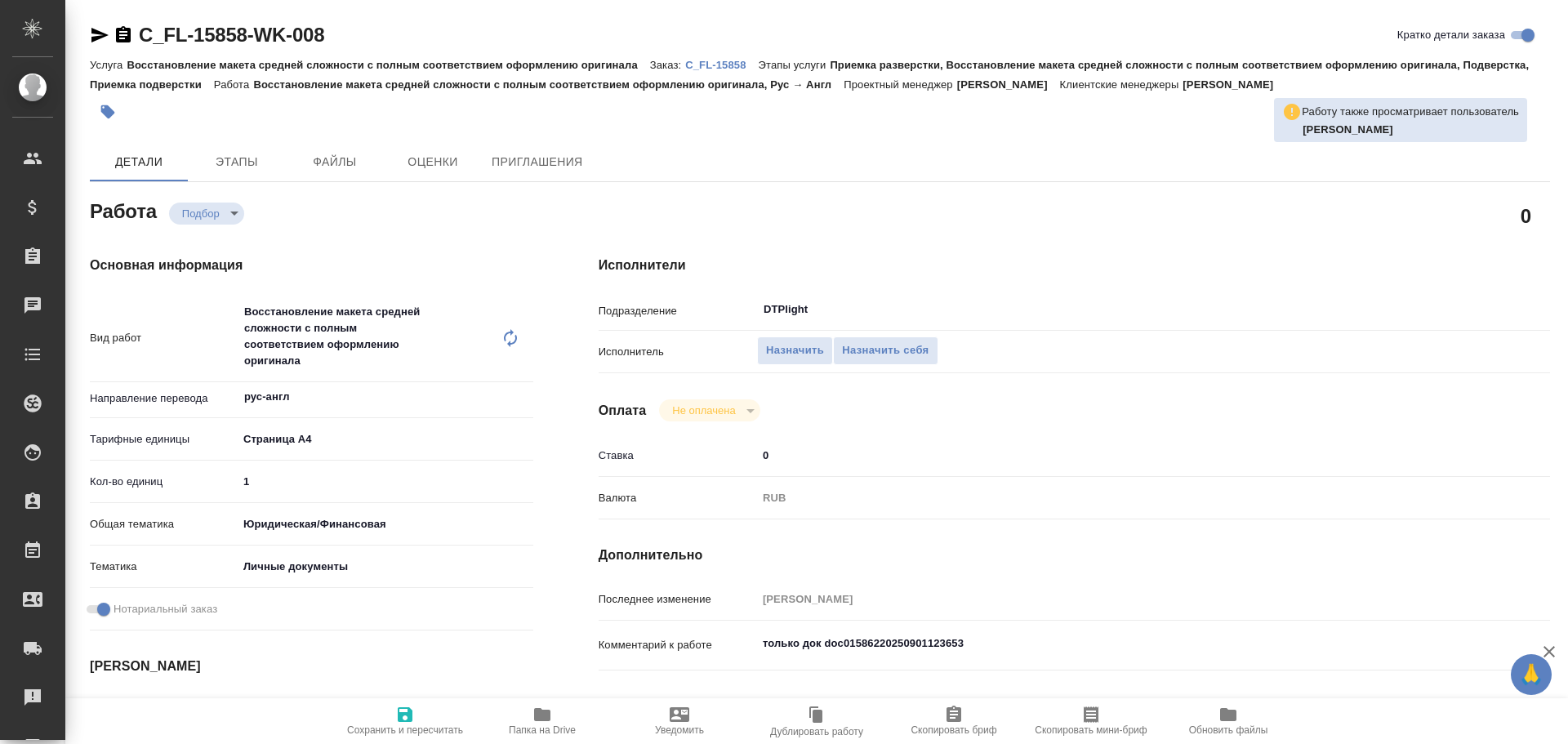
type textarea "x"
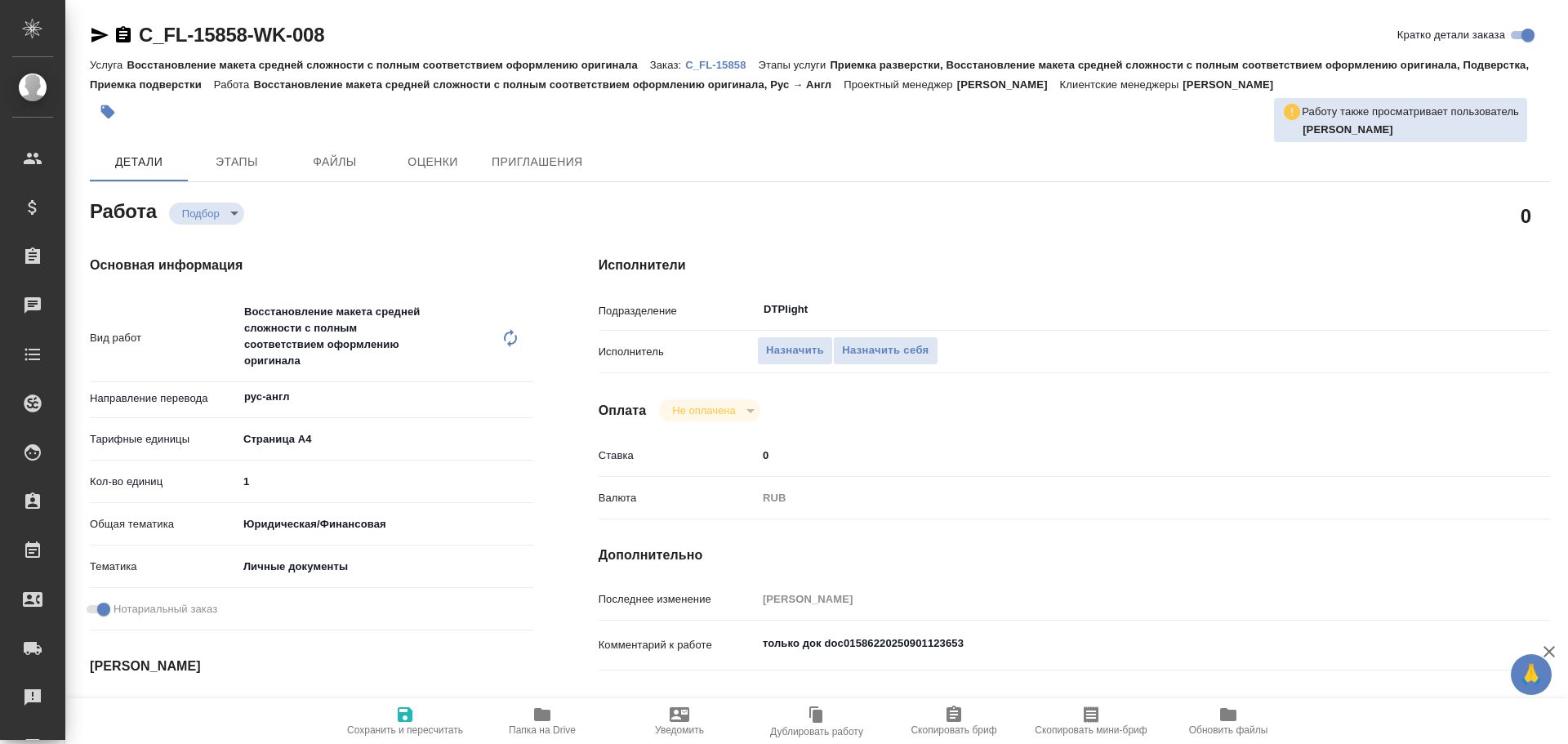
type textarea "x"
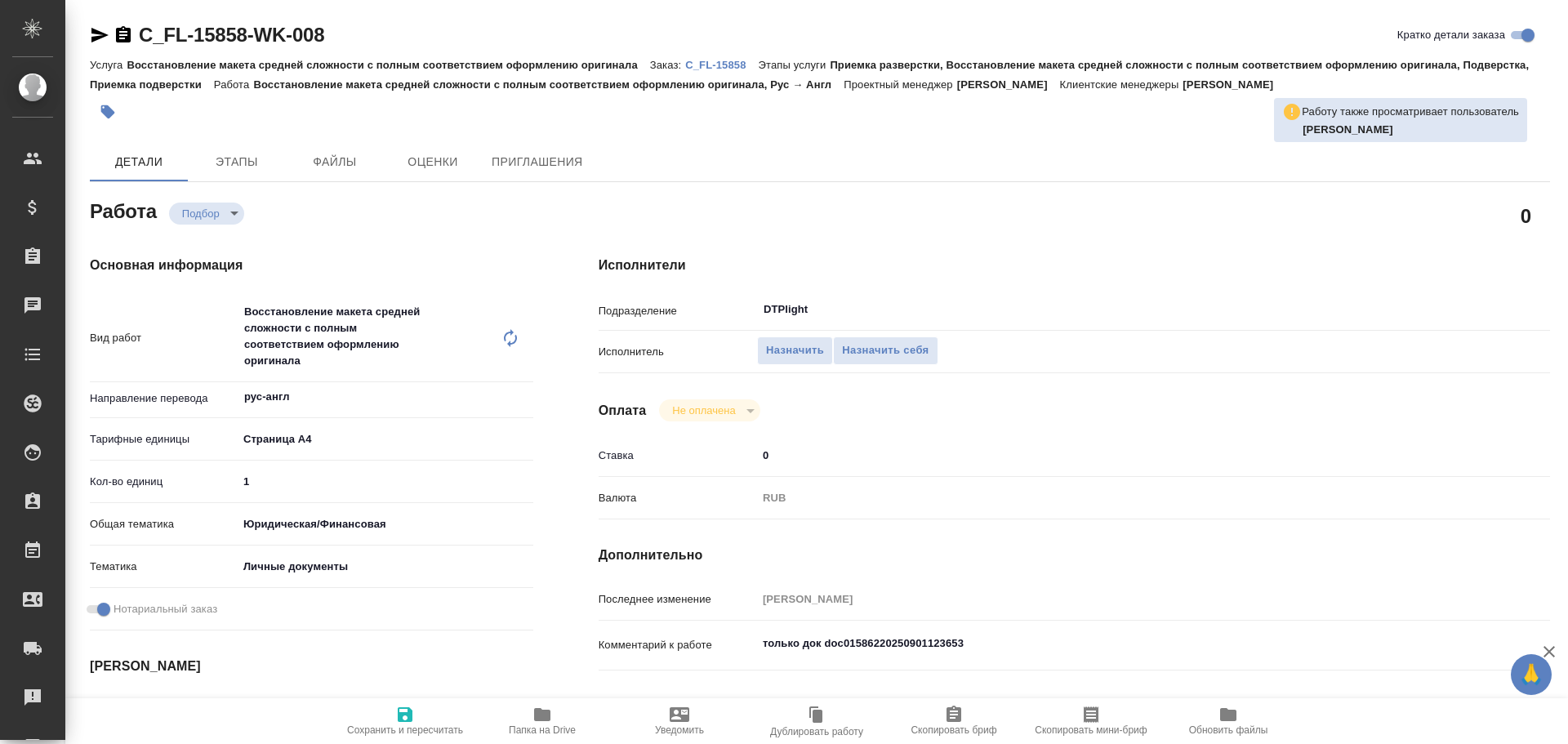
type textarea "x"
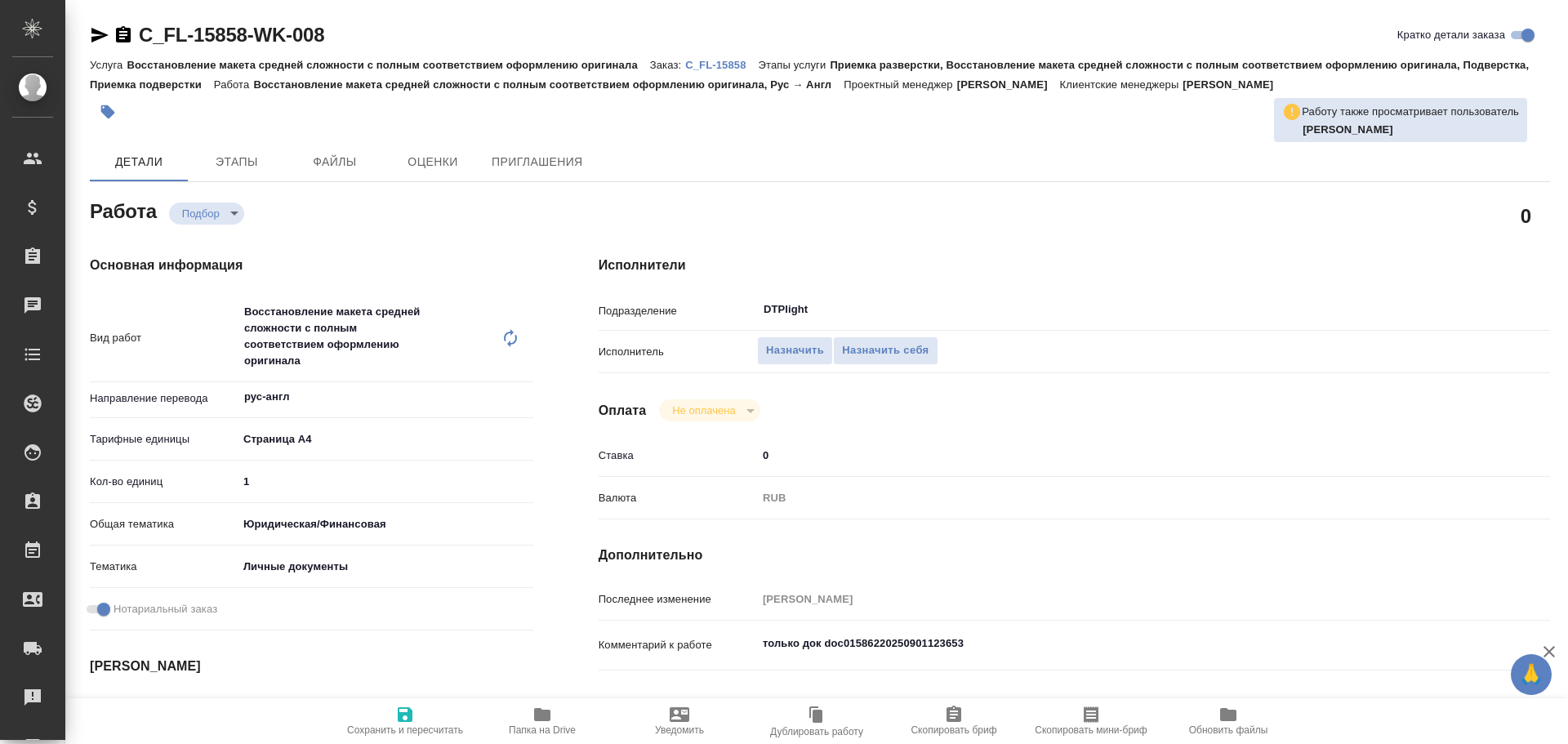
type textarea "x"
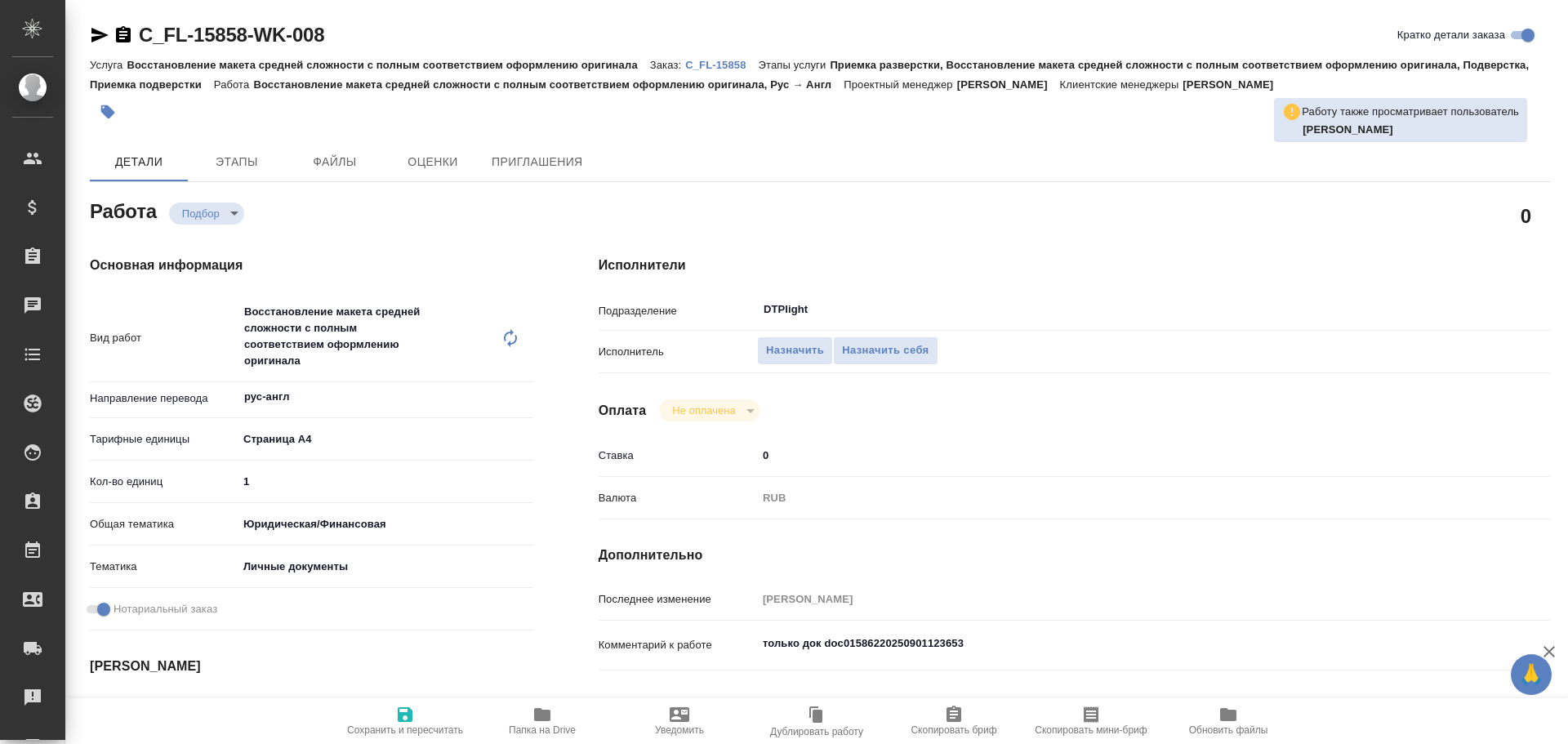
type textarea "x"
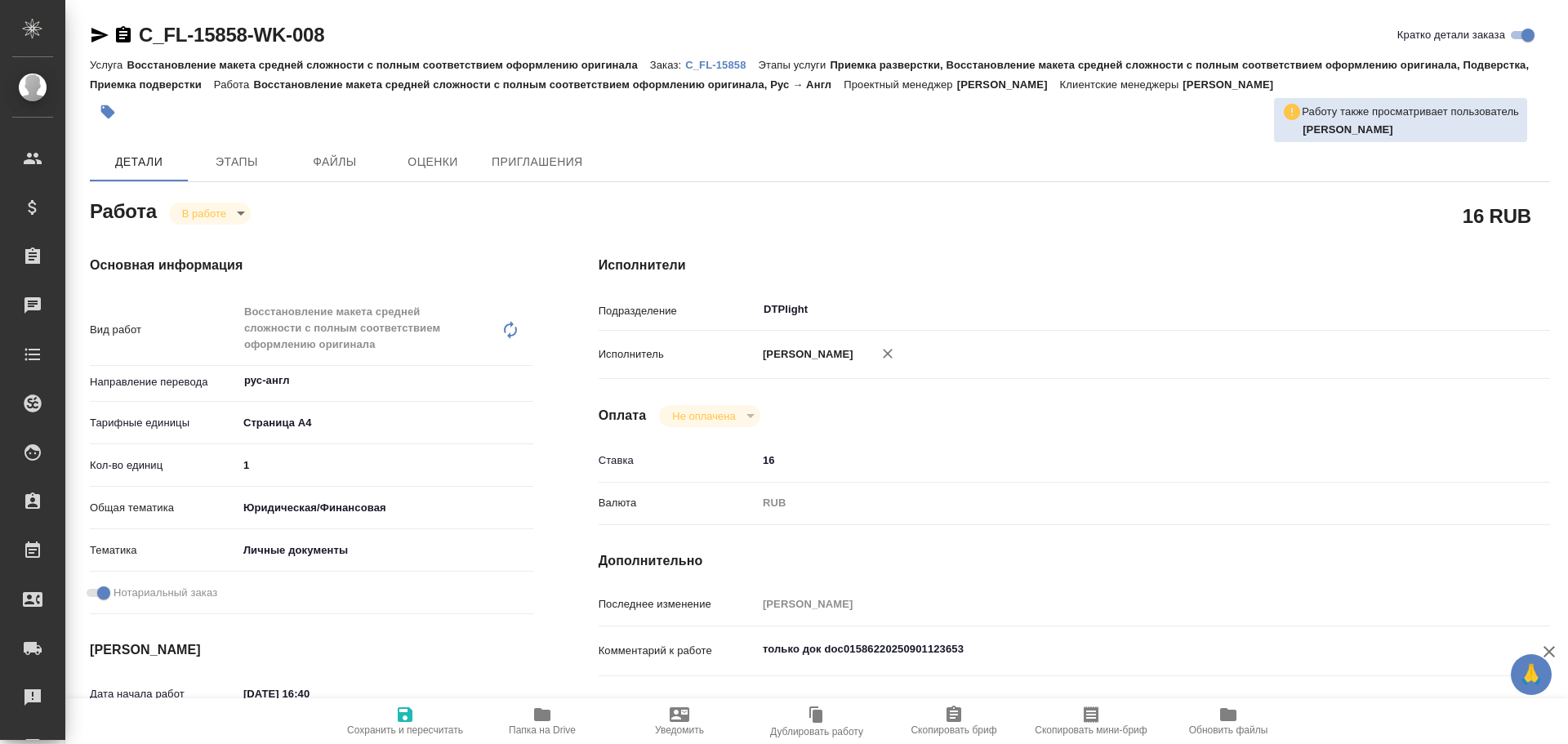
type textarea "x"
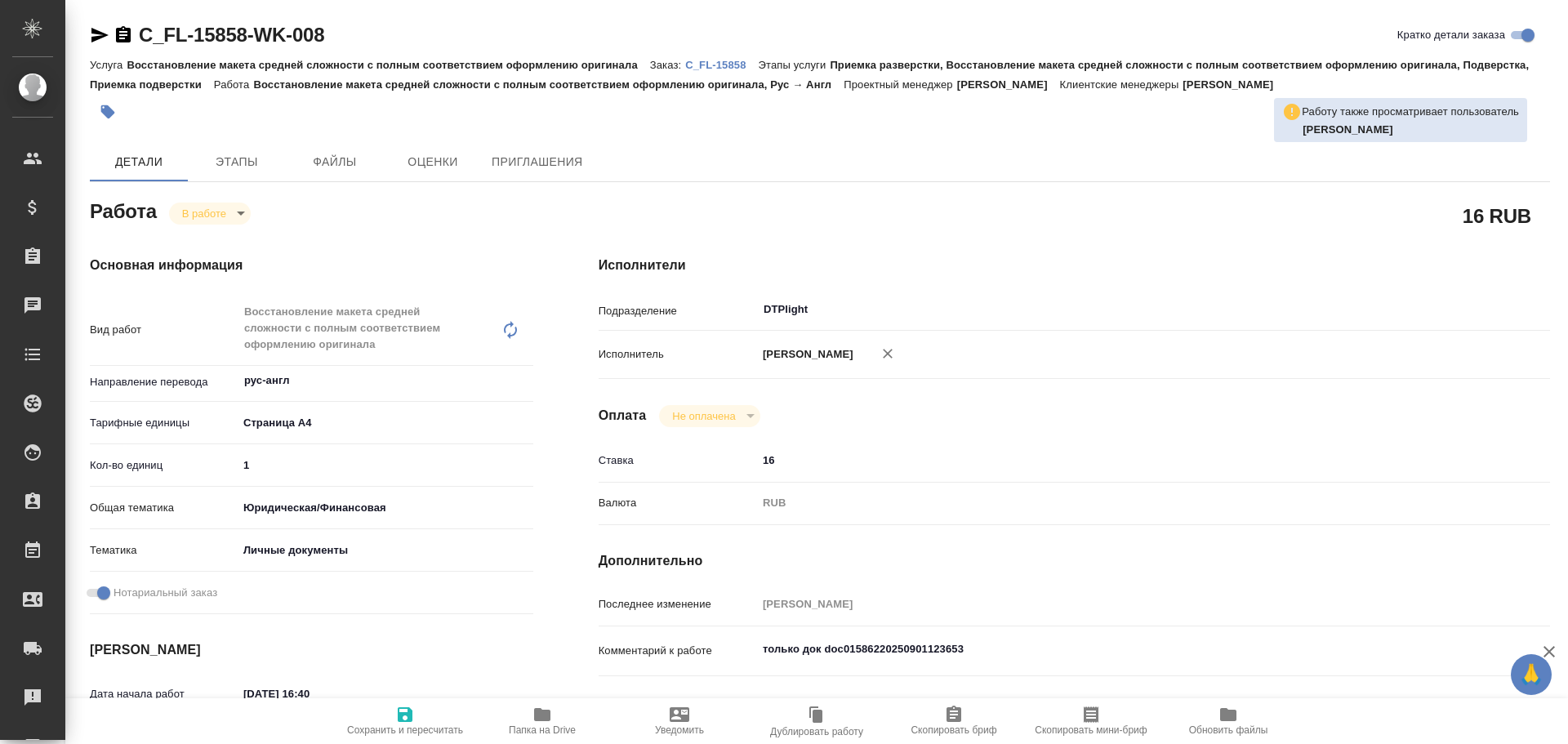
type textarea "x"
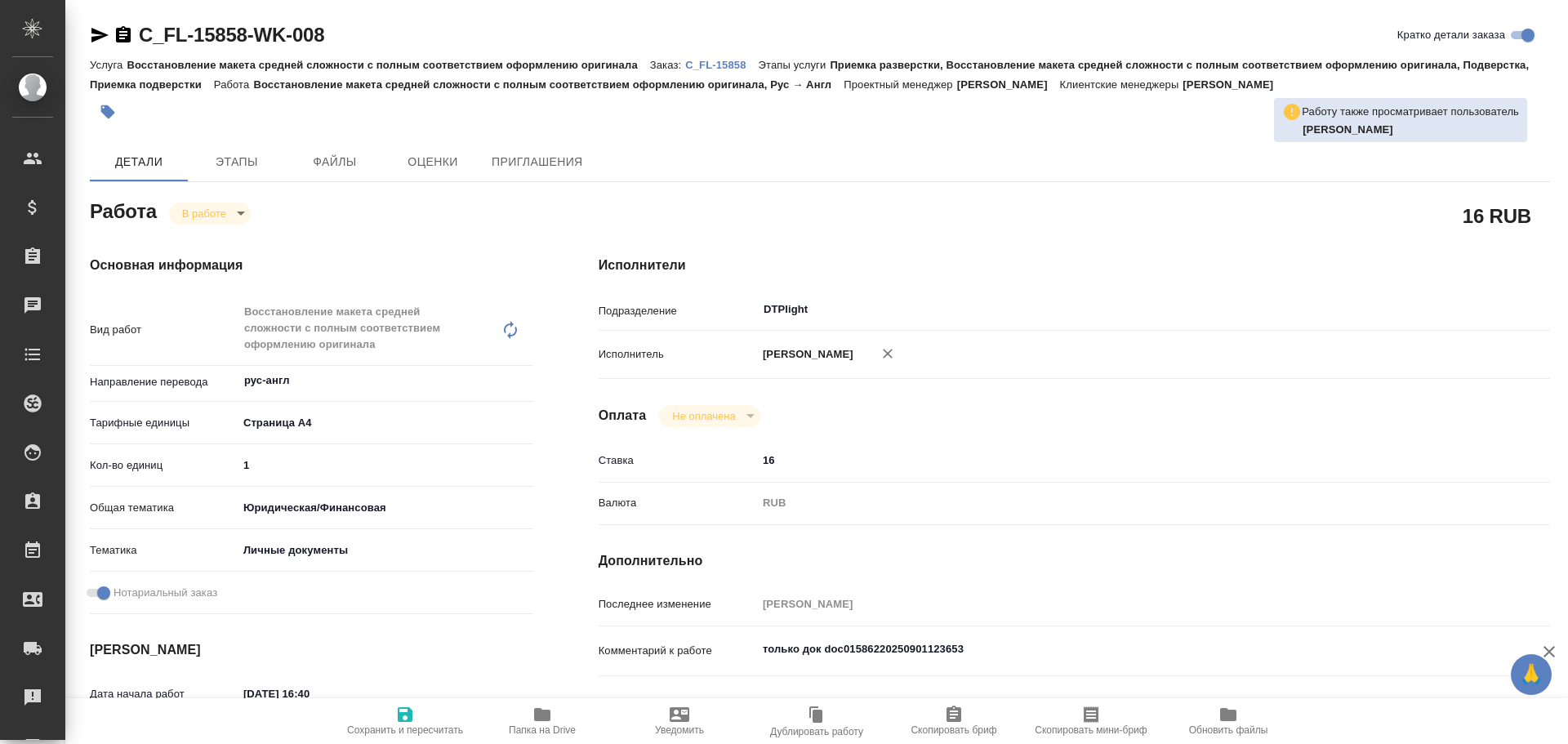
type textarea "x"
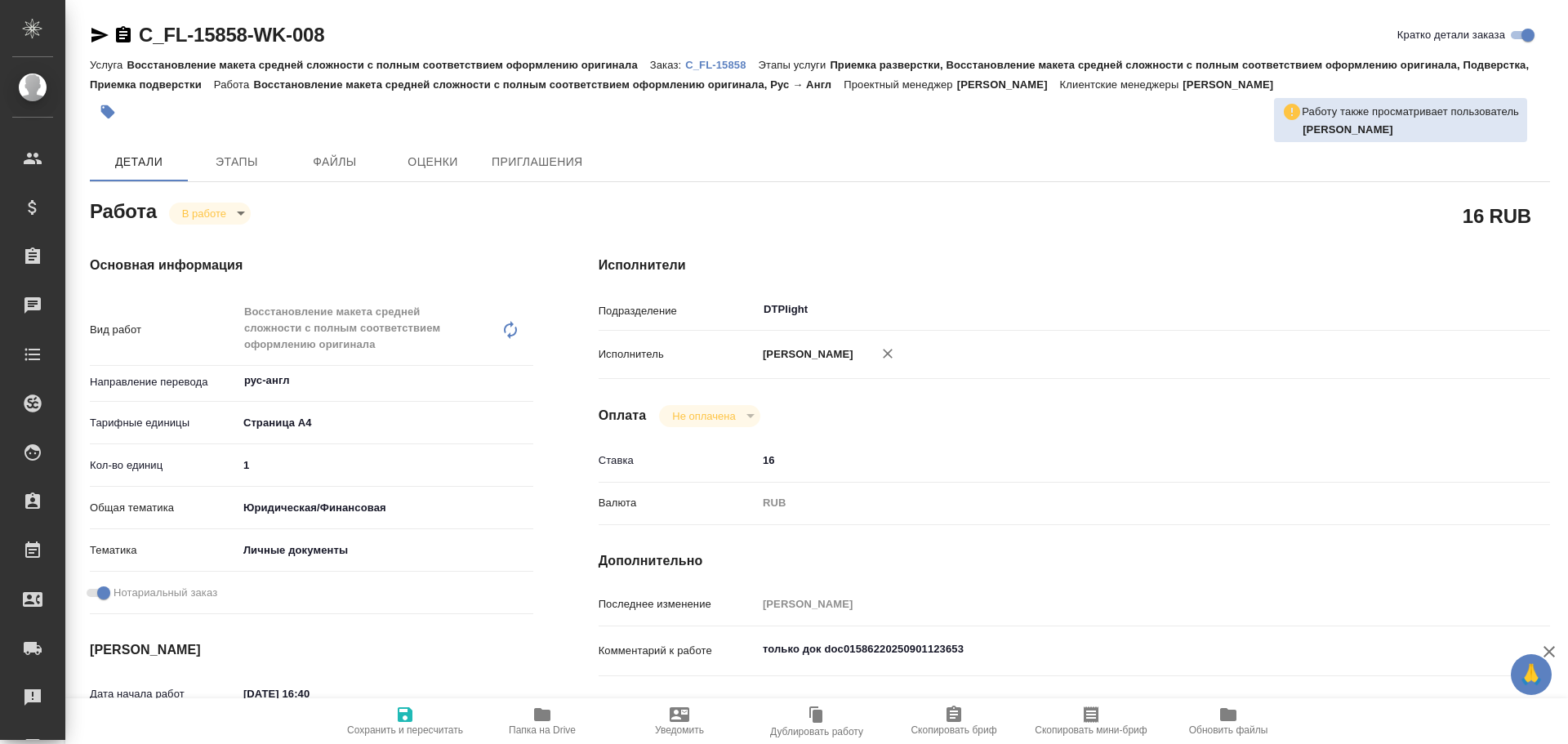
type textarea "x"
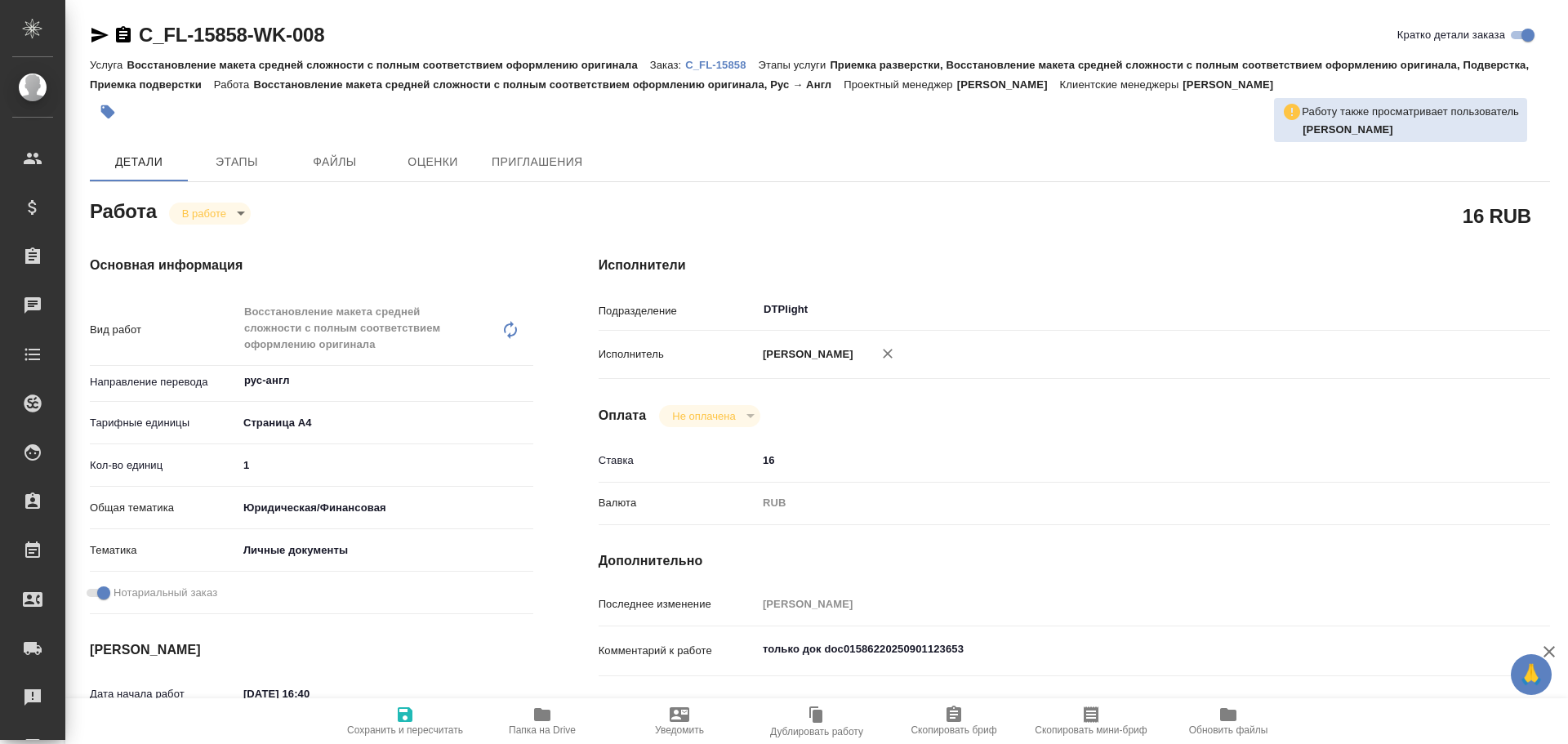
type textarea "x"
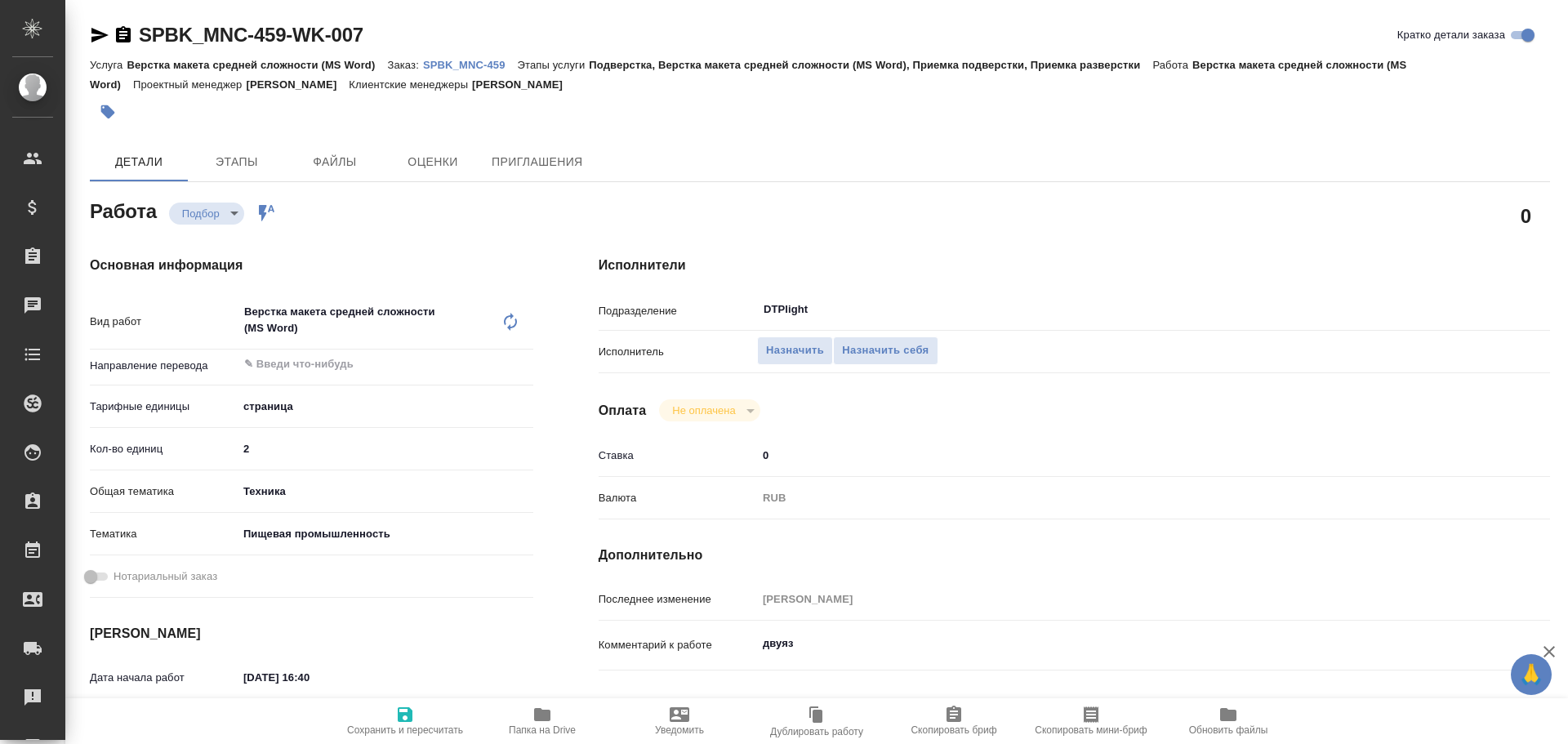
type textarea "x"
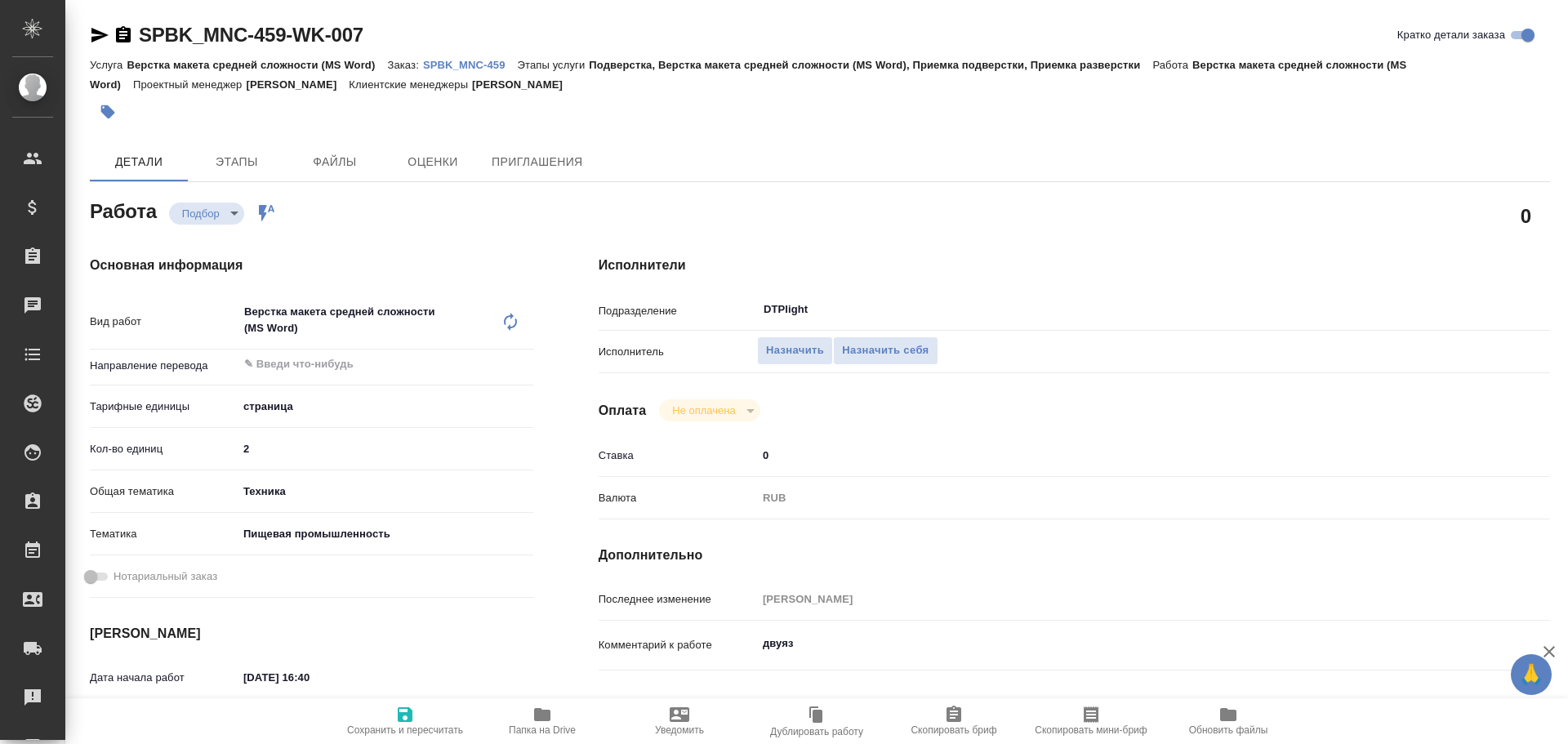
type textarea "x"
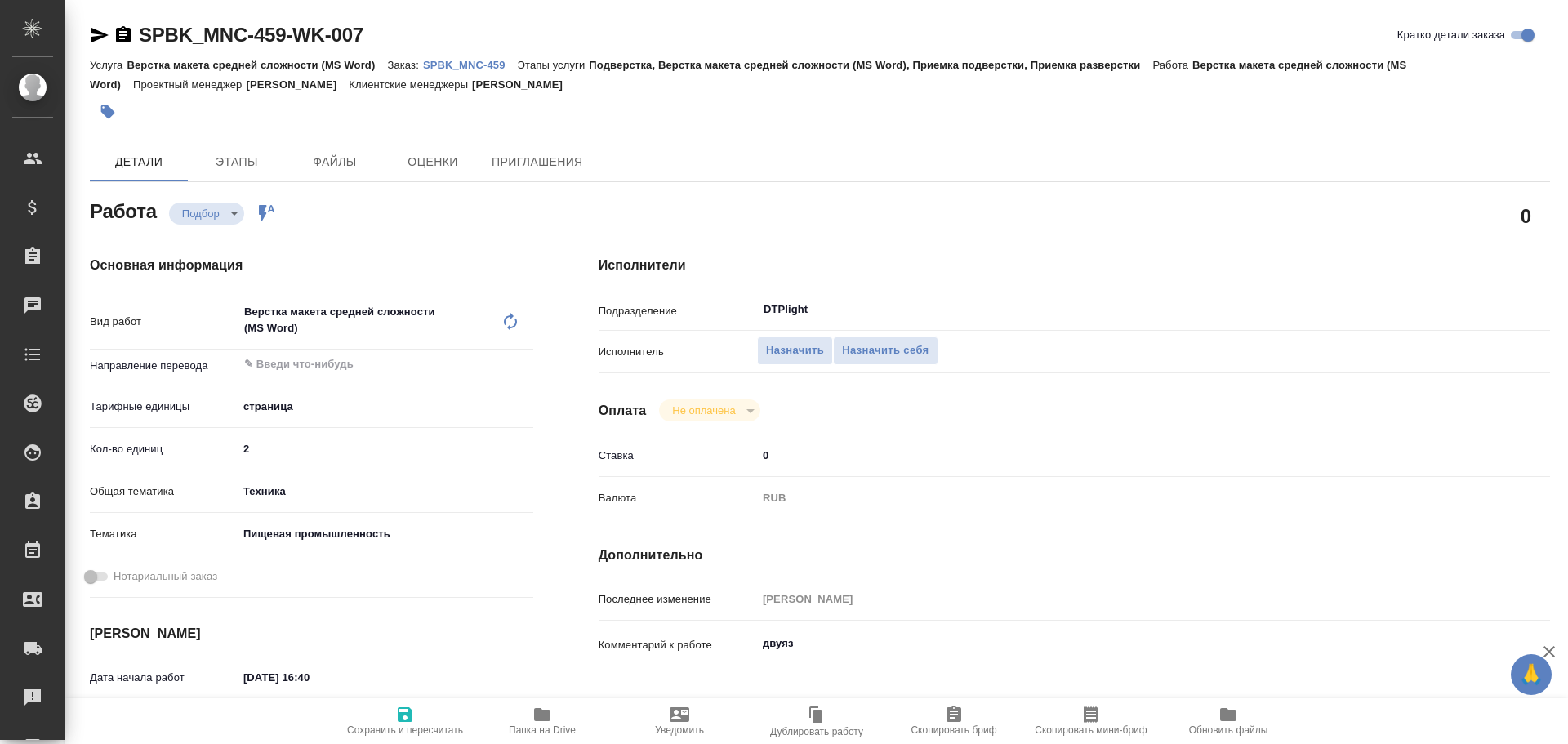
type textarea "x"
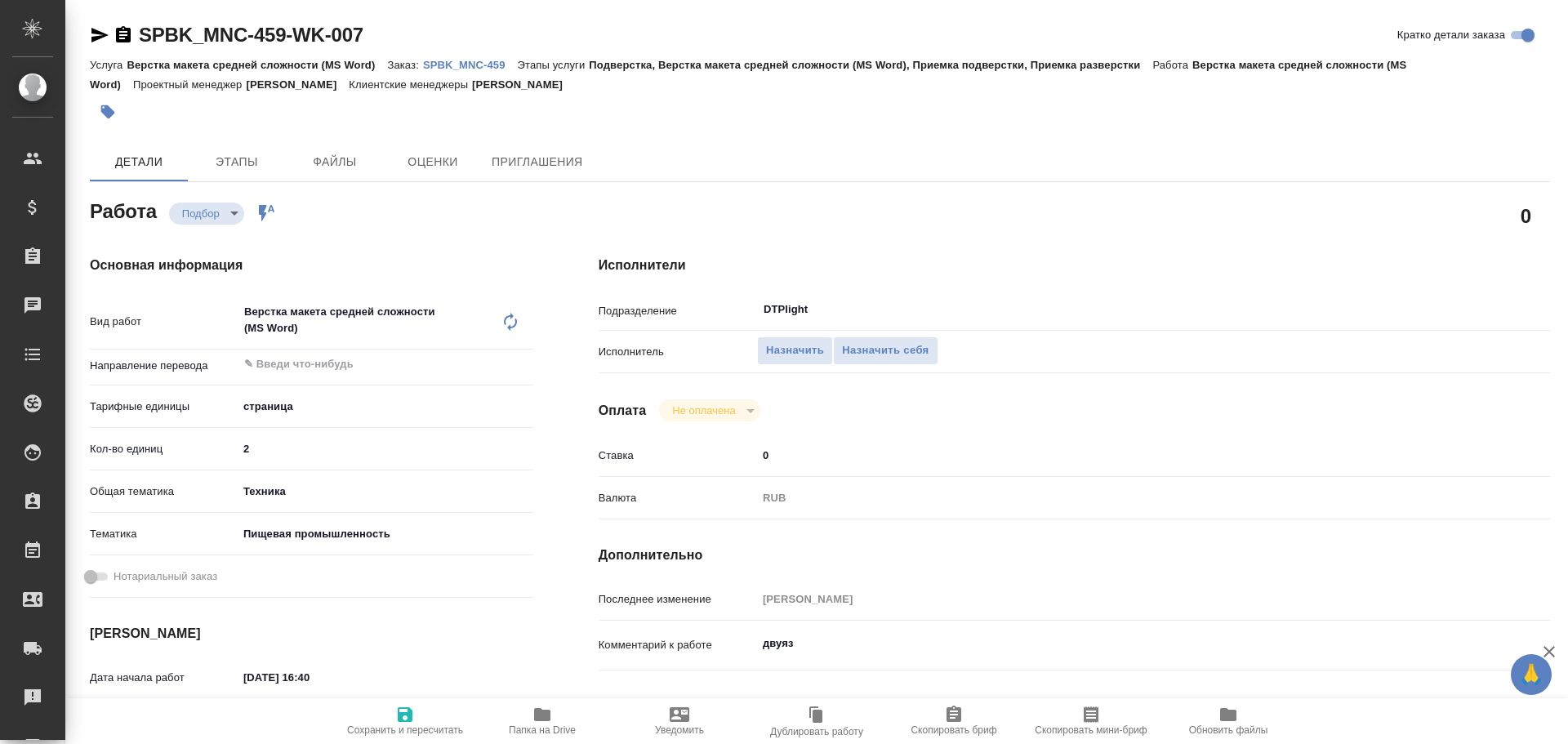
type textarea "x"
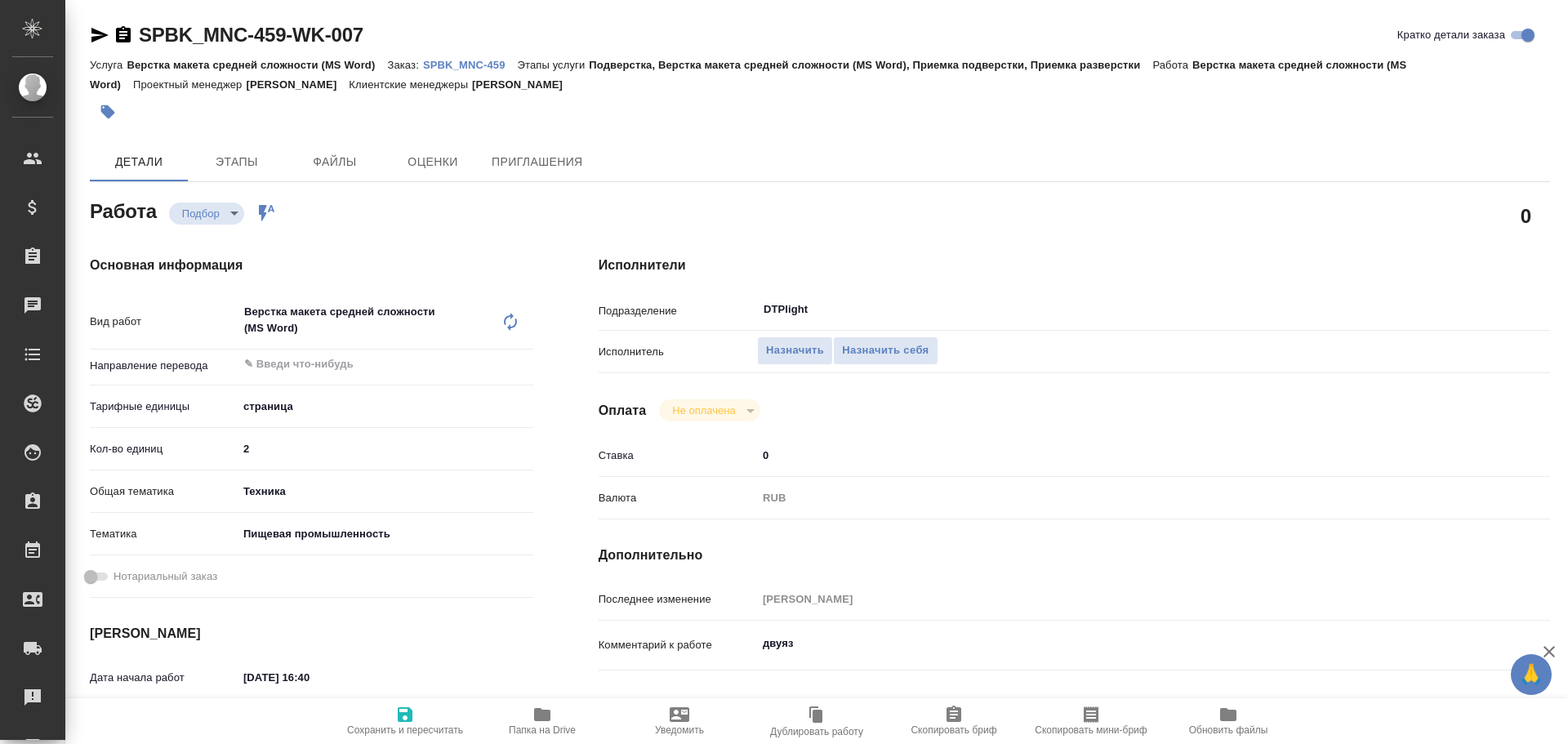
type textarea "x"
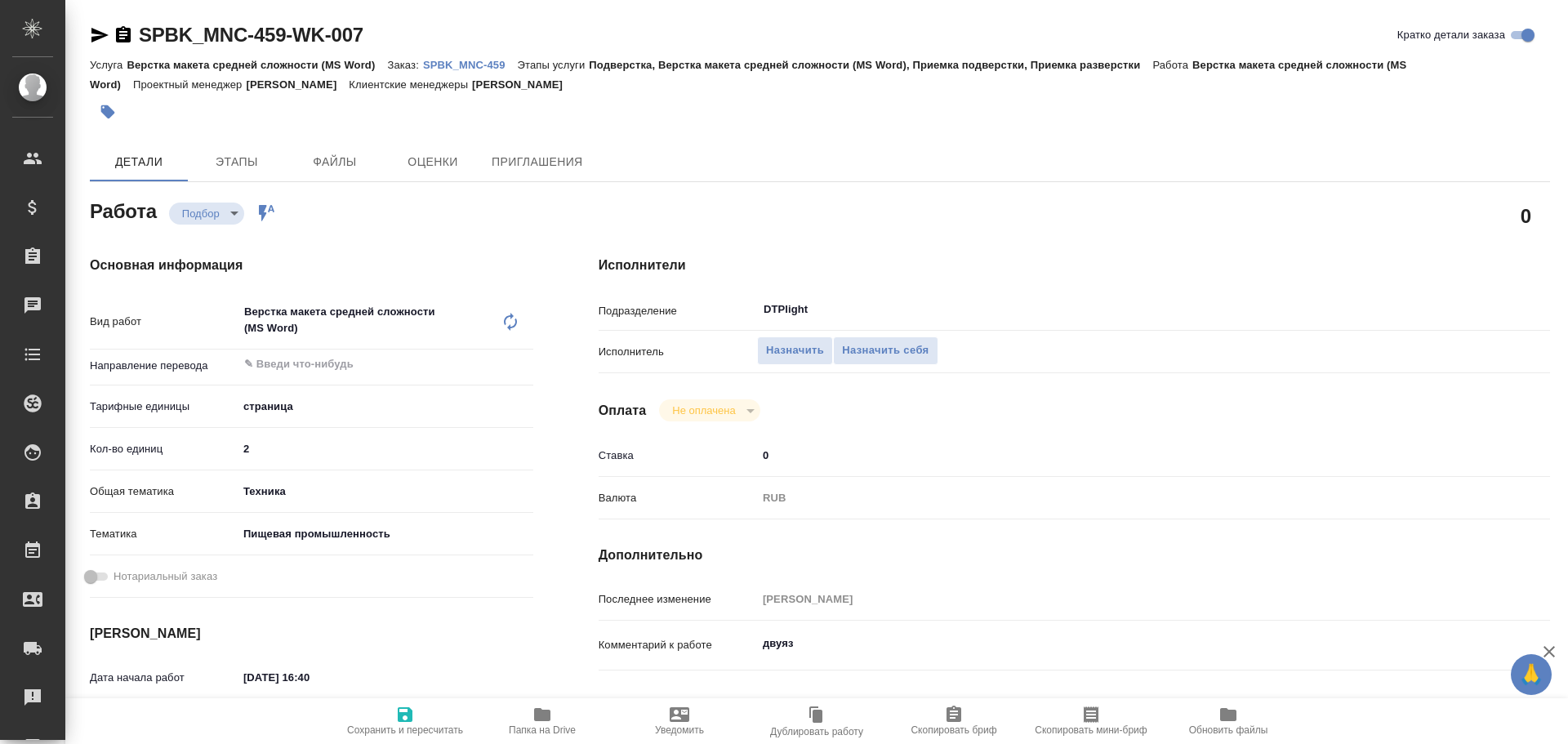
type textarea "x"
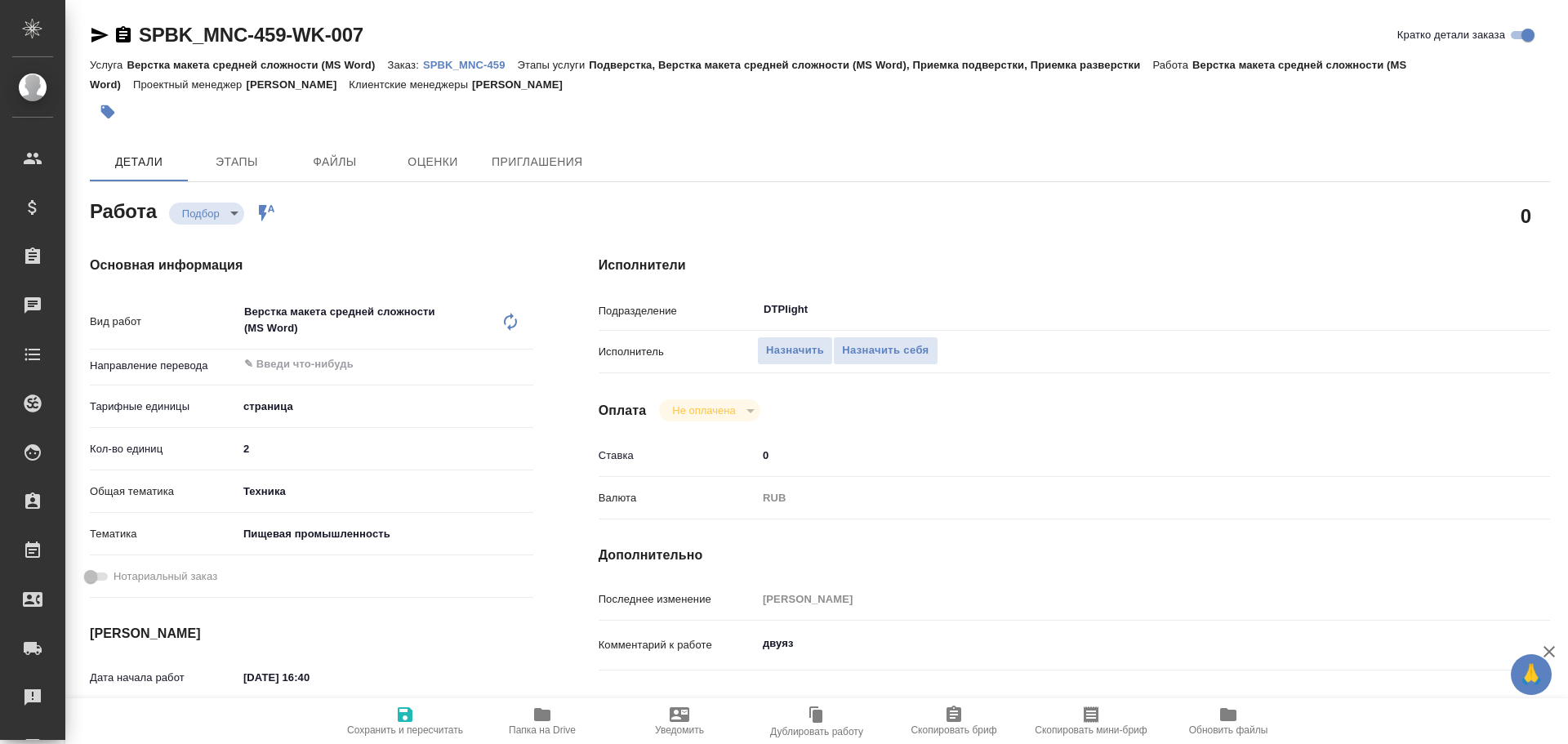
type textarea "x"
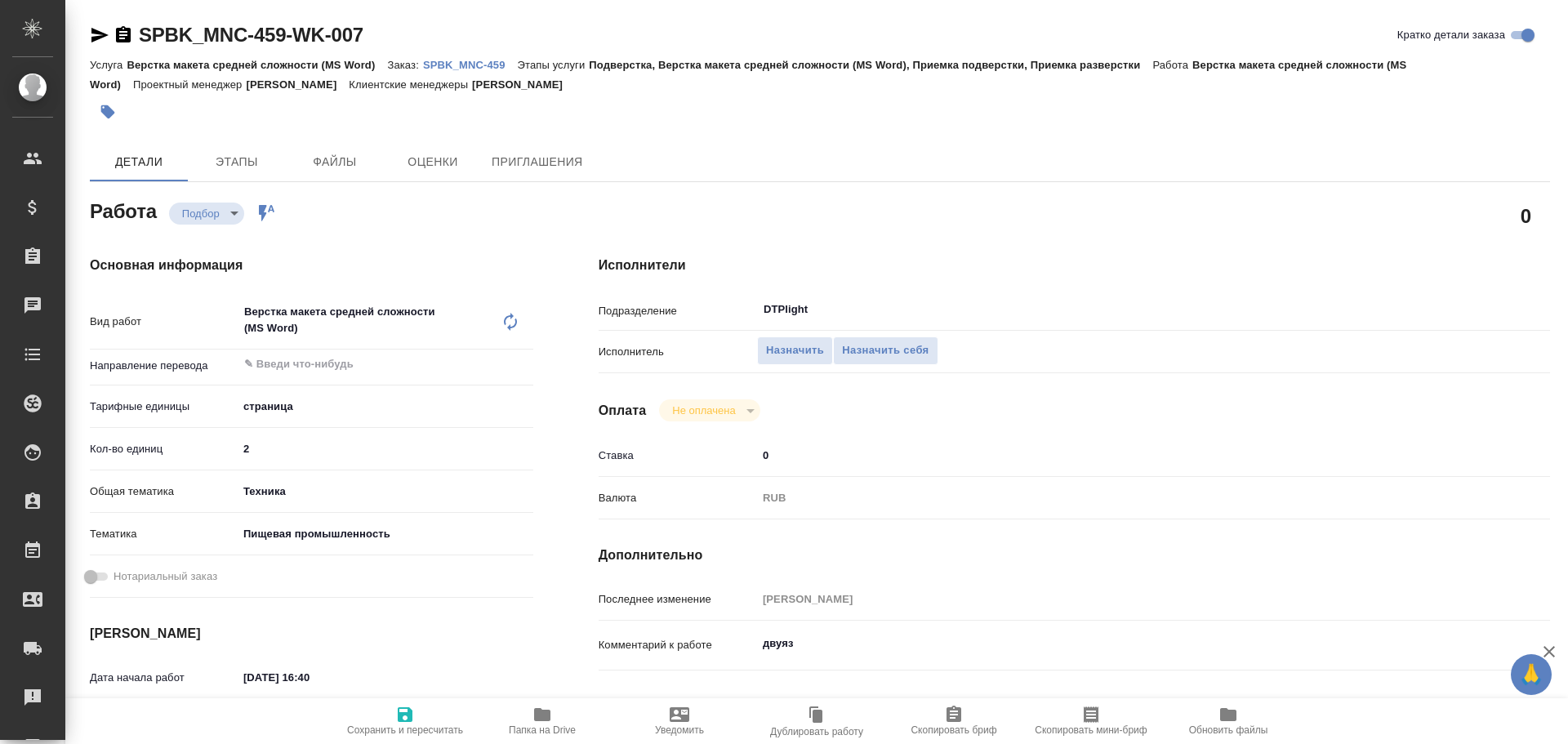
click at [93, 34] on icon "button" at bounding box center [100, 36] width 20 height 20
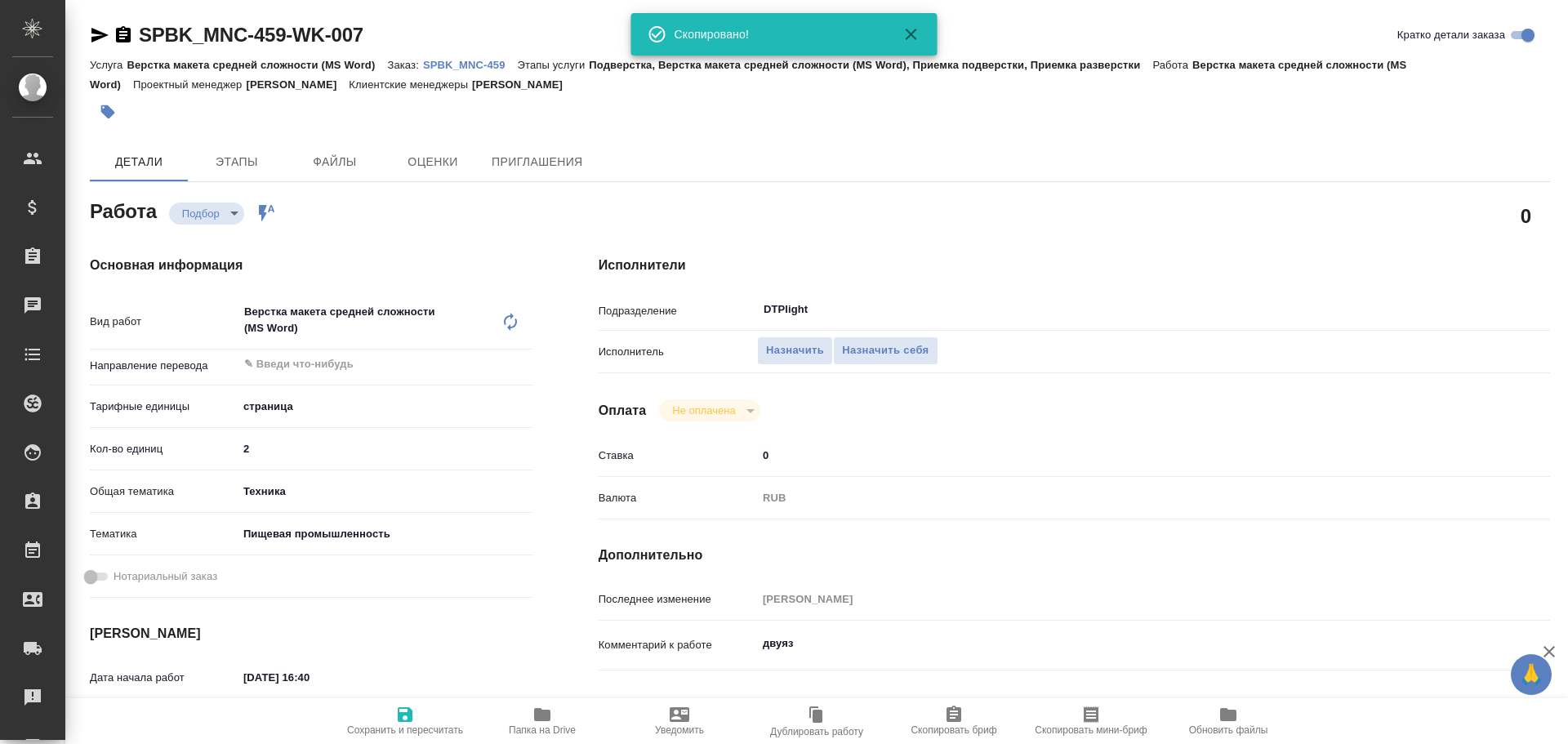
type textarea "x"
